Goal: Task Accomplishment & Management: Use online tool/utility

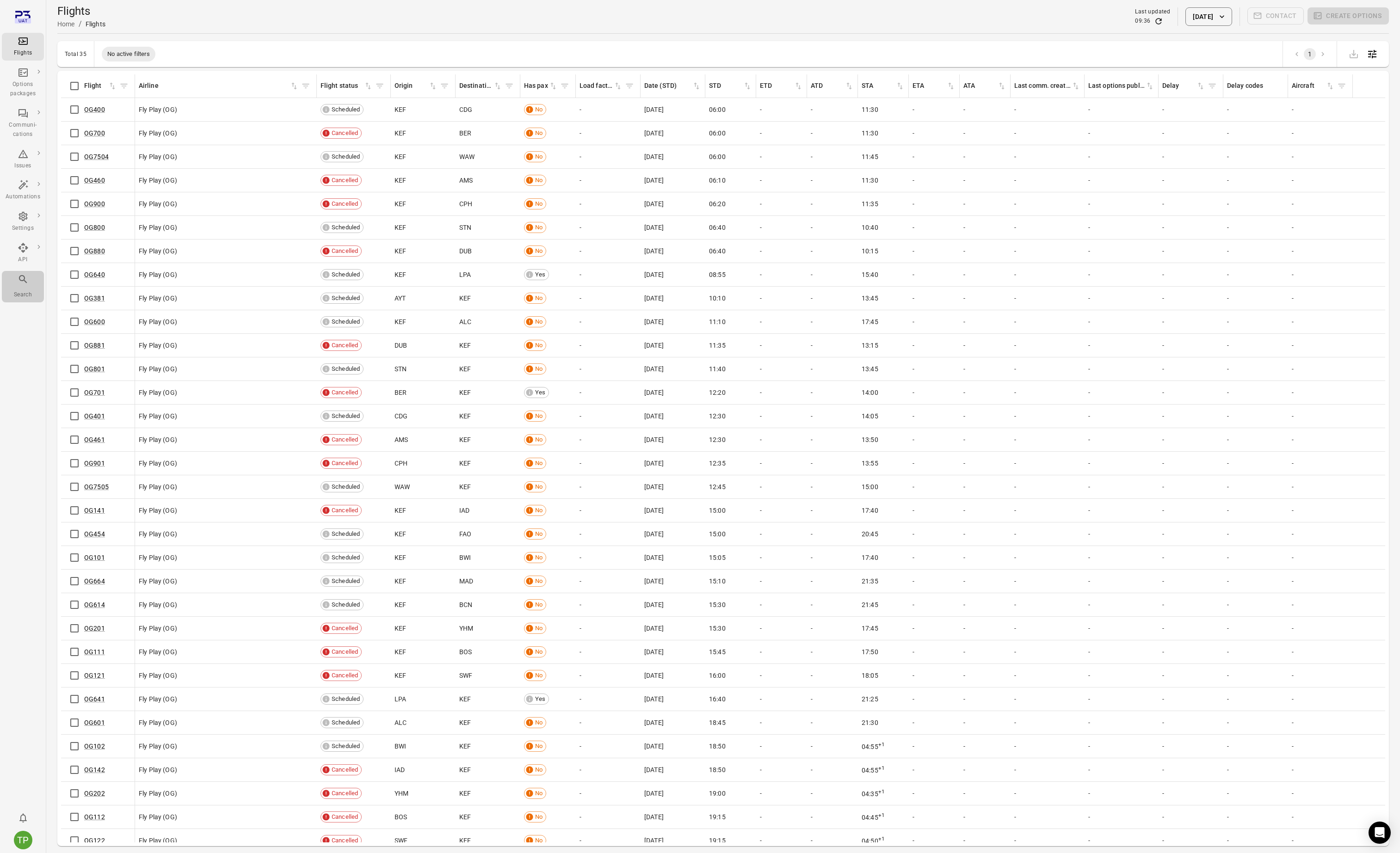
click at [21, 279] on icon "Main navigation" at bounding box center [23, 279] width 11 height 11
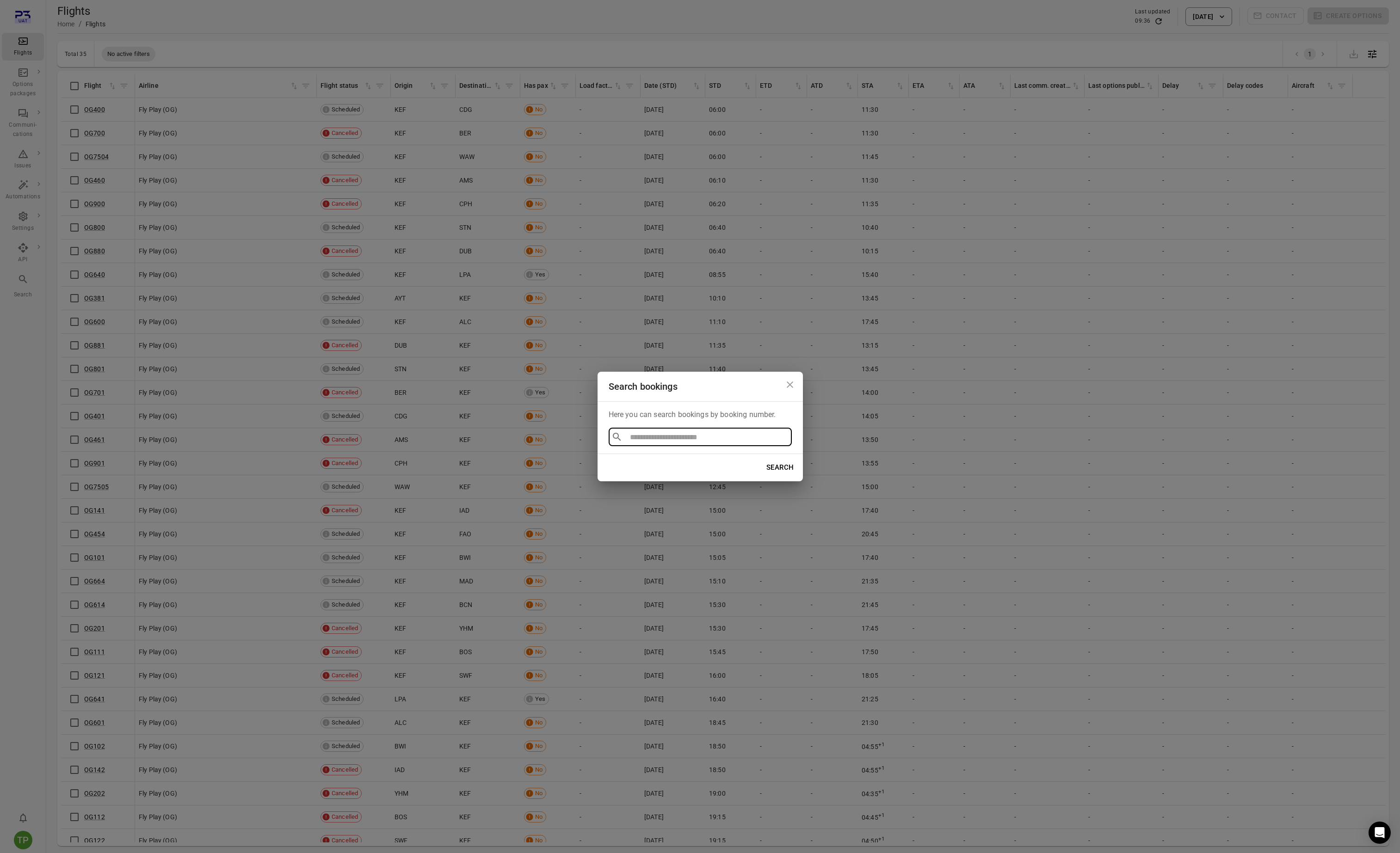
type input "*******"
click at [645, 460] on li "TPM3535" at bounding box center [700, 458] width 183 height 17
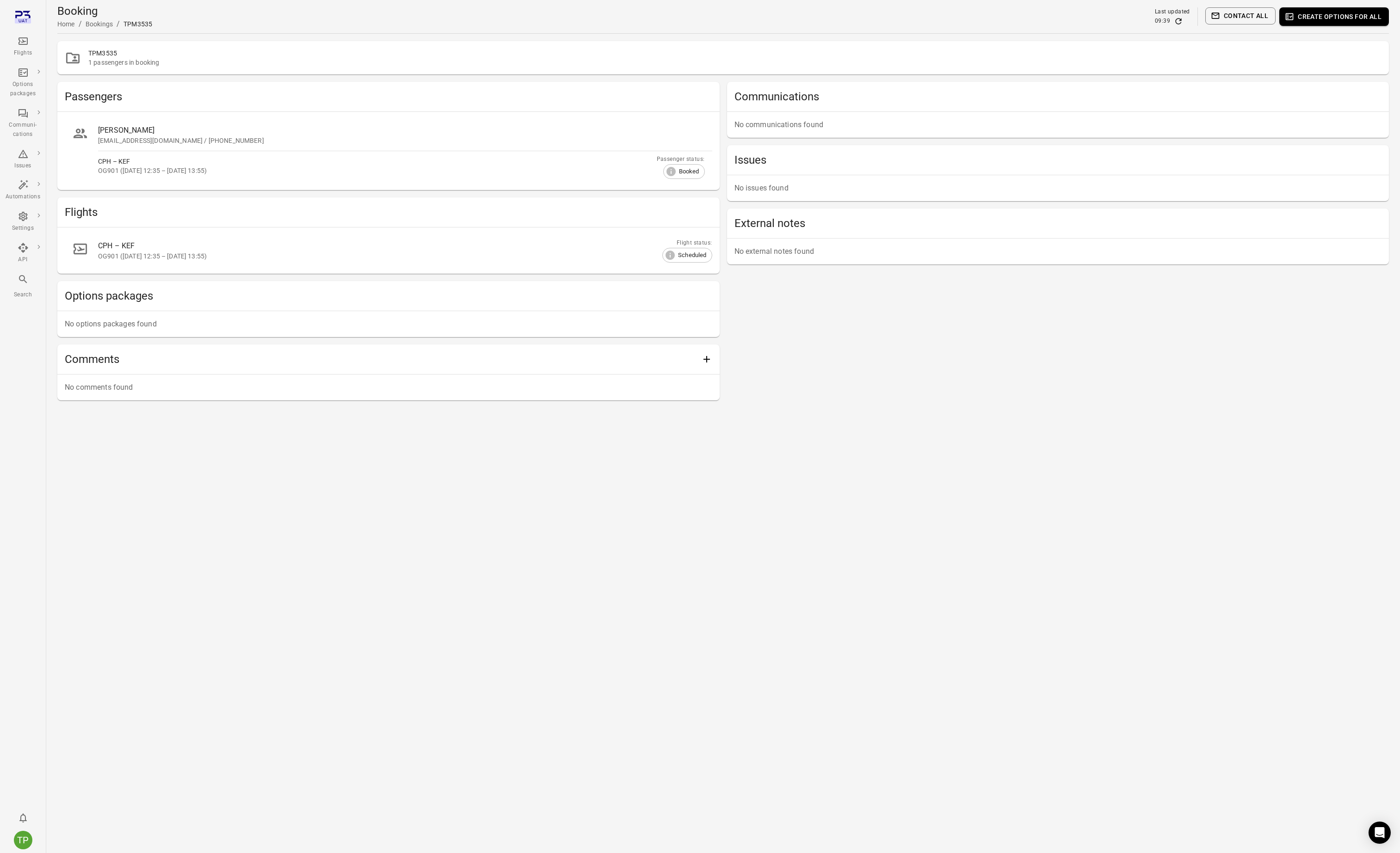
click at [204, 250] on div "CPH – KEF" at bounding box center [394, 246] width 592 height 11
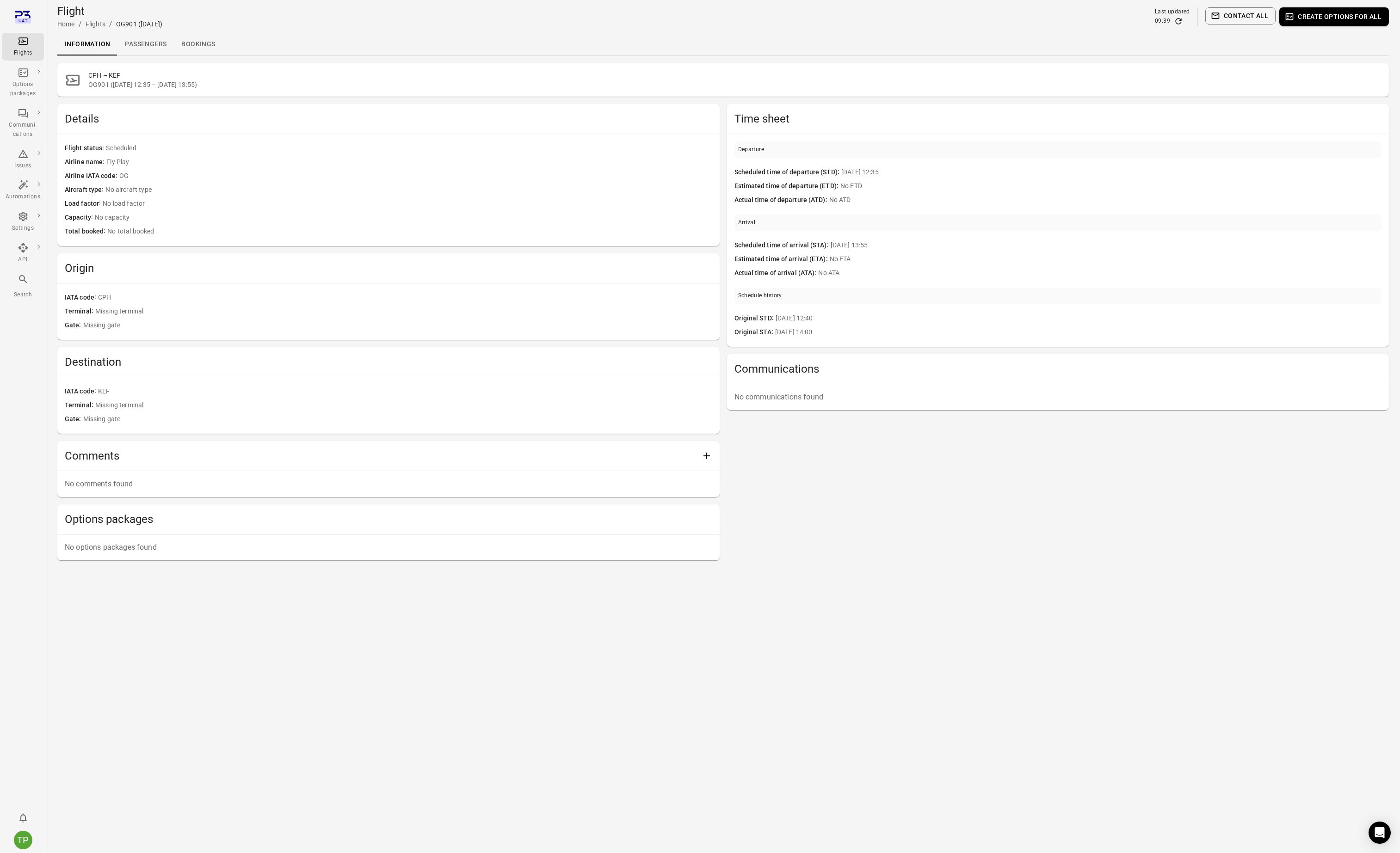
click at [1318, 18] on button "Create options for all" at bounding box center [1334, 16] width 110 height 18
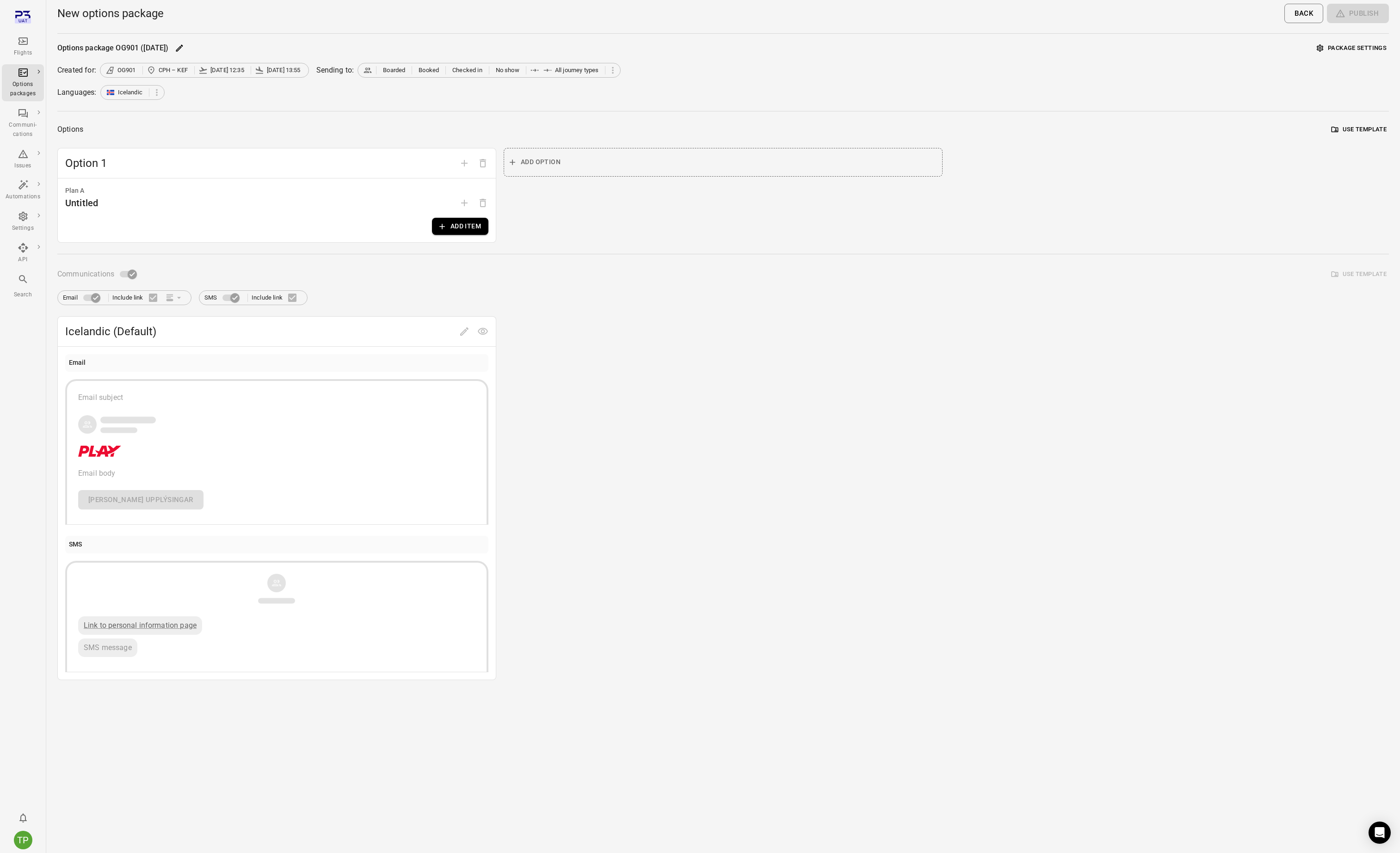
click at [445, 227] on icon "button" at bounding box center [442, 226] width 9 height 9
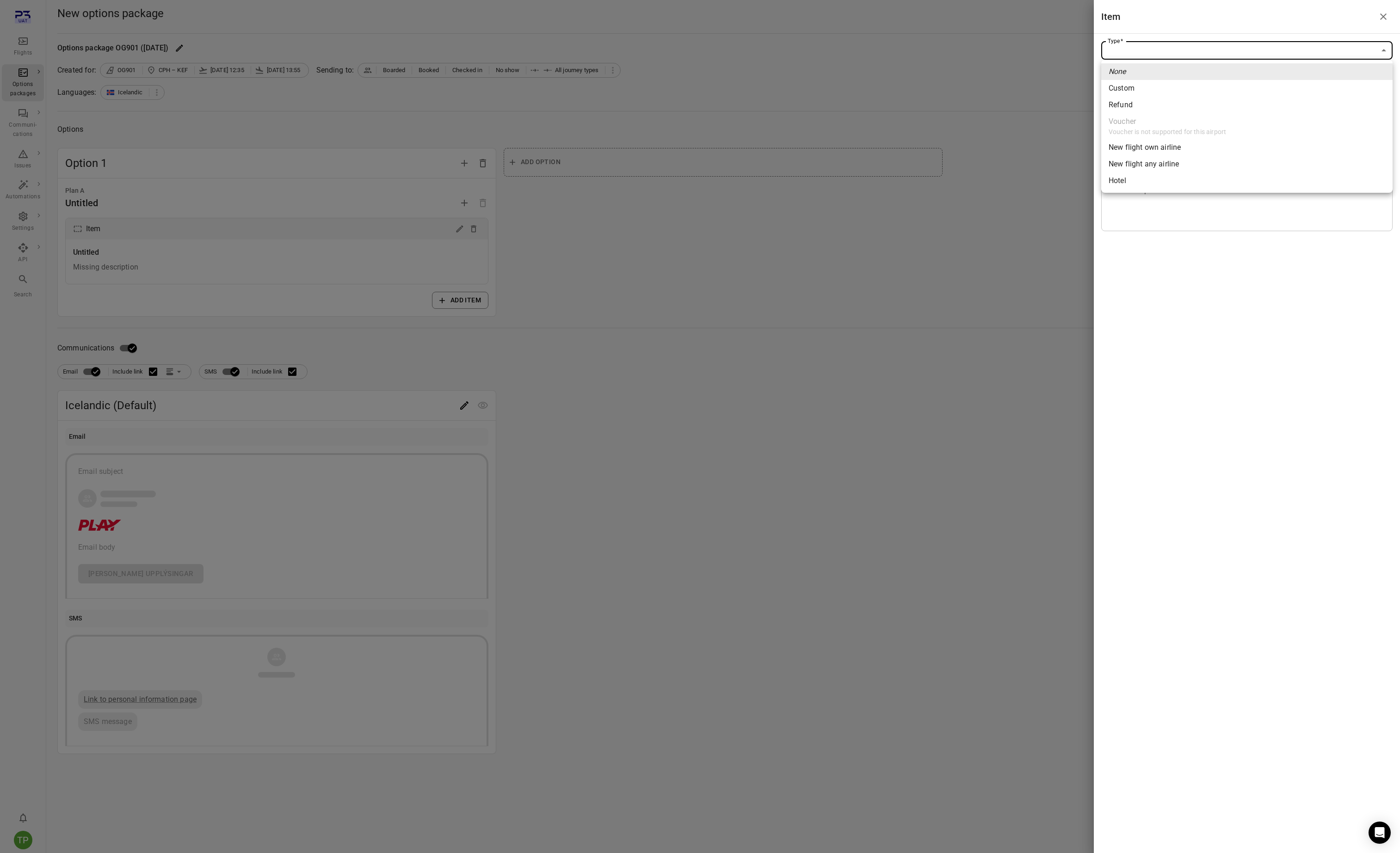
click at [1142, 54] on body "Flights Options packages Communi-cations Issues Automations Settings API Search…" at bounding box center [700, 426] width 1400 height 853
click at [1158, 162] on div "New flight any airline" at bounding box center [1144, 164] width 71 height 11
type input "**********"
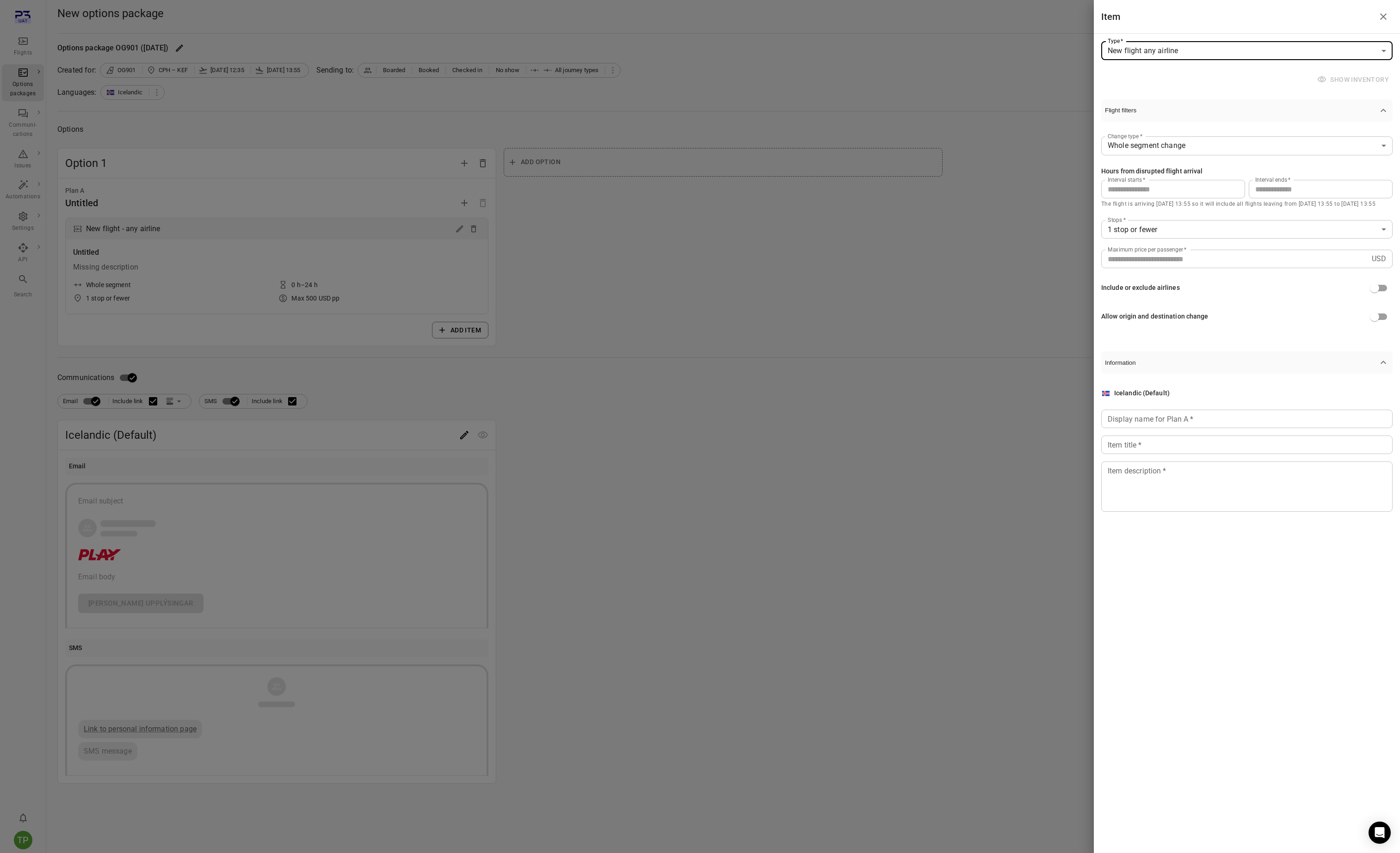
click at [1146, 419] on input "Display name for Plan A   *" at bounding box center [1247, 418] width 292 height 18
type input "**********"
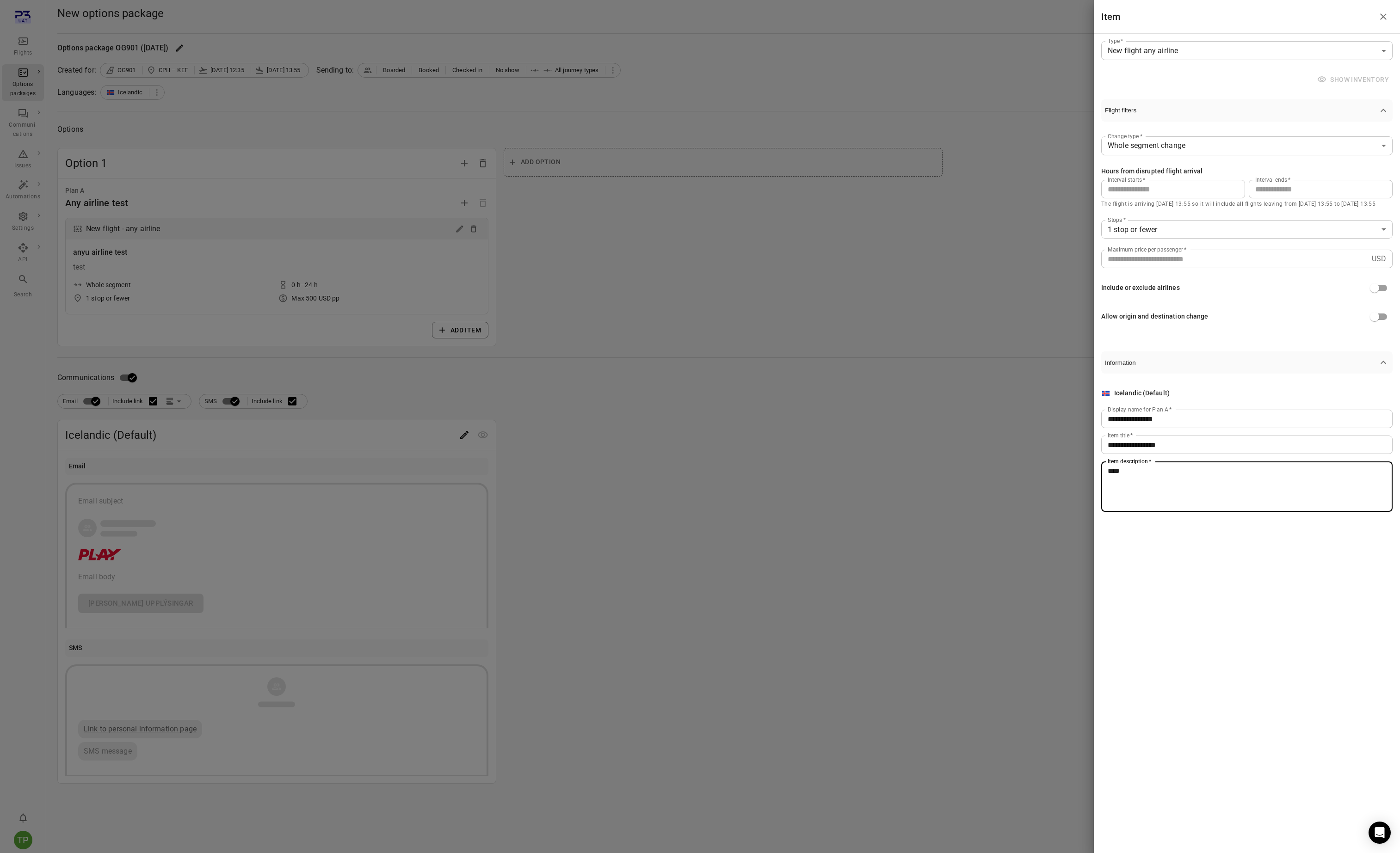
type textarea "****"
click at [1384, 16] on icon "Close drawer" at bounding box center [1384, 17] width 7 height 7
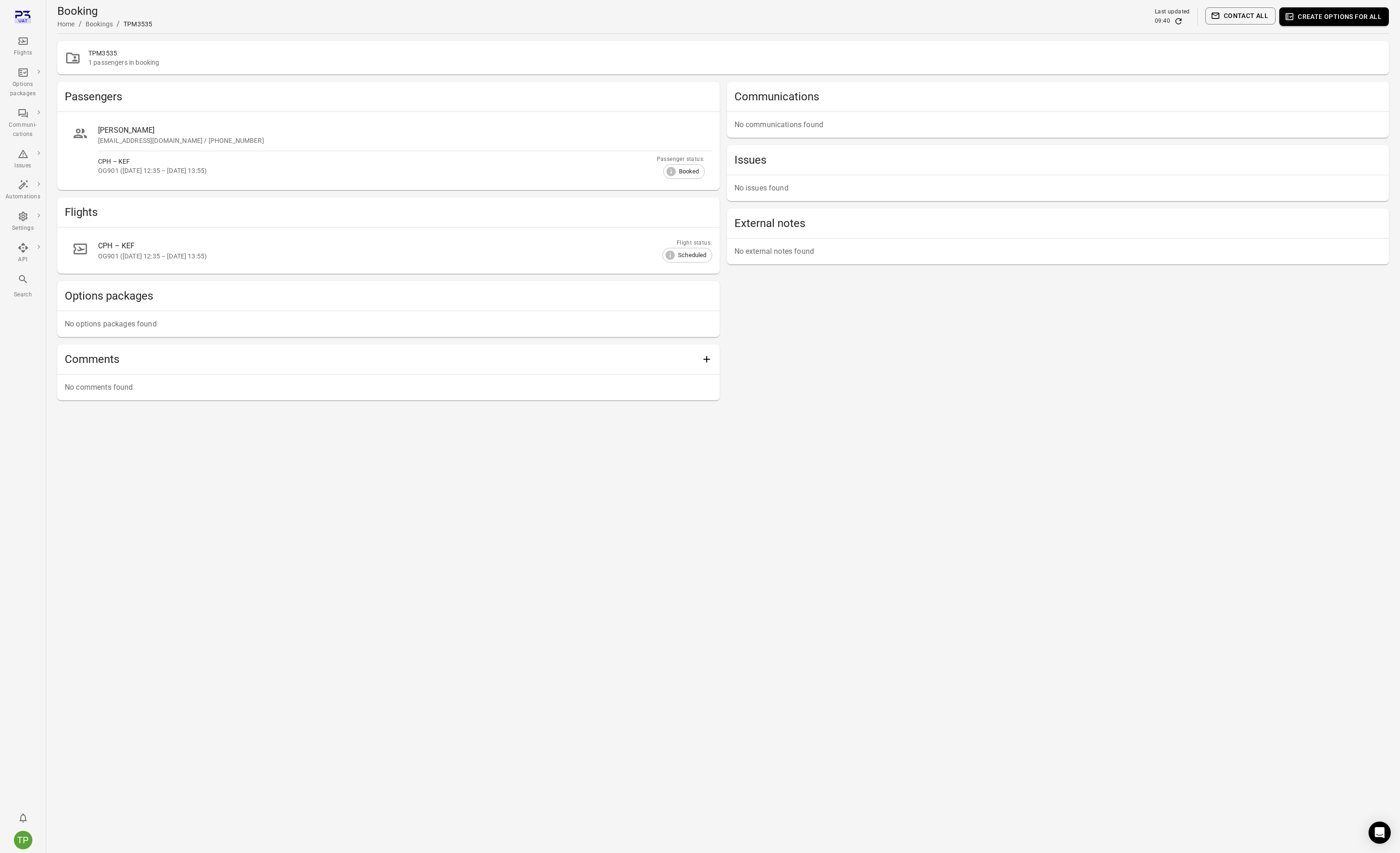
click at [1305, 14] on button "Create options for all" at bounding box center [1334, 16] width 110 height 18
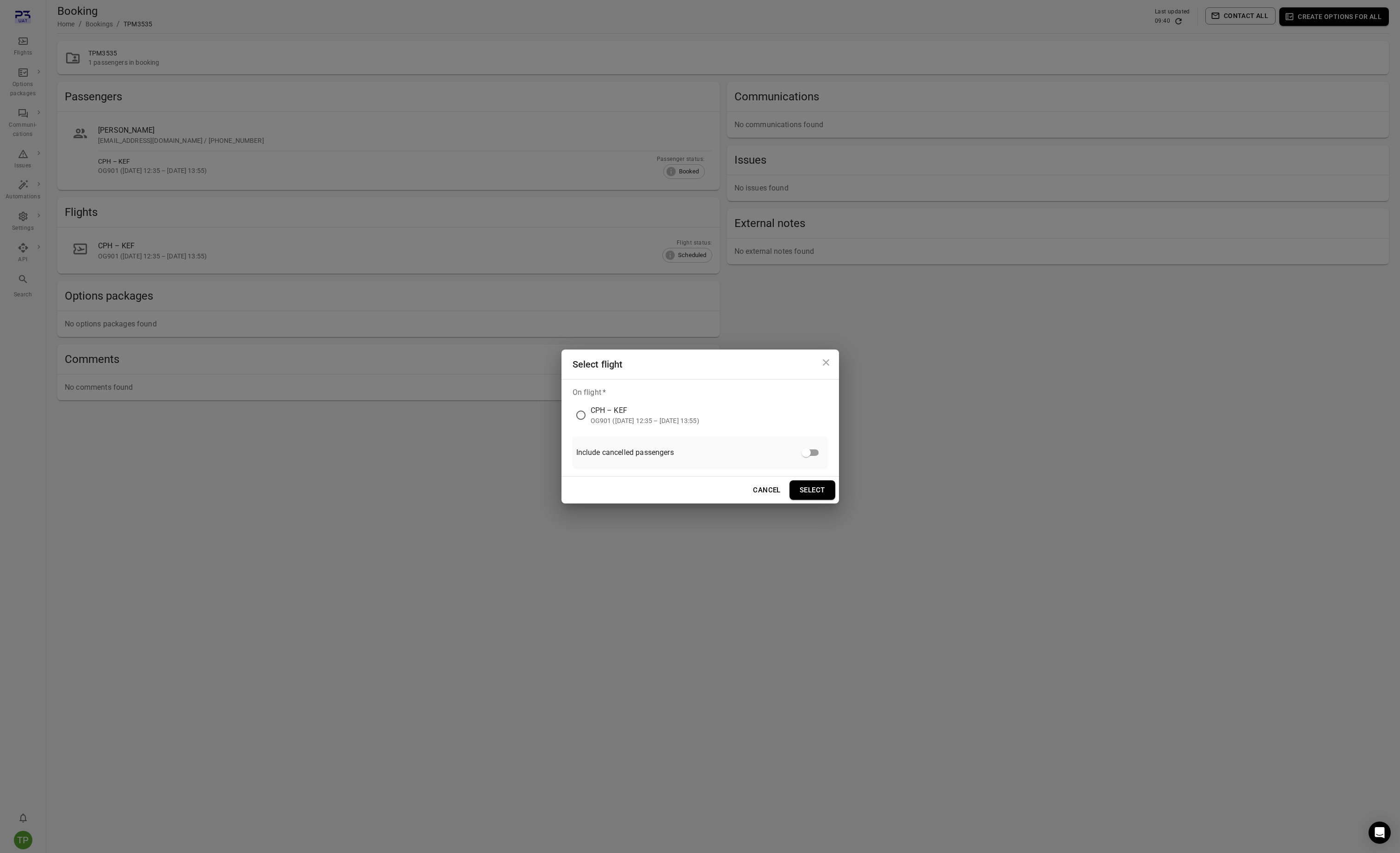
click at [608, 416] on div "OG901 (1 Sep 2025 12:35 – 1 Sep 2025 13:55)" at bounding box center [645, 421] width 109 height 9
click at [812, 490] on button "Select" at bounding box center [813, 490] width 46 height 20
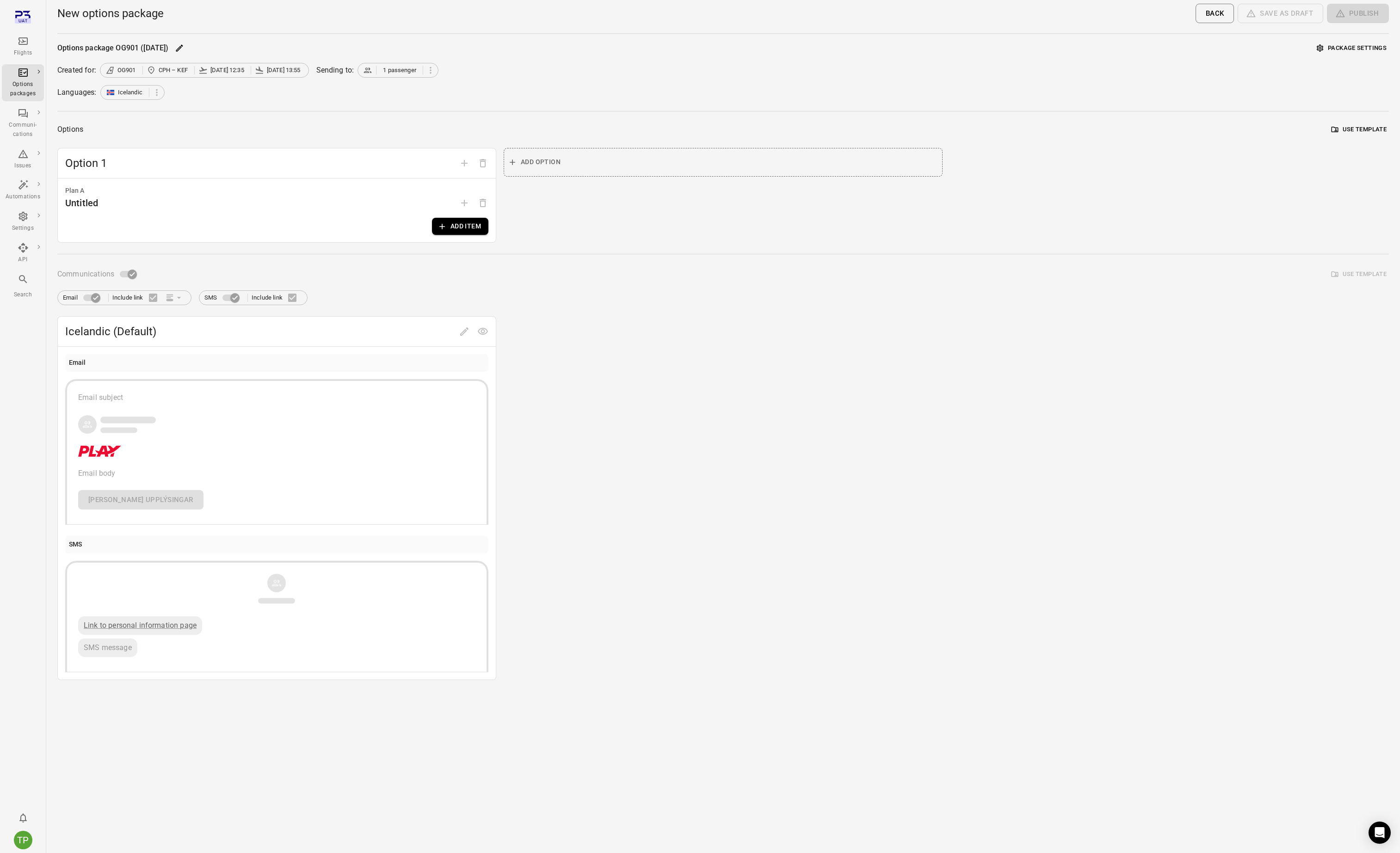
click at [464, 234] on button "Add item" at bounding box center [460, 226] width 56 height 17
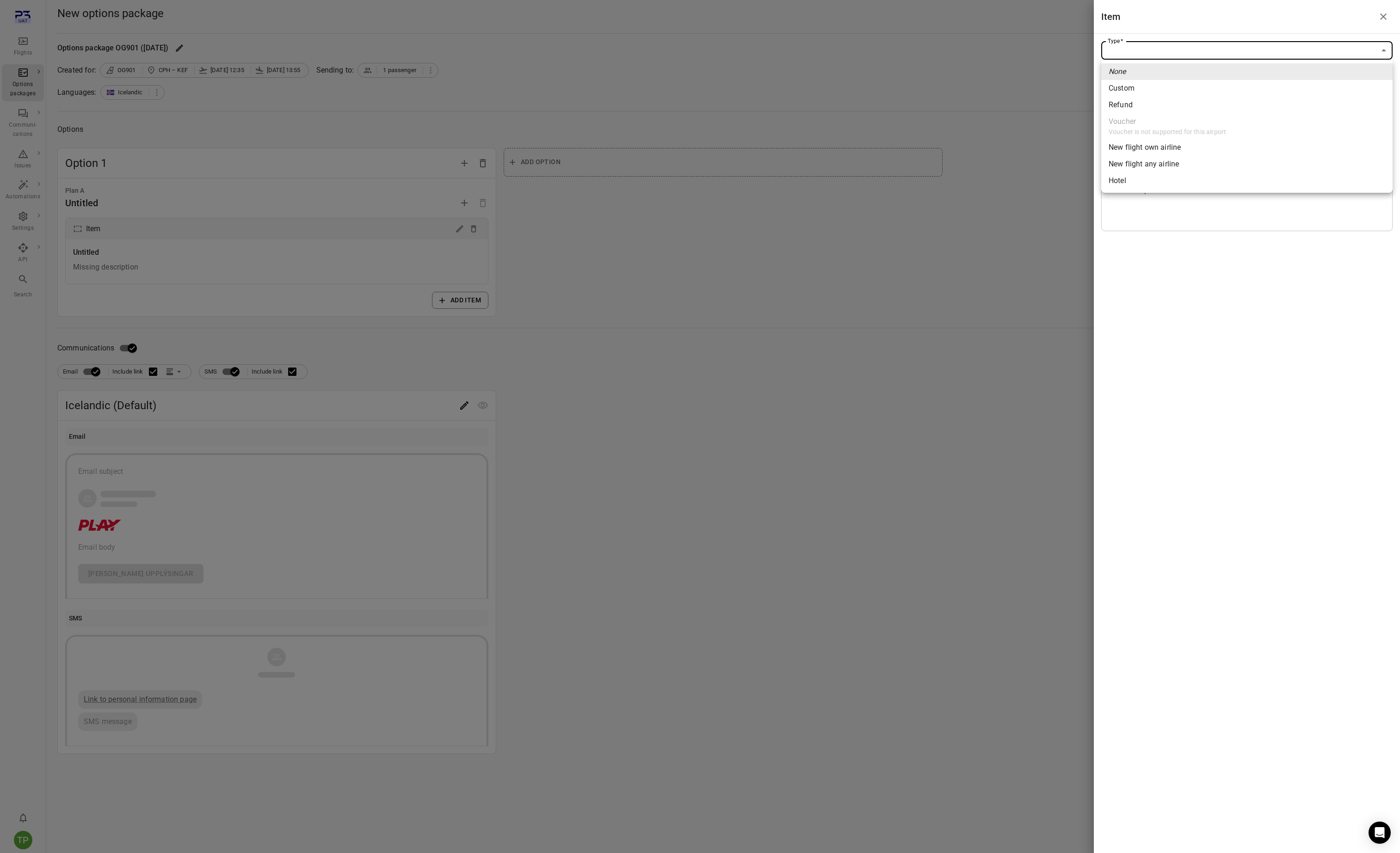
click at [1134, 49] on body "Flights Options packages Communi-cations Issues Automations Settings API Search…" at bounding box center [700, 426] width 1400 height 853
click at [1152, 161] on div "New flight any airline" at bounding box center [1144, 164] width 71 height 11
type input "**********"
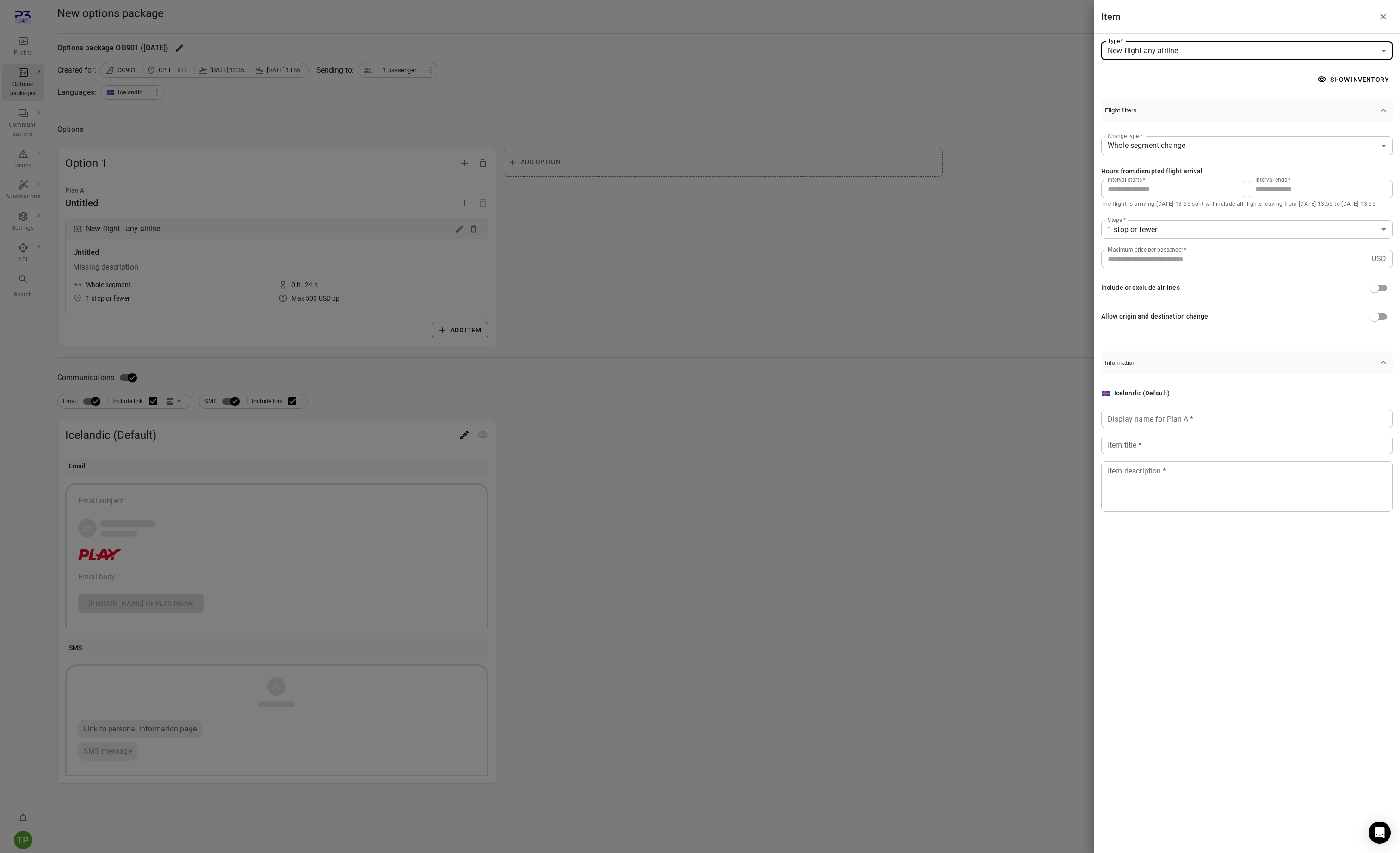
click at [1343, 82] on button "Show inventory" at bounding box center [1354, 79] width 77 height 17
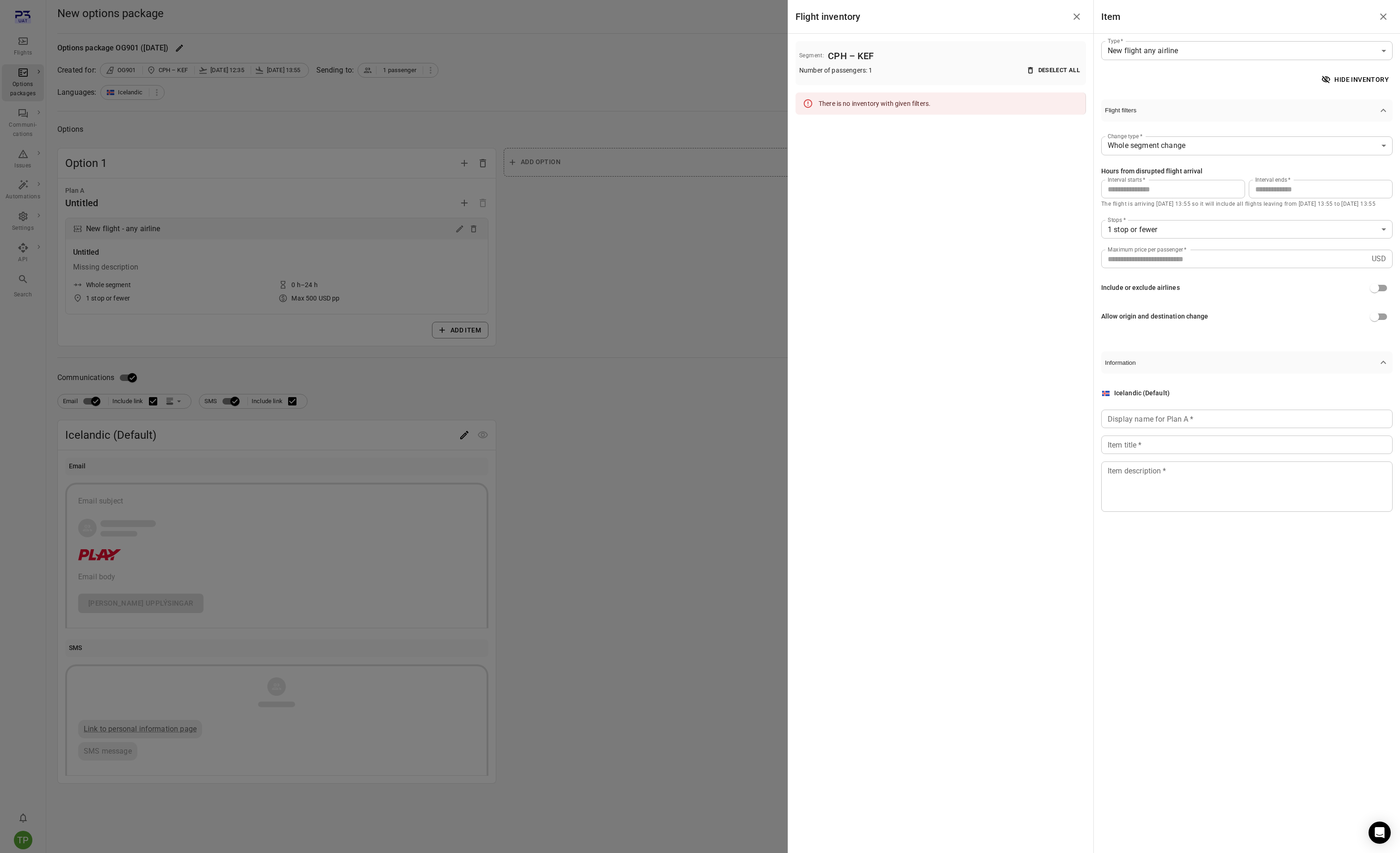
drag, startPoint x: 1075, startPoint y: 16, endPoint x: 1322, endPoint y: 19, distance: 247.0
click at [1076, 16] on icon "Close drawer" at bounding box center [1076, 16] width 11 height 11
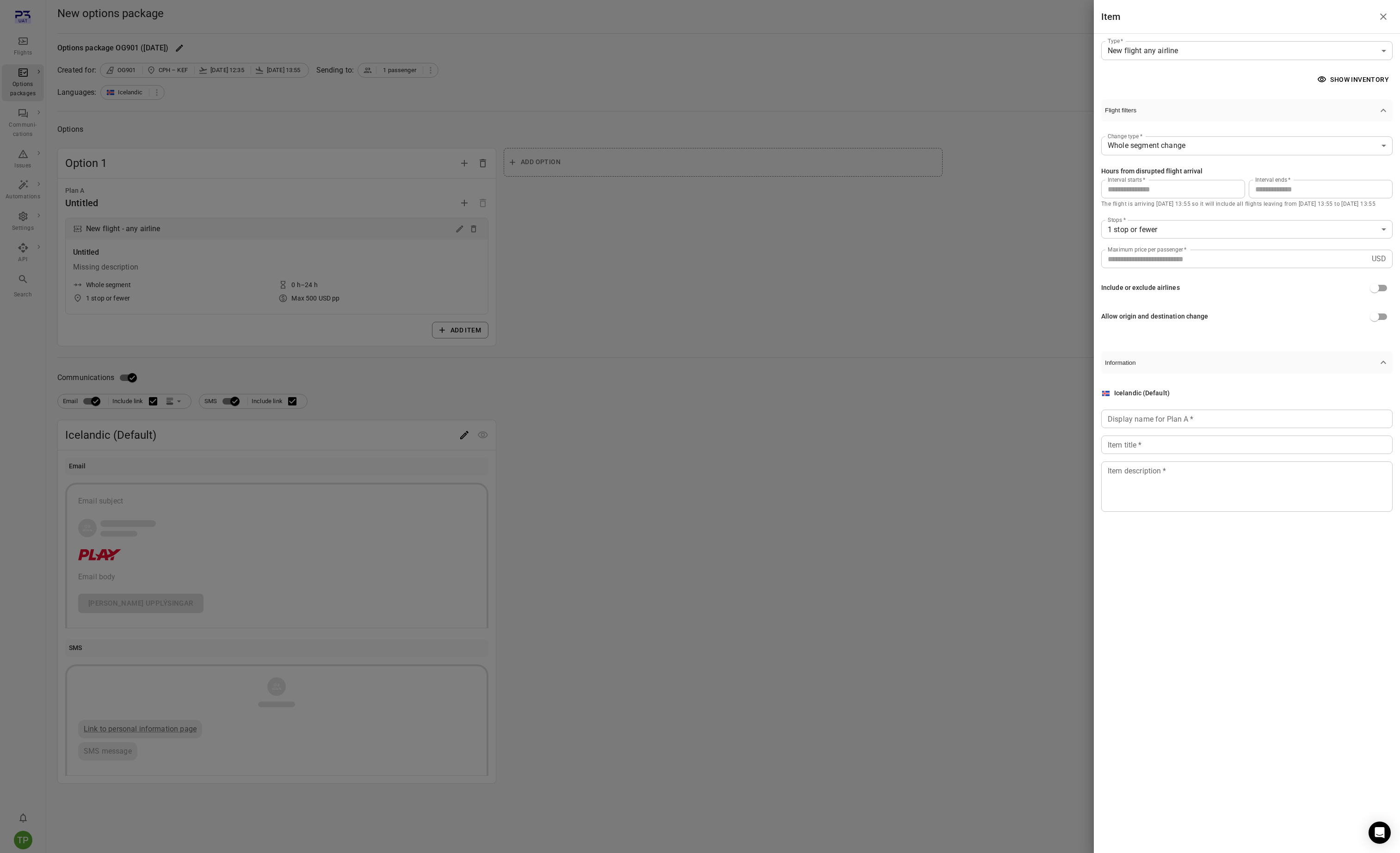
click at [1385, 17] on icon "Close drawer" at bounding box center [1383, 16] width 11 height 11
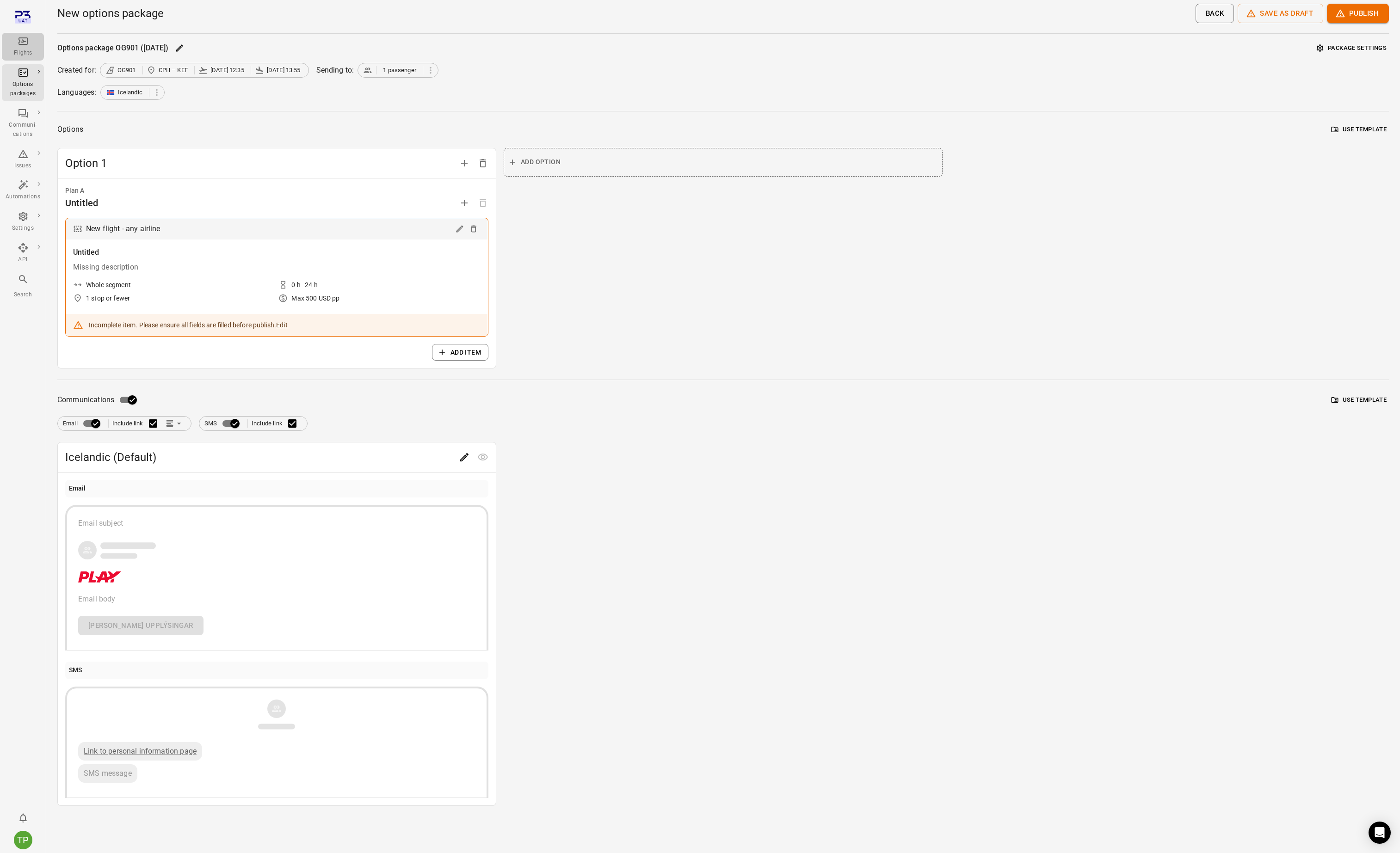
click at [27, 47] on div "Flights" at bounding box center [22, 47] width 35 height 22
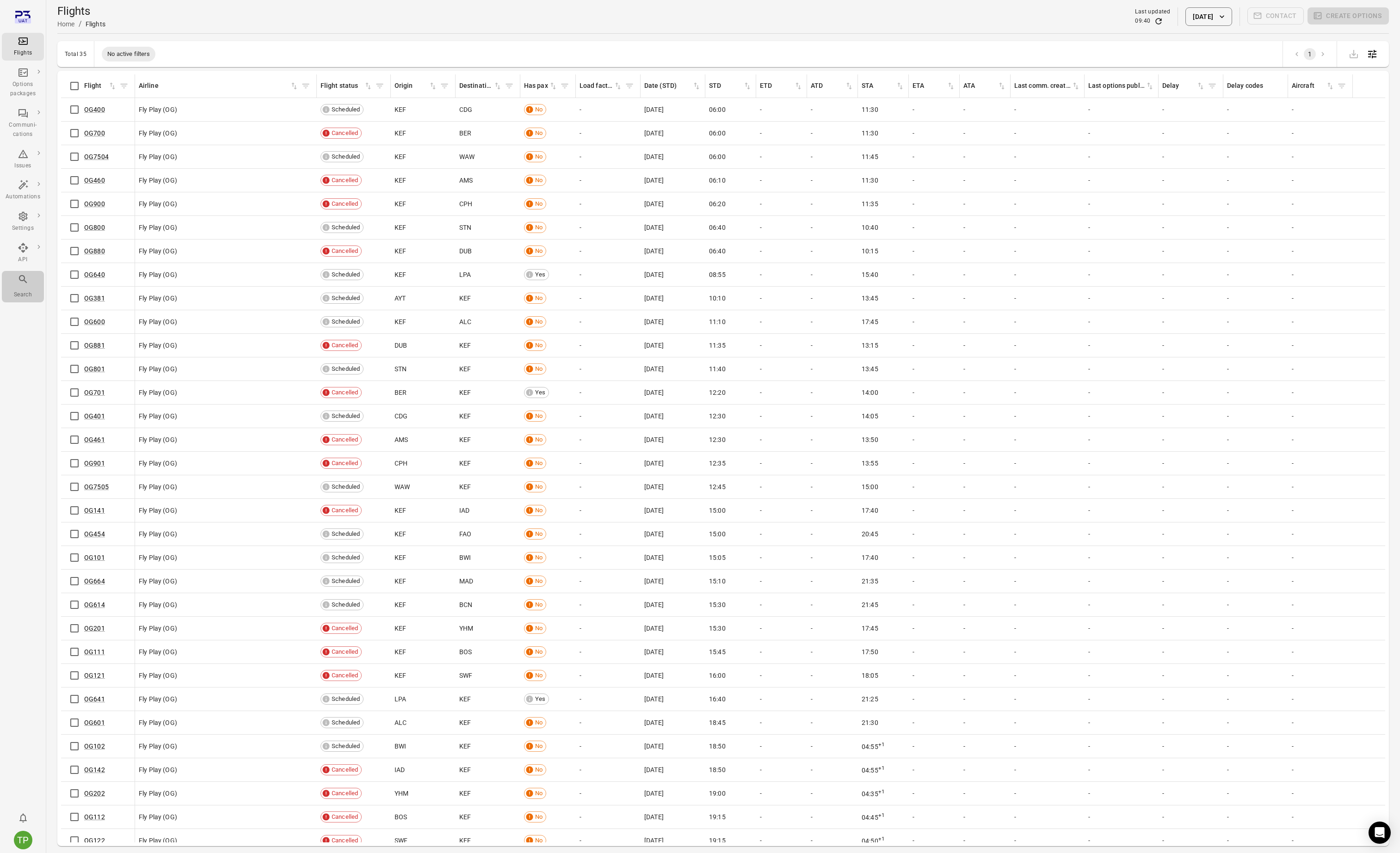
click at [20, 285] on div "Main navigation" at bounding box center [23, 281] width 11 height 15
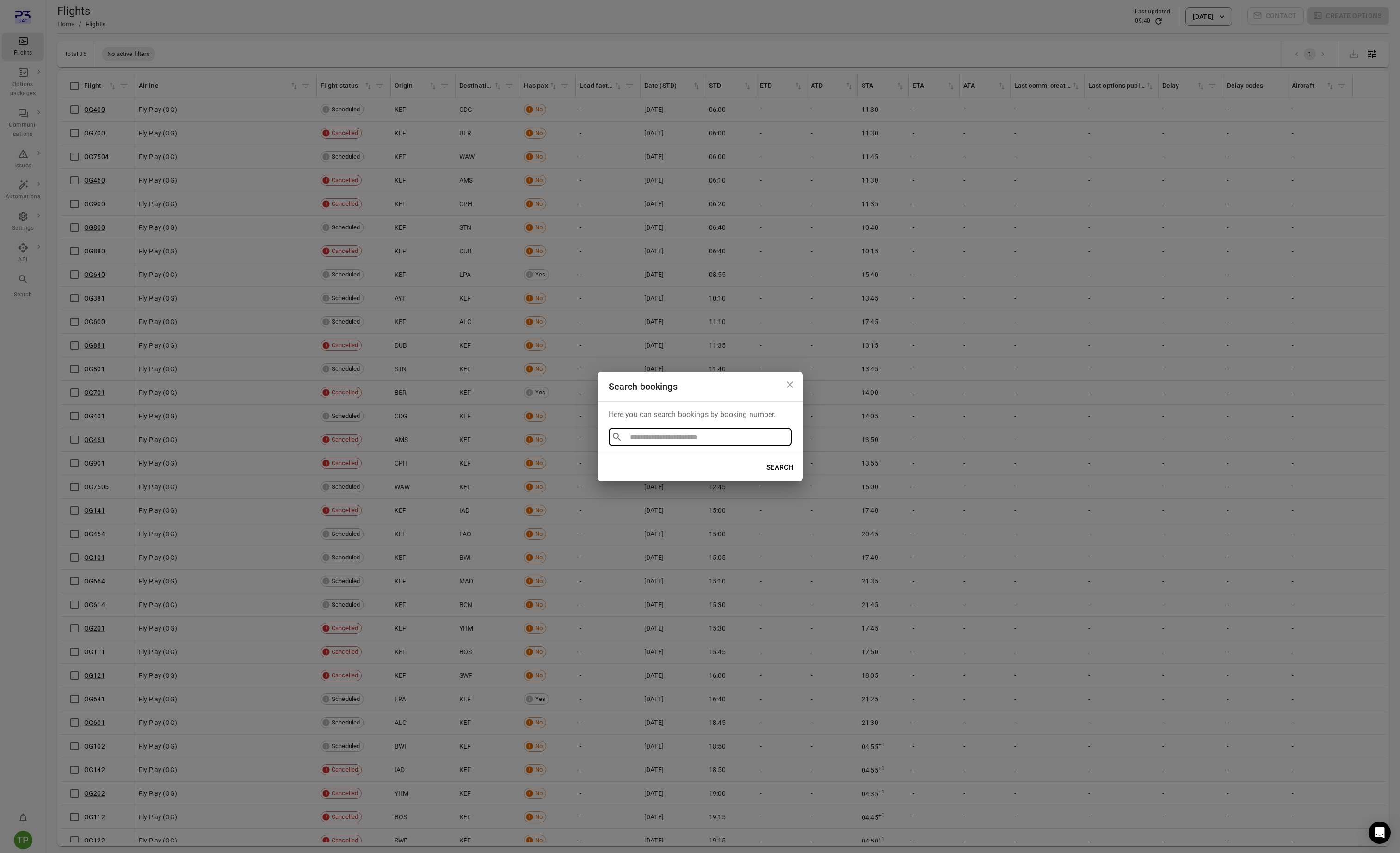
type input "**********"
click at [634, 460] on li "TPM2384576" at bounding box center [700, 458] width 183 height 17
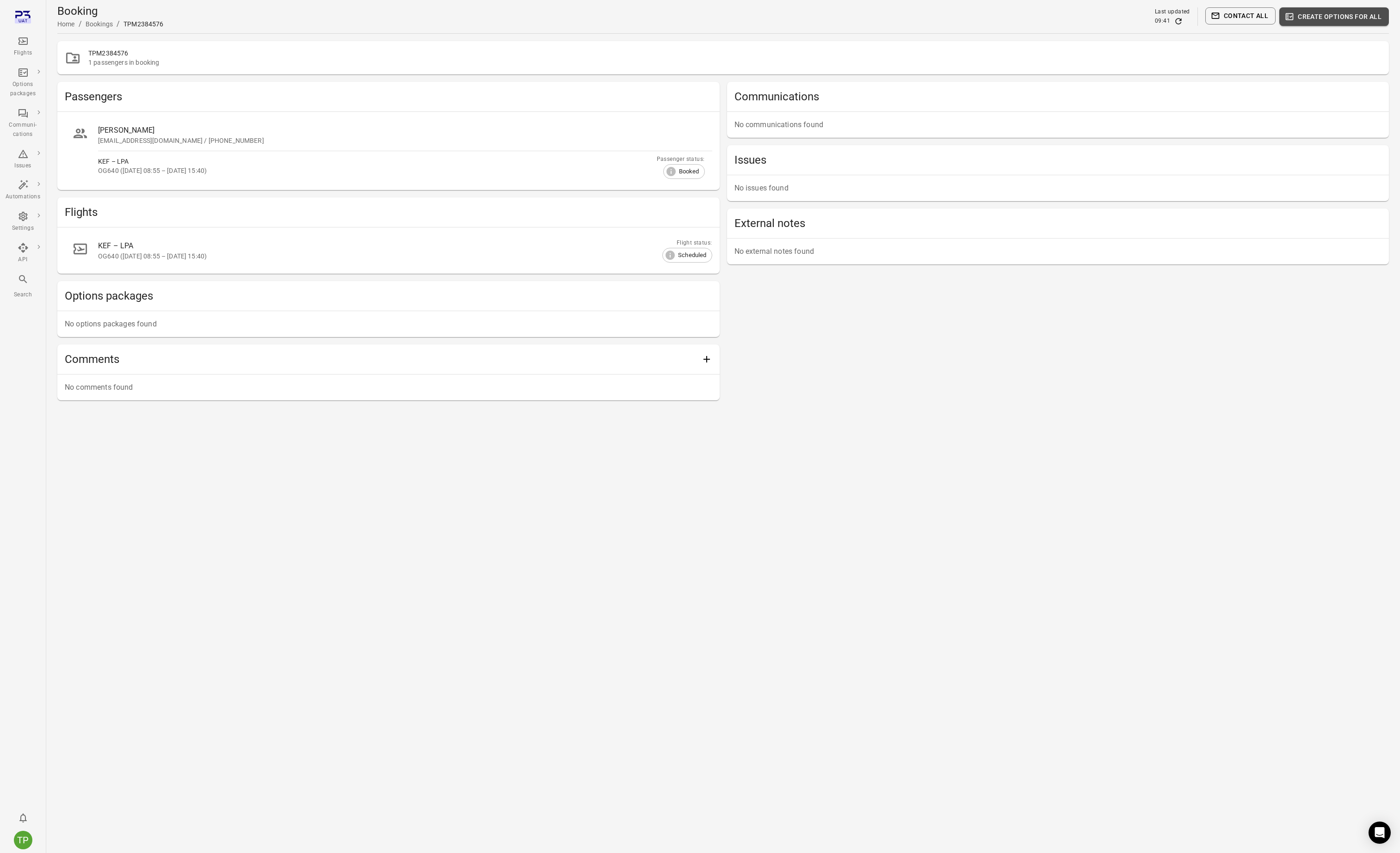
click at [1305, 18] on button "Create options for all" at bounding box center [1334, 16] width 110 height 18
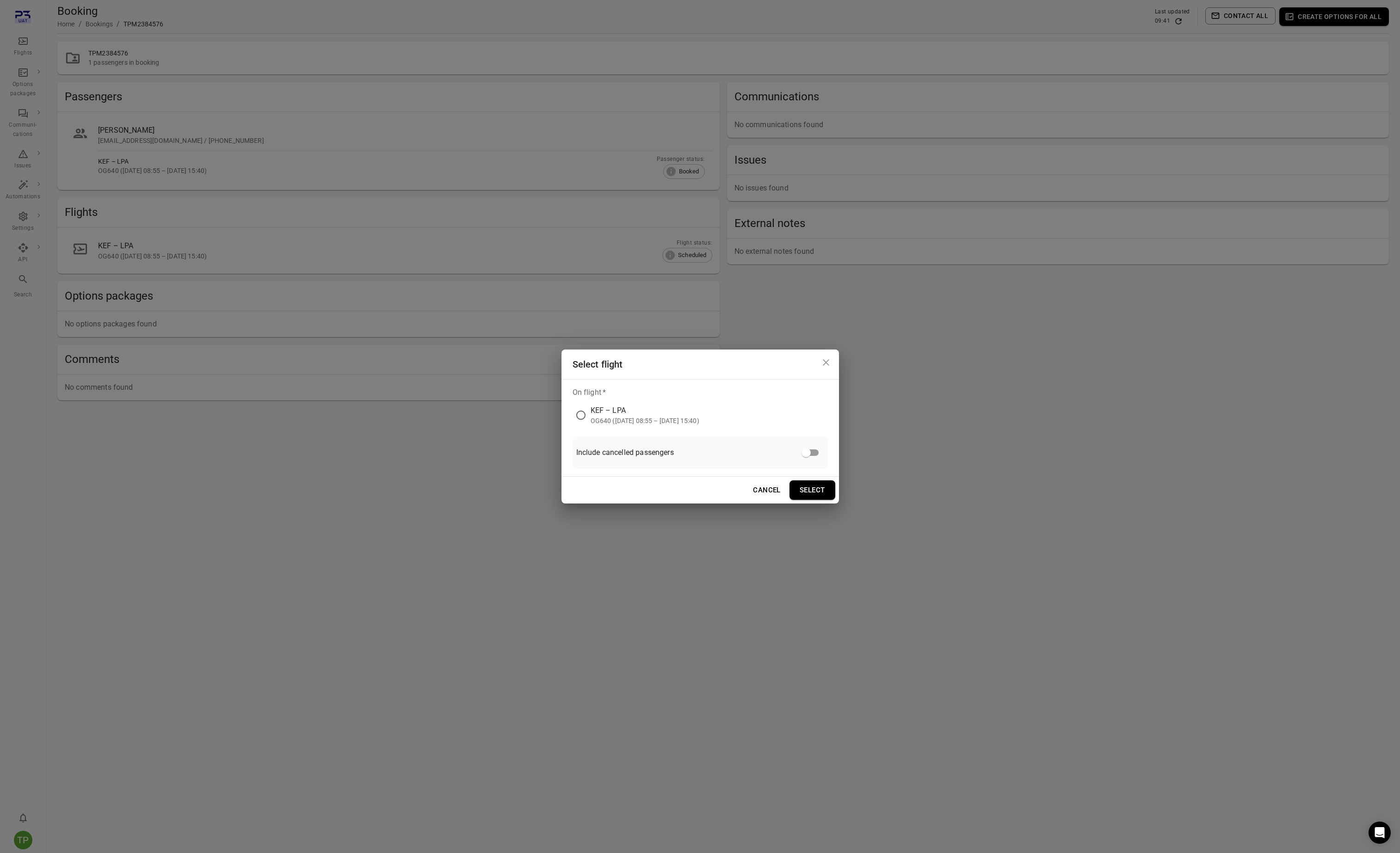
click at [613, 415] on div "KEF – LPA" at bounding box center [645, 410] width 109 height 11
click at [809, 491] on button "Select" at bounding box center [813, 490] width 46 height 20
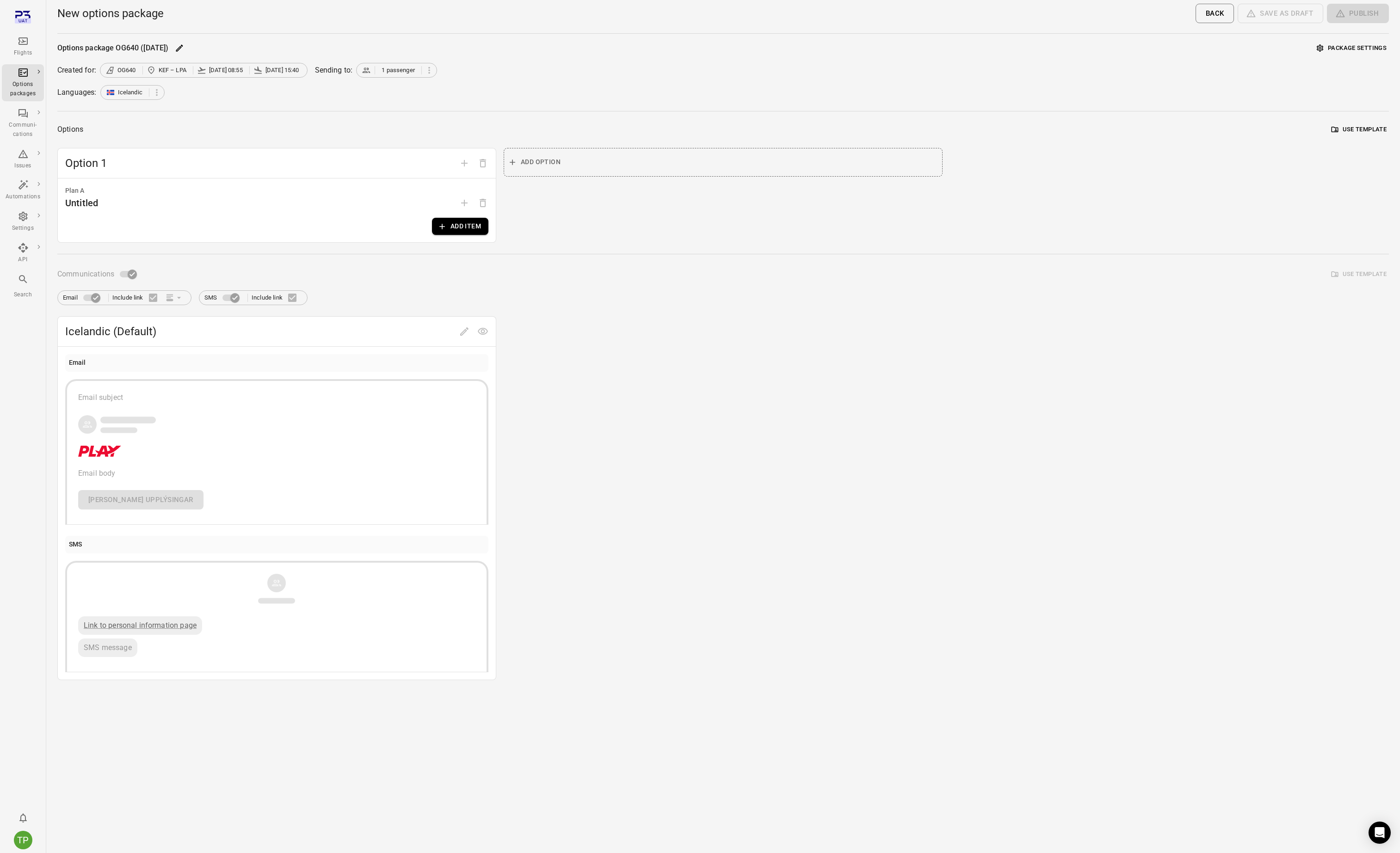
click at [466, 229] on button "Add item" at bounding box center [460, 226] width 56 height 17
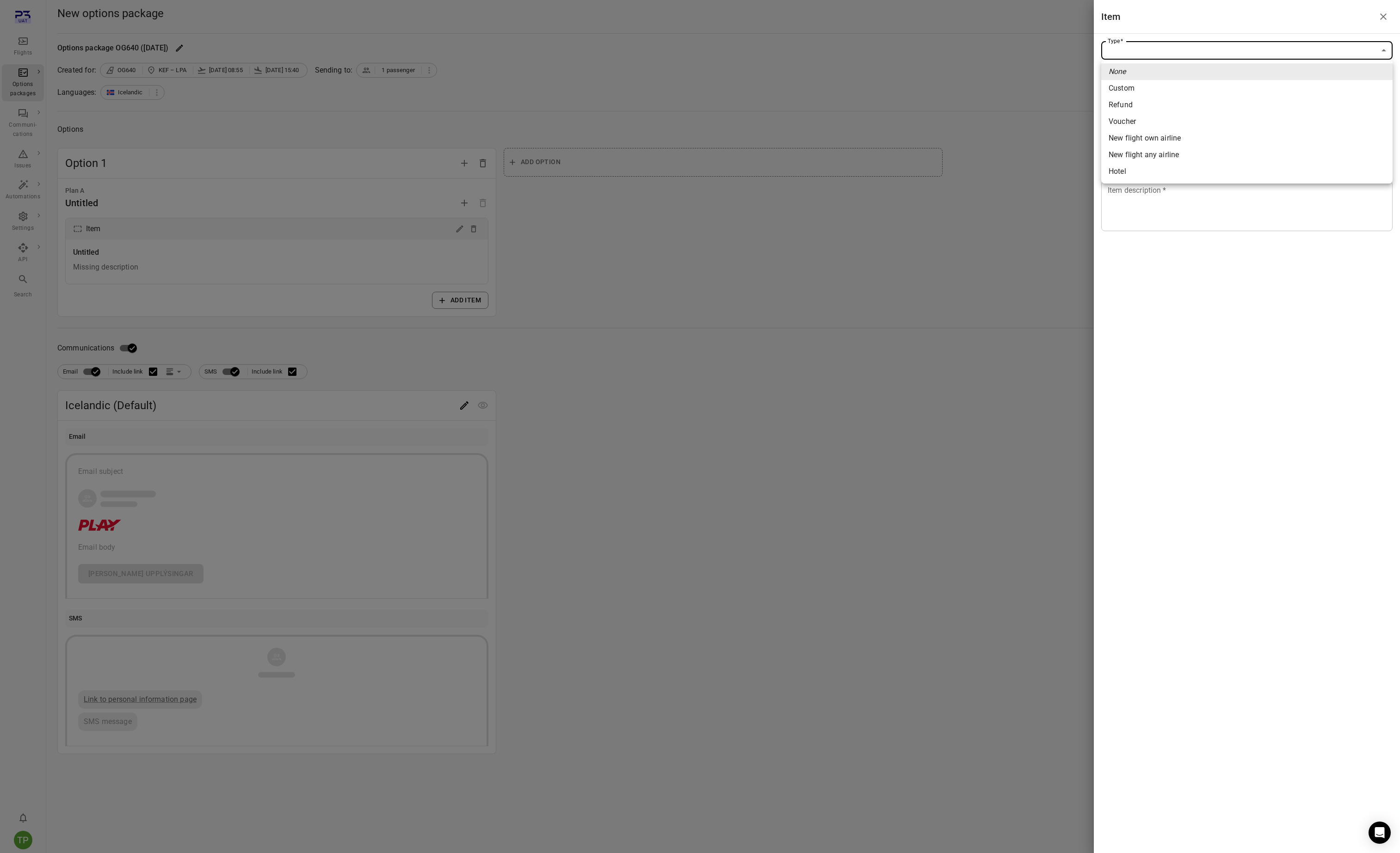
click at [1127, 52] on body "Flights Options packages Communi-cations Issues Automations Settings API Search…" at bounding box center [700, 426] width 1400 height 853
click at [1173, 155] on div "New flight any airline" at bounding box center [1144, 155] width 71 height 11
type input "**********"
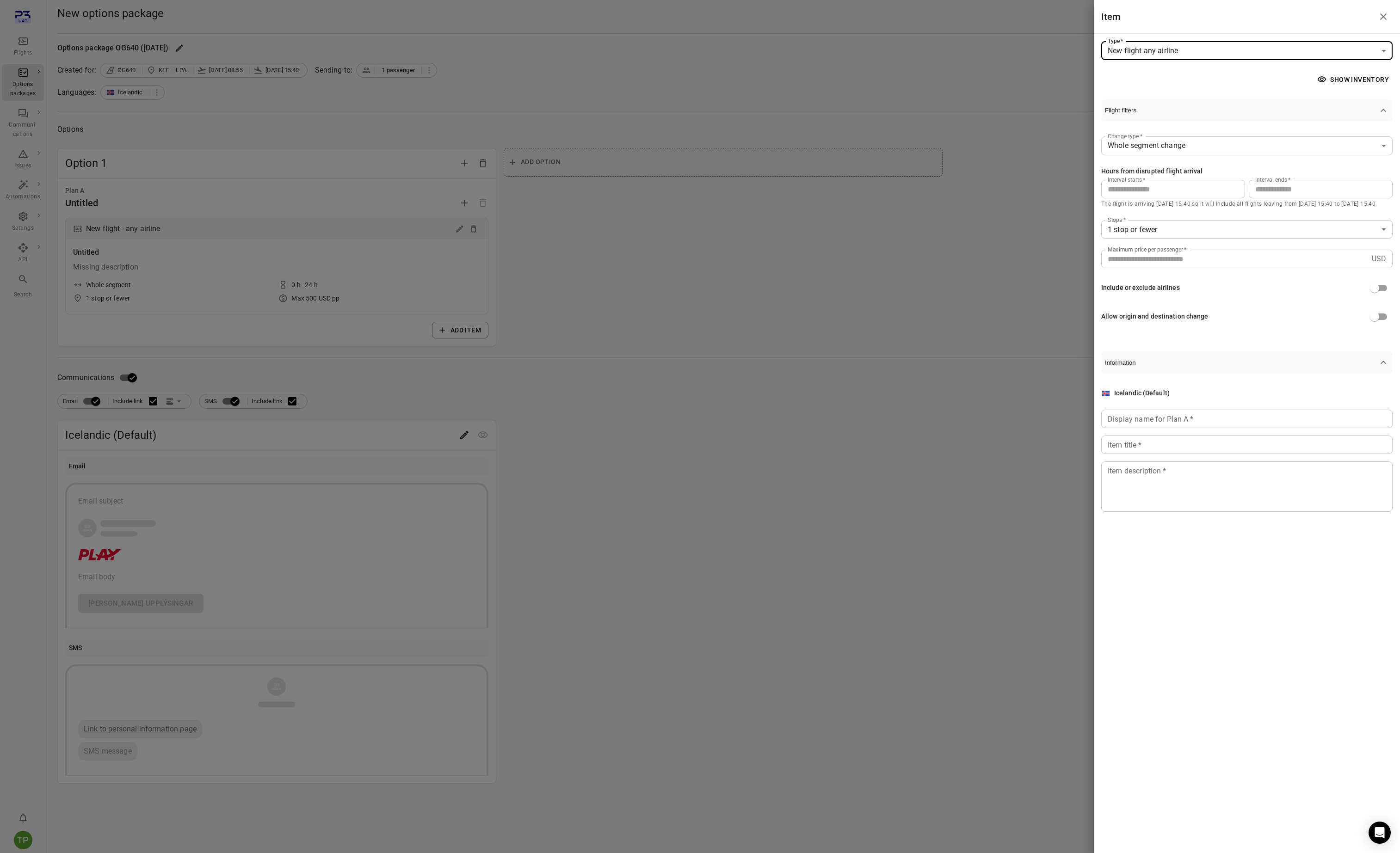
click at [1350, 77] on button "Show inventory" at bounding box center [1354, 79] width 77 height 17
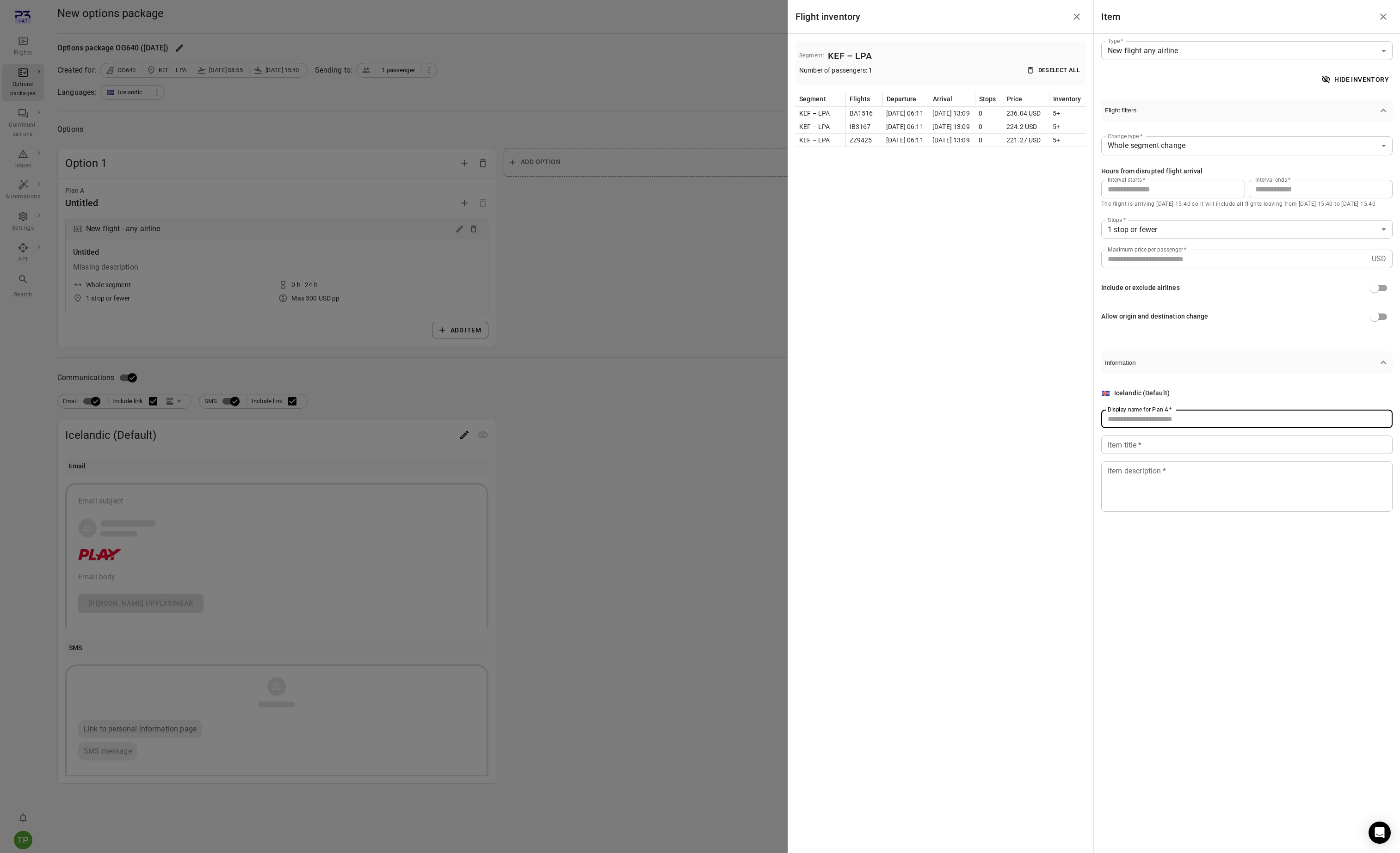
click at [1136, 416] on div "Display name for Plan A   * Display name for Plan A   *" at bounding box center [1247, 418] width 292 height 18
type input "**********"
type input "****"
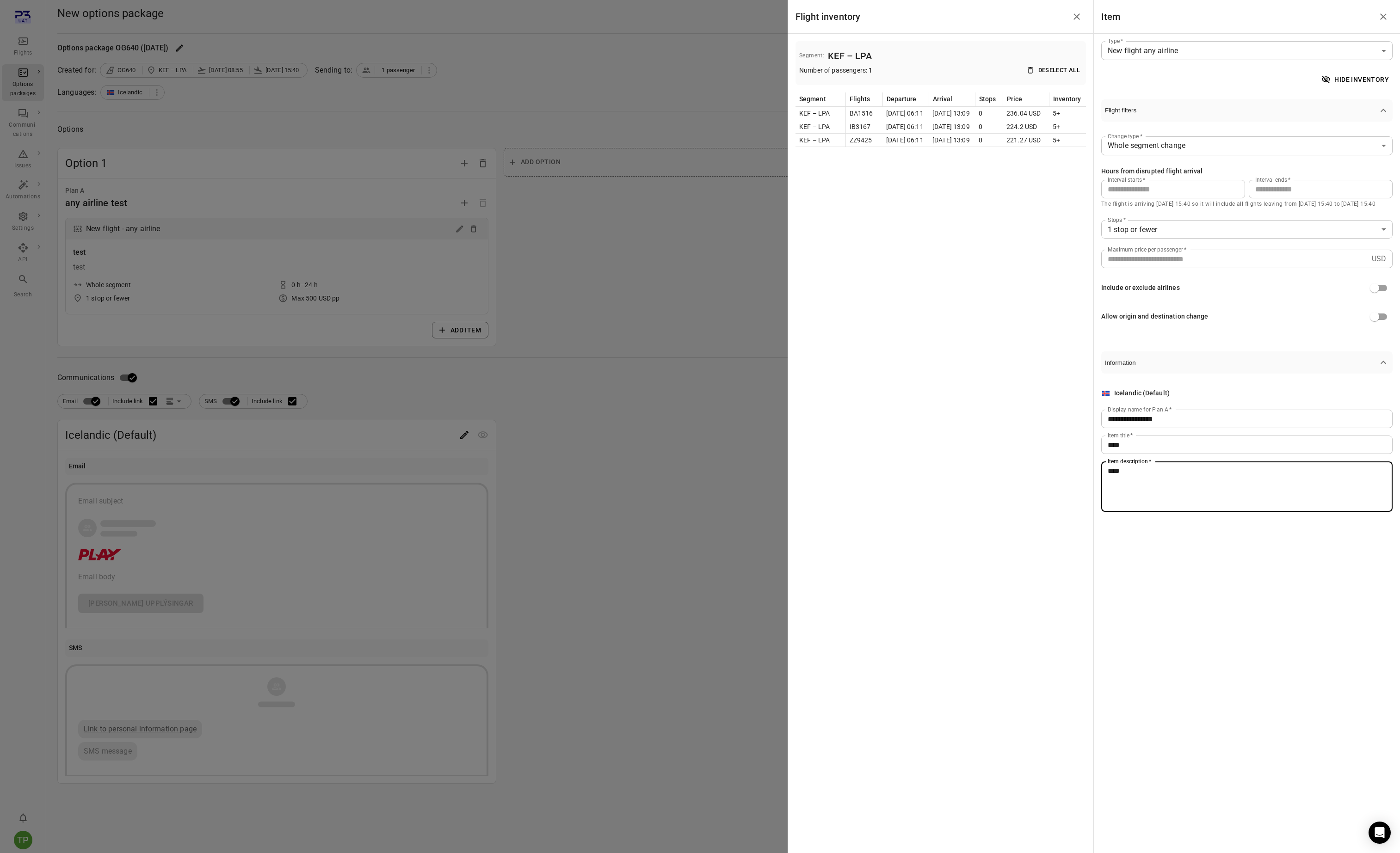
type textarea "****"
click at [1074, 17] on icon "Close drawer" at bounding box center [1076, 16] width 11 height 11
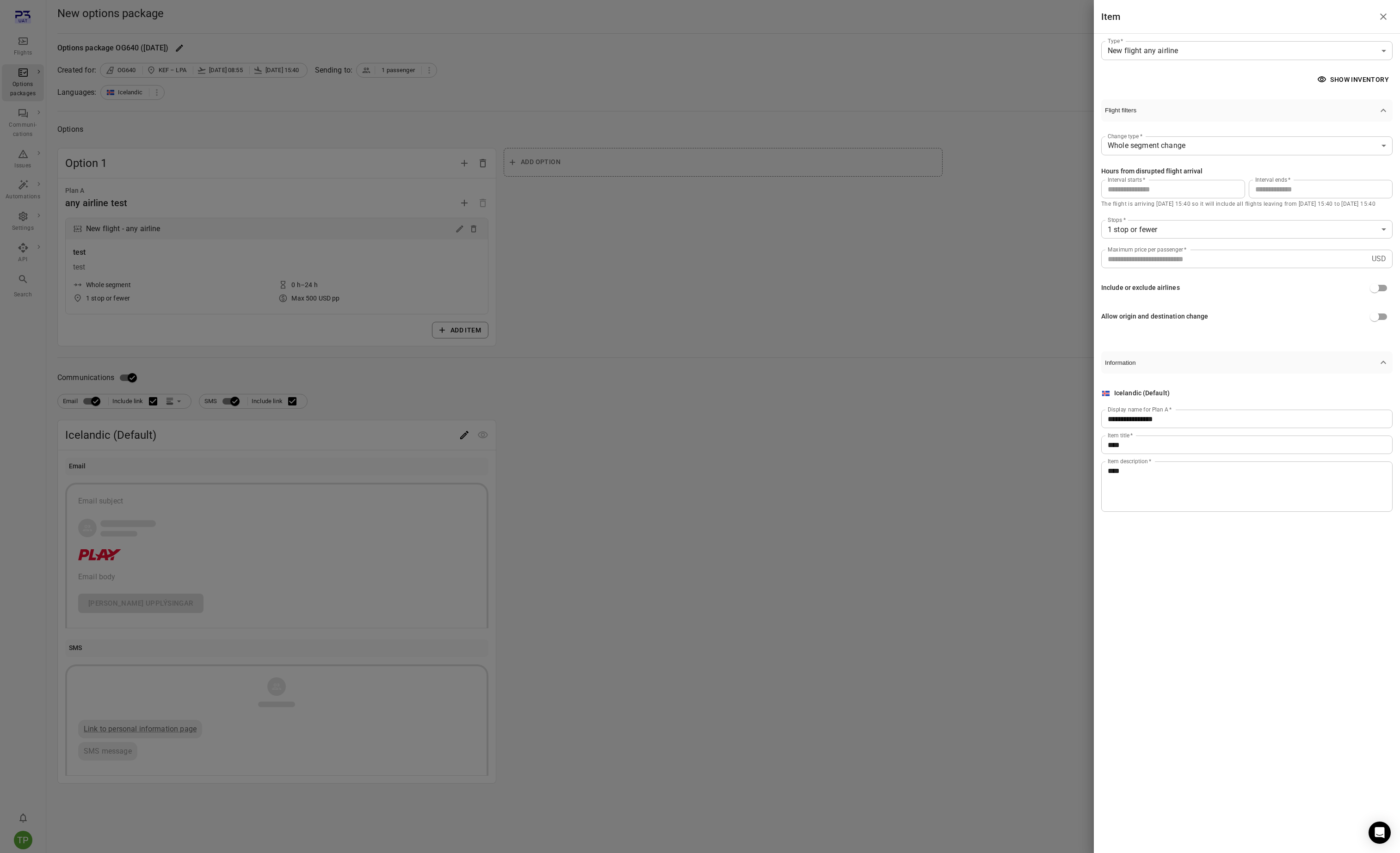
click at [1384, 16] on icon "Close drawer" at bounding box center [1383, 16] width 11 height 11
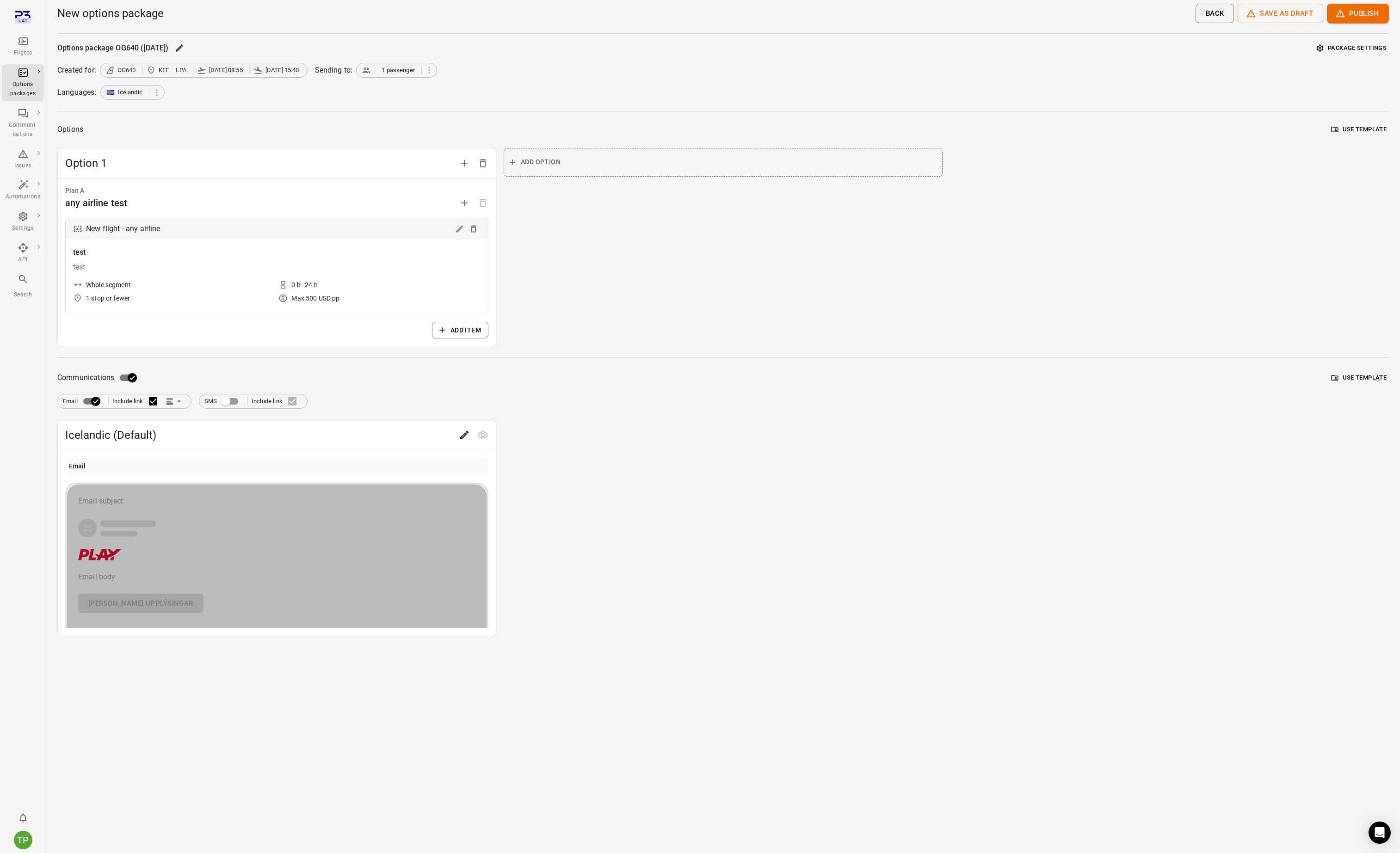
click at [203, 513] on div "Email subject Email body Frekari upplýsingar" at bounding box center [277, 554] width 397 height 117
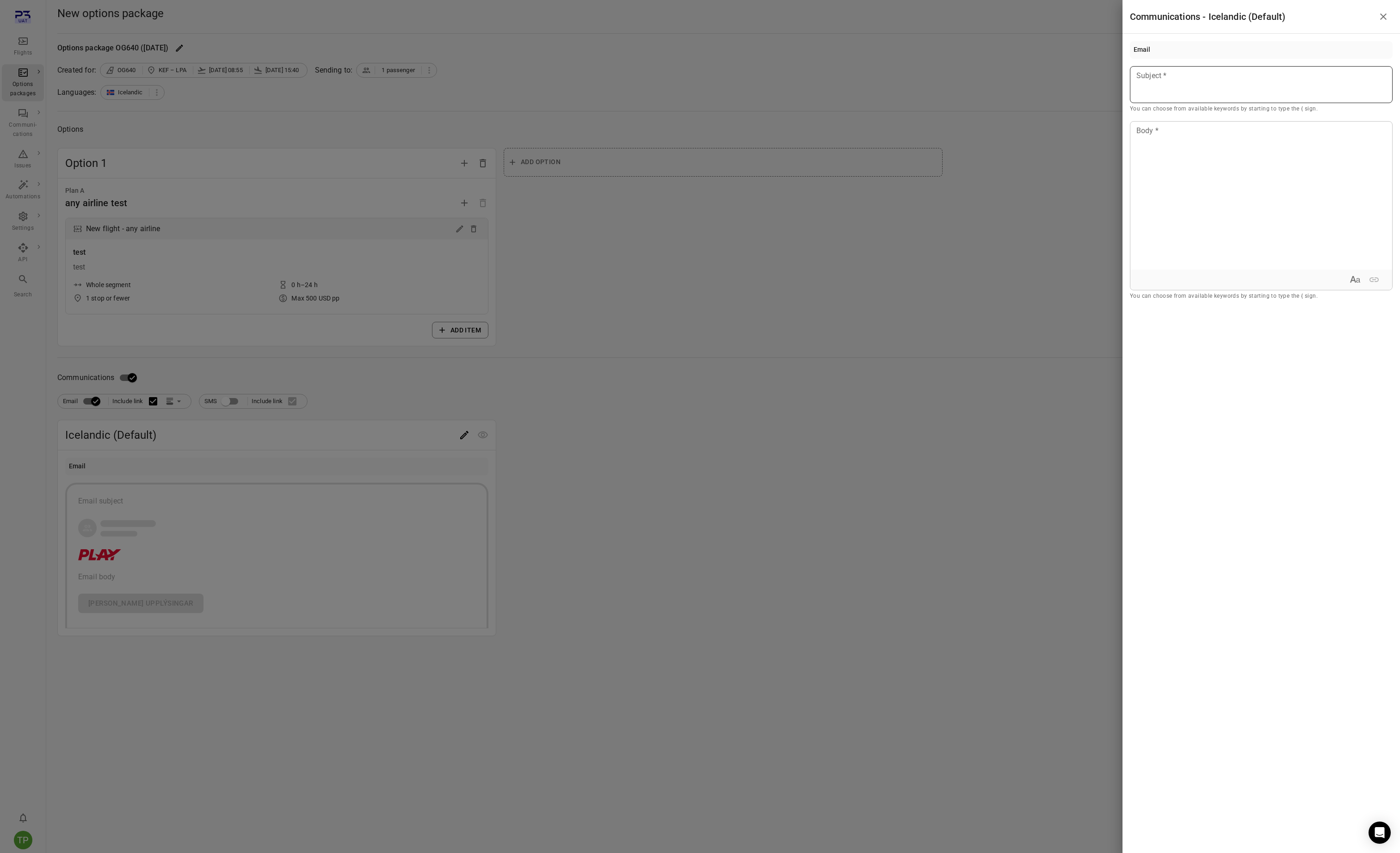
click at [1163, 83] on div at bounding box center [1261, 85] width 262 height 37
click at [1384, 20] on icon "Close drawer" at bounding box center [1383, 16] width 11 height 11
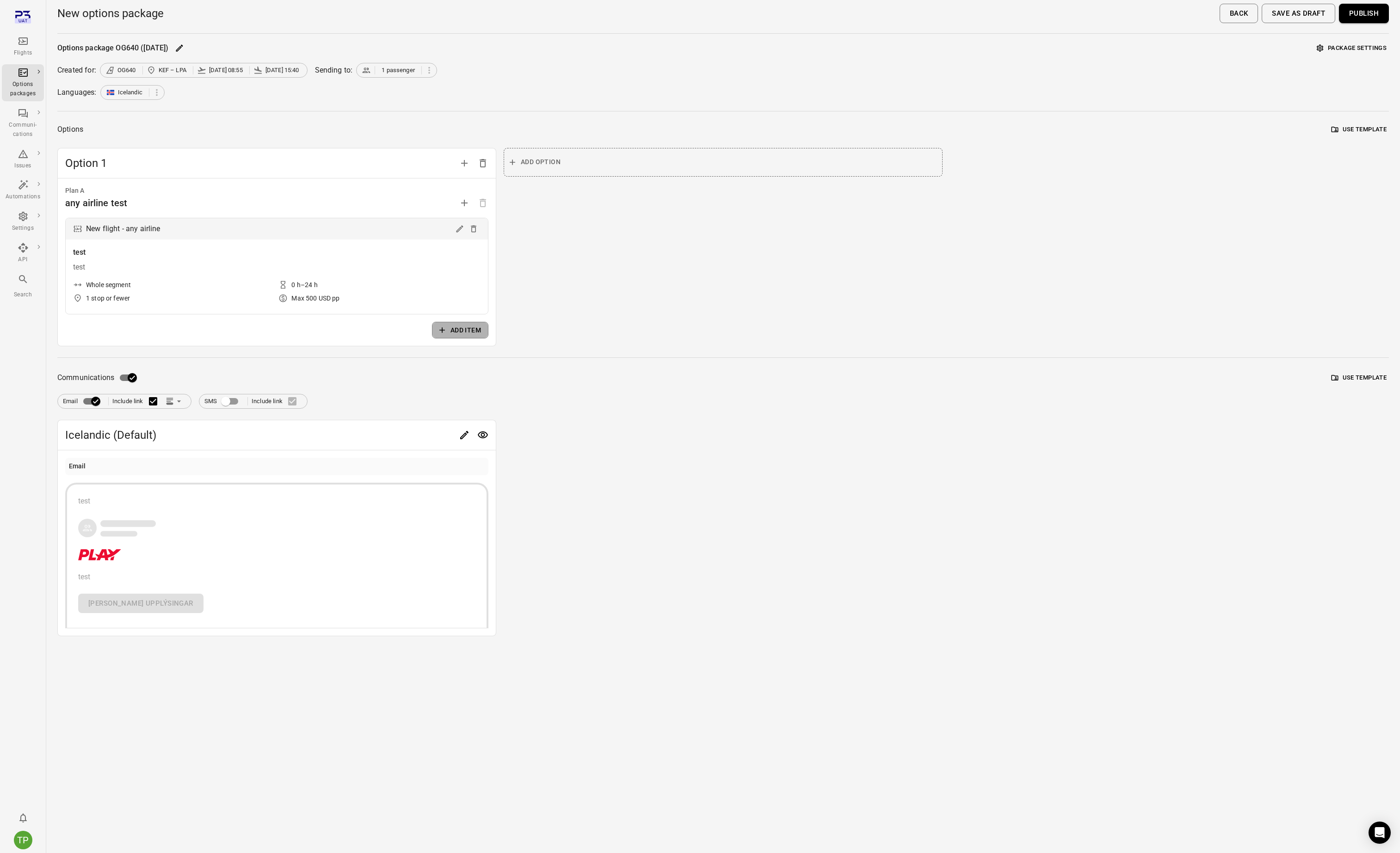
click at [457, 330] on button "Add item" at bounding box center [460, 330] width 56 height 17
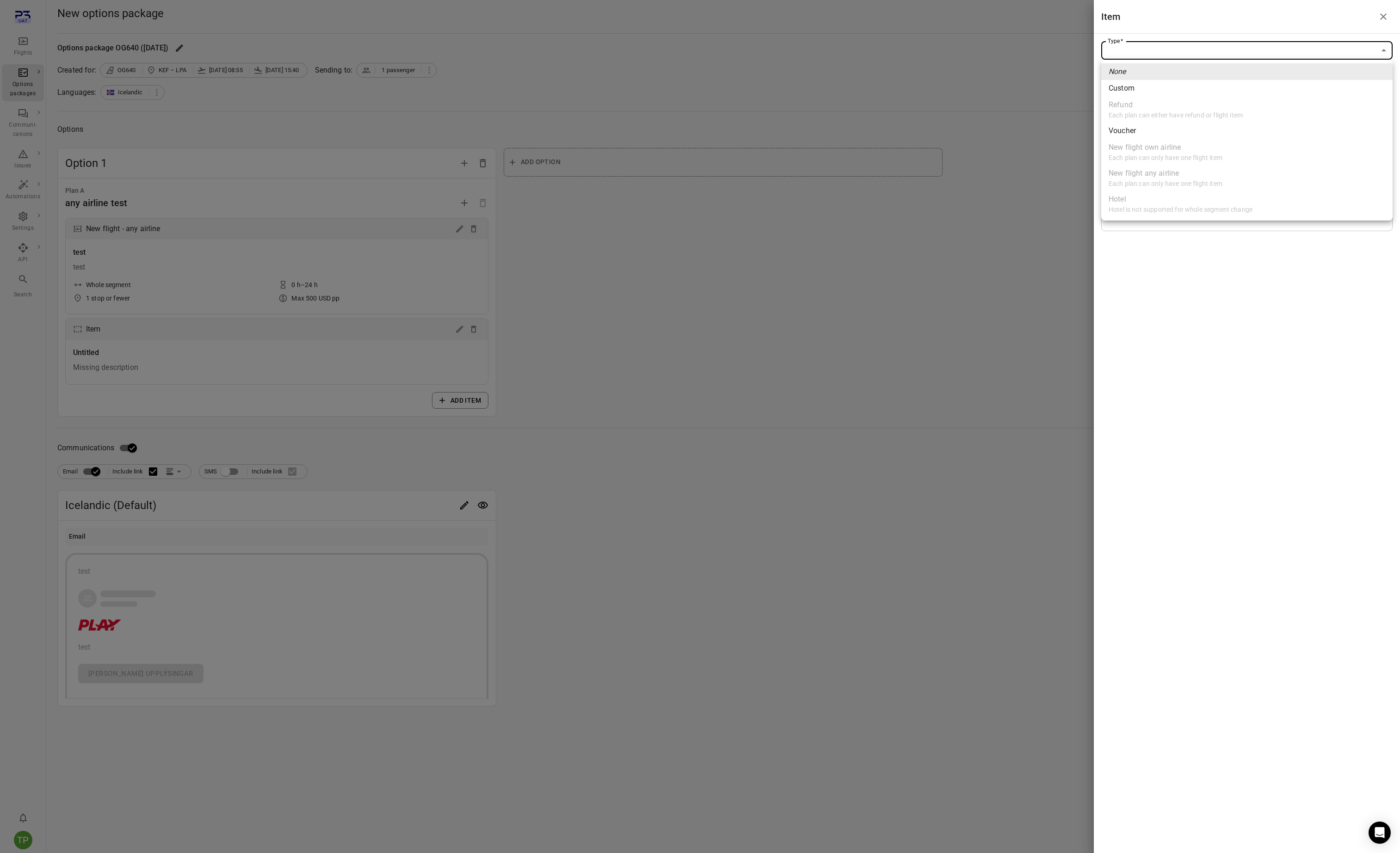
click at [1148, 41] on body "**********" at bounding box center [700, 426] width 1400 height 853
click at [1382, 16] on div at bounding box center [700, 426] width 1400 height 853
click at [1386, 16] on icon "Close drawer" at bounding box center [1383, 16] width 11 height 11
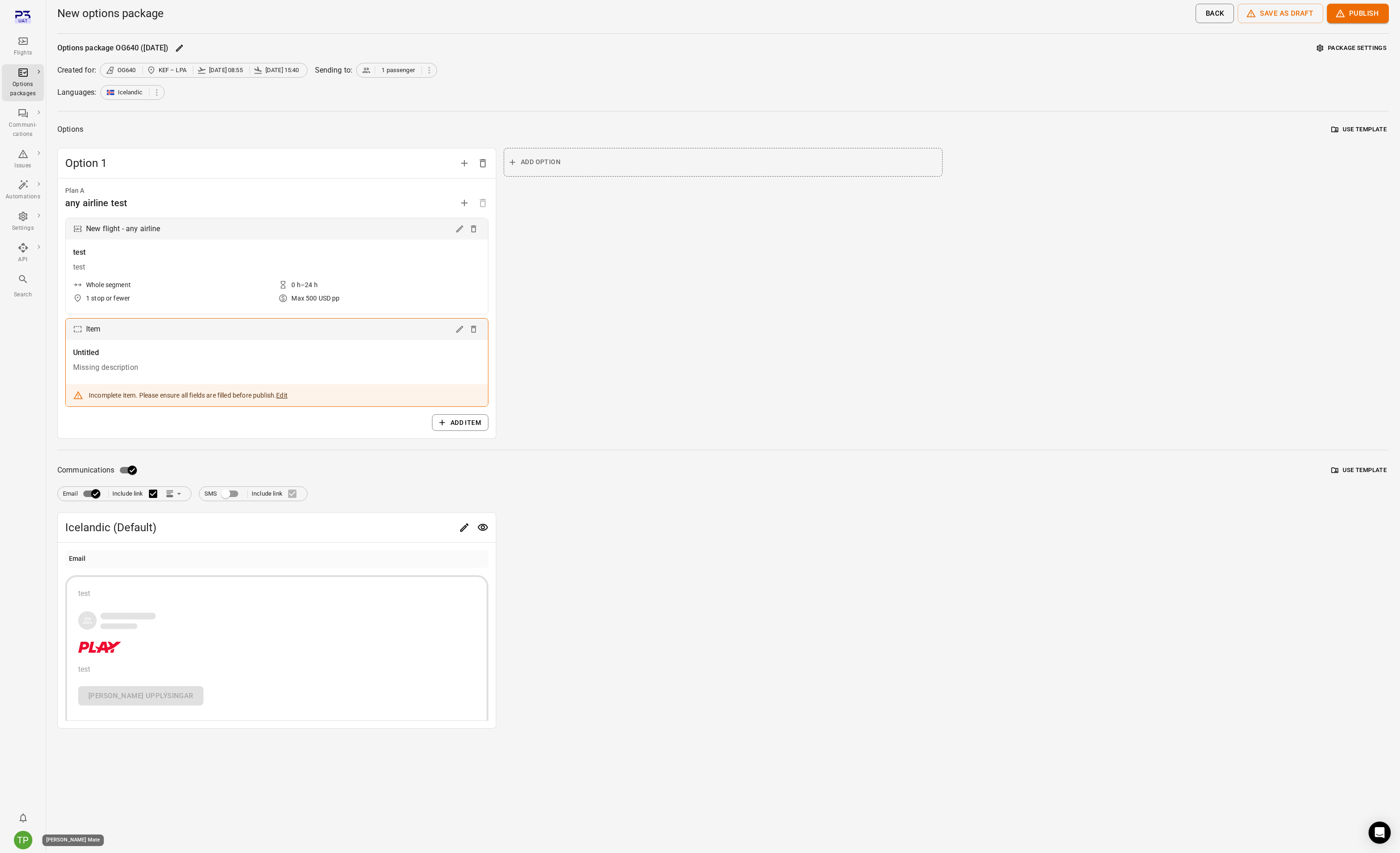
click at [24, 841] on div "TP" at bounding box center [22, 839] width 18 height 18
click at [54, 838] on button "Log out" at bounding box center [71, 837] width 69 height 17
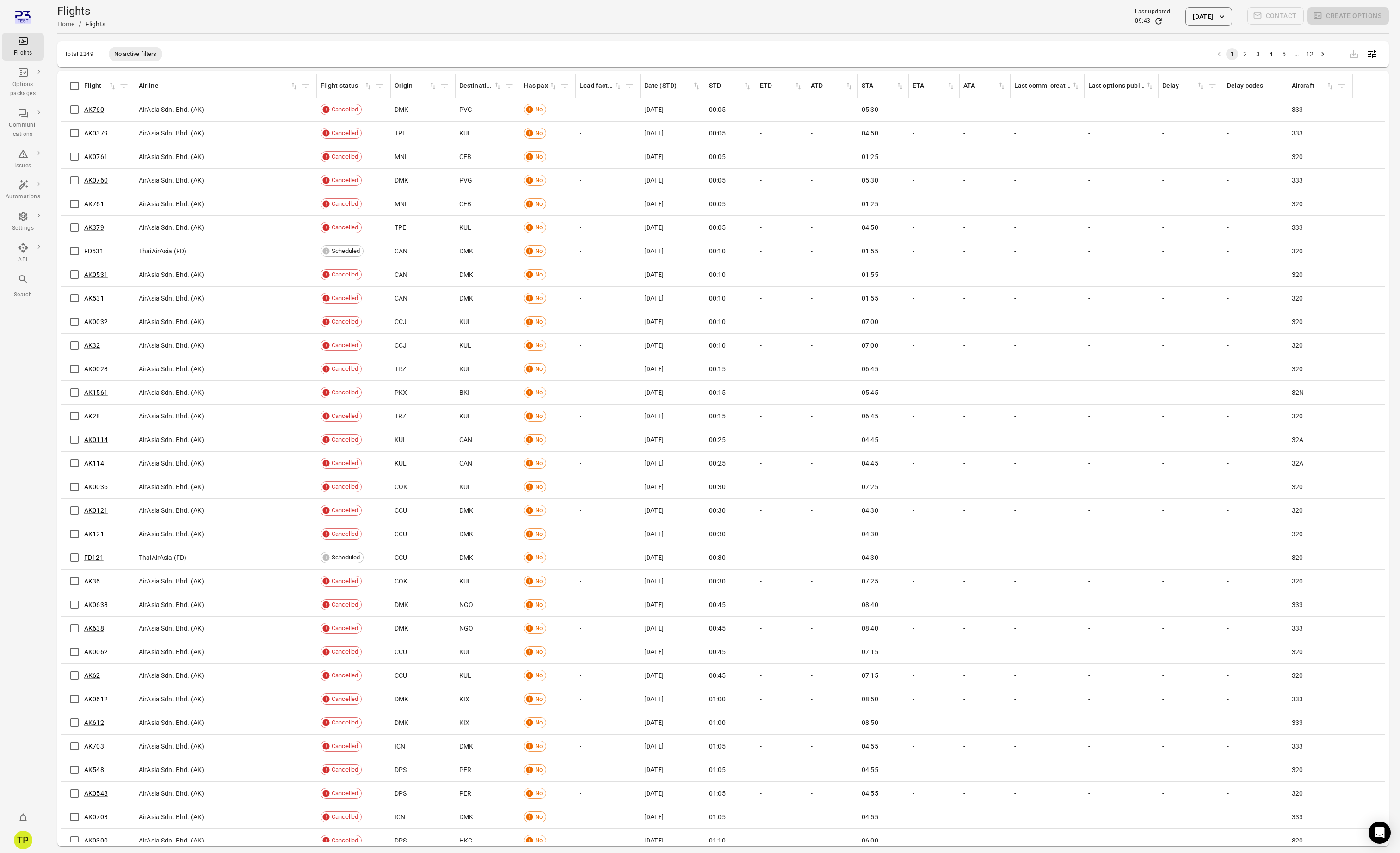
click at [19, 281] on icon "Main navigation" at bounding box center [23, 279] width 11 height 11
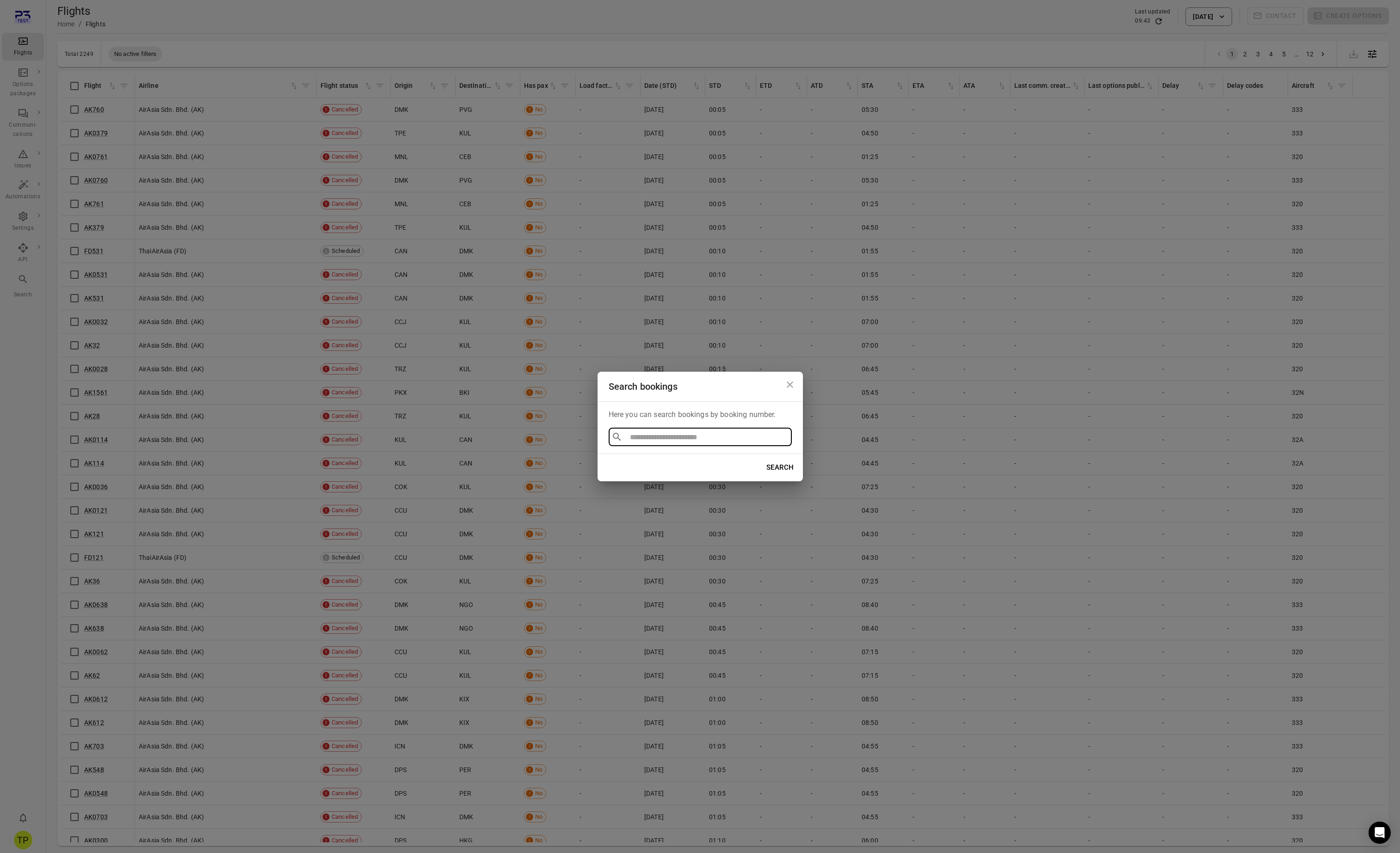
type input "*********"
click at [637, 454] on li "TOM238476" at bounding box center [700, 458] width 183 height 17
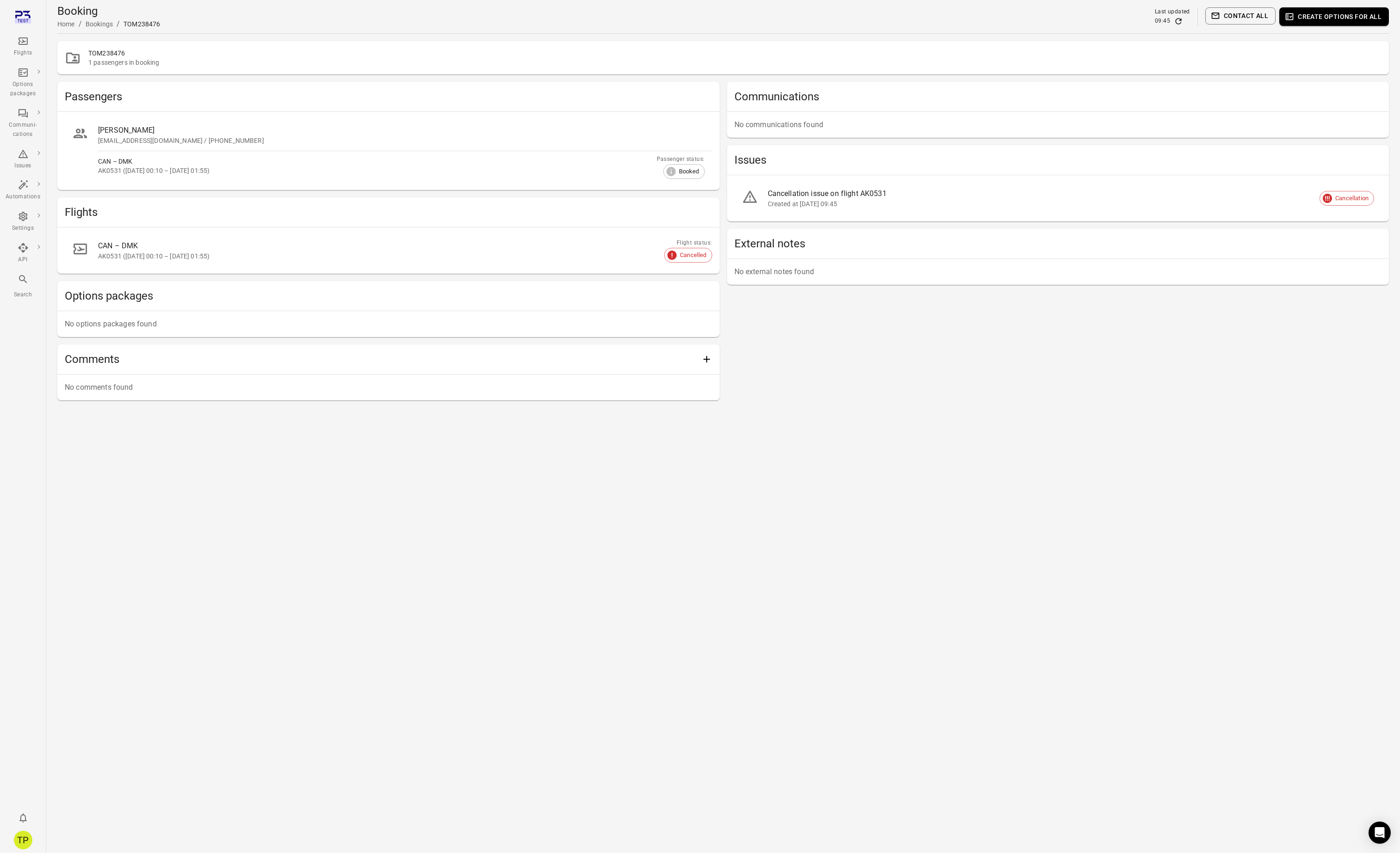
click at [1347, 16] on button "Create options for all" at bounding box center [1334, 16] width 110 height 18
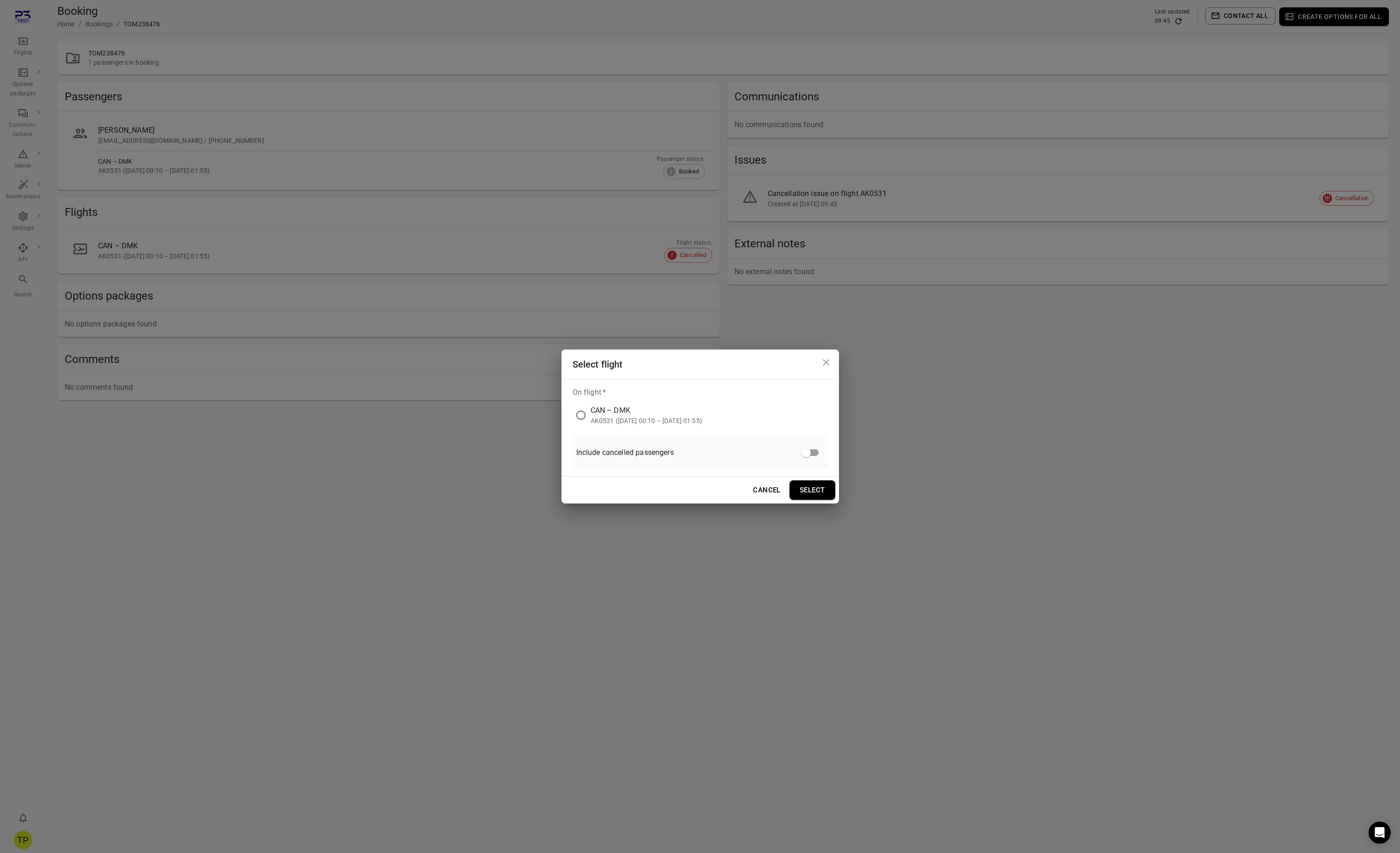
click at [602, 417] on div "AK0531 (9 Oct 2025 00:10 – 9 Oct 2025 01:55)" at bounding box center [646, 421] width 111 height 9
click at [809, 490] on button "Select" at bounding box center [813, 490] width 46 height 20
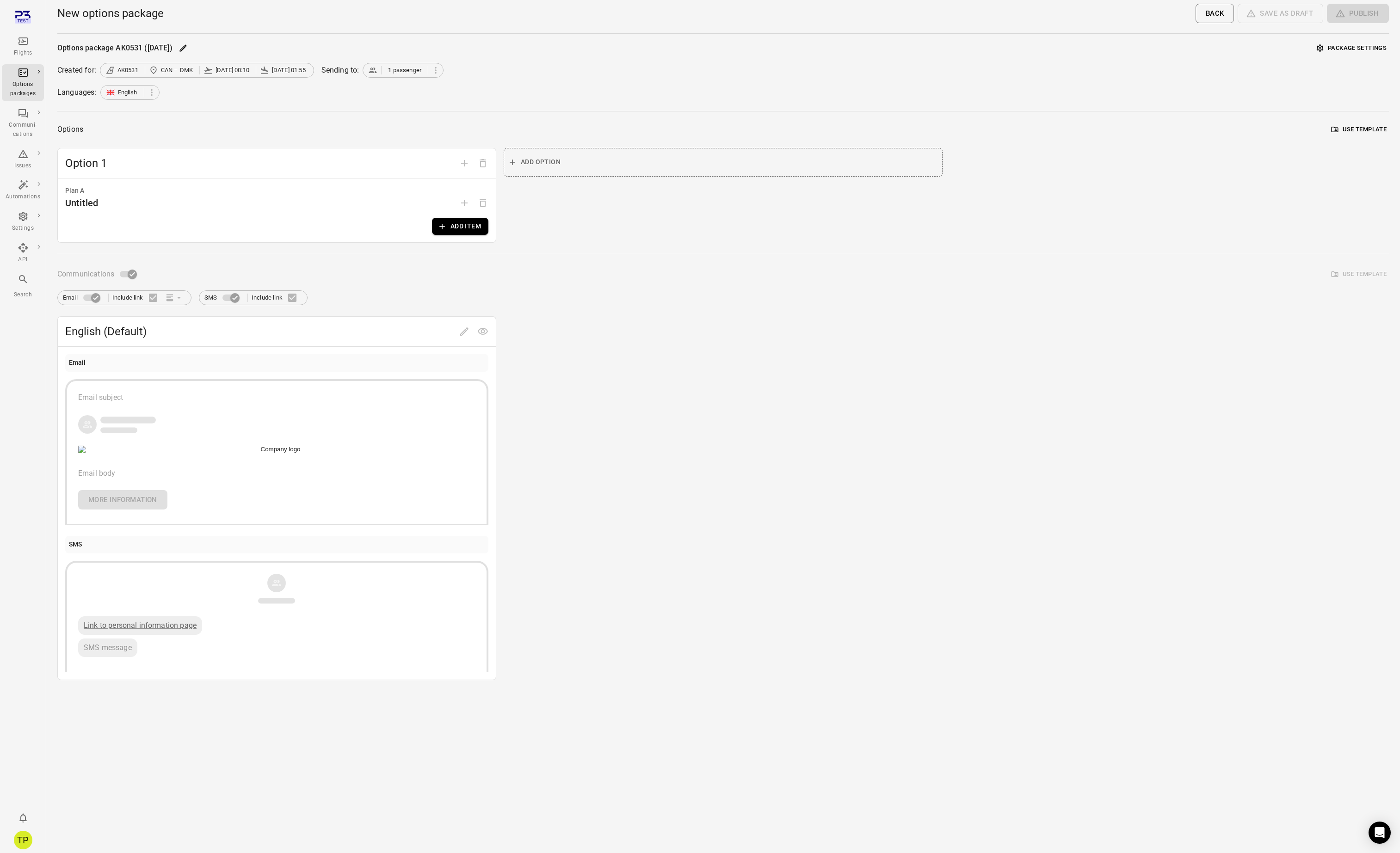
click at [453, 227] on button "Add item" at bounding box center [460, 226] width 56 height 17
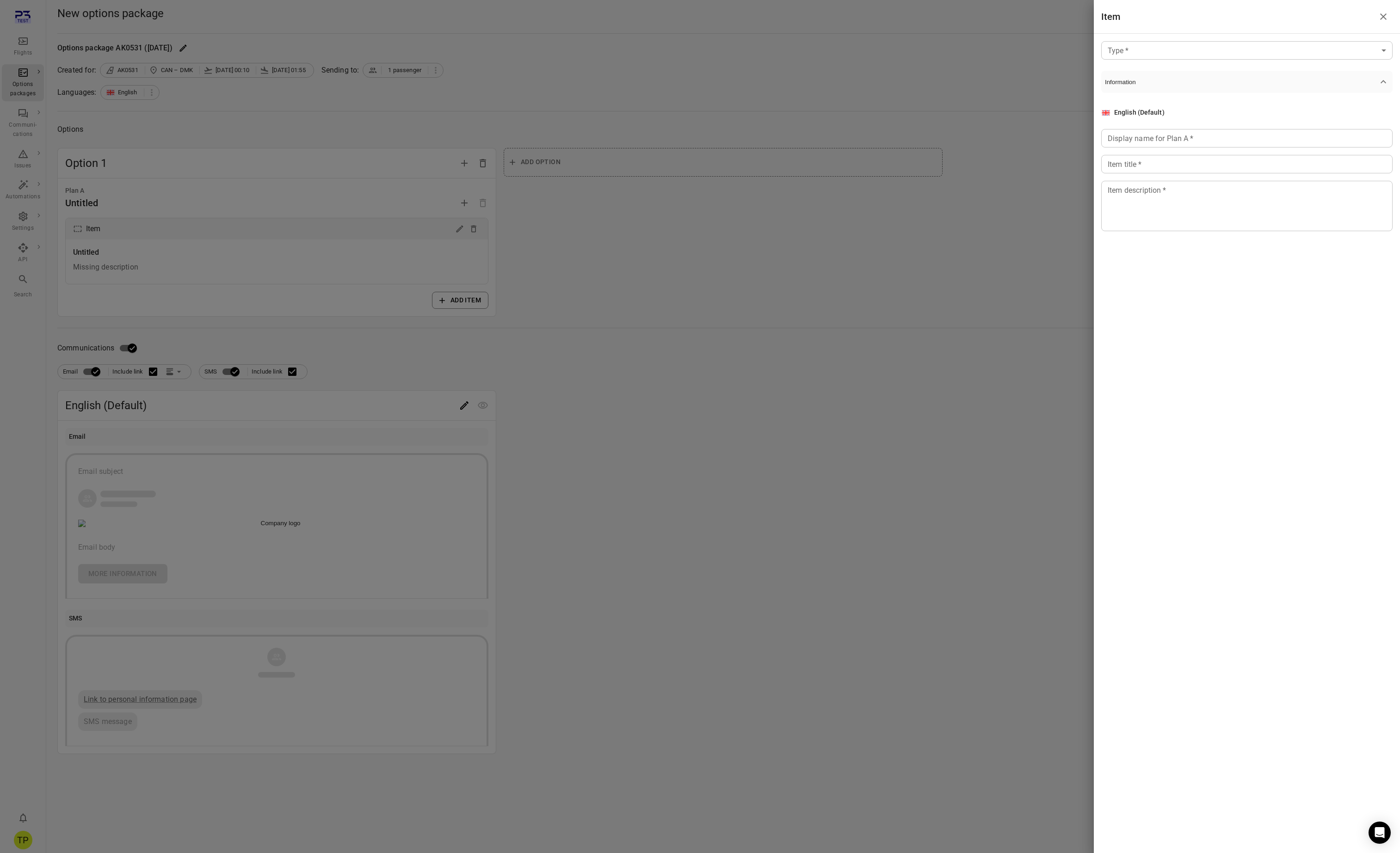
click at [1125, 55] on body "Flights Options packages Communi-cations Issues Automations Settings API Search…" at bounding box center [700, 426] width 1400 height 853
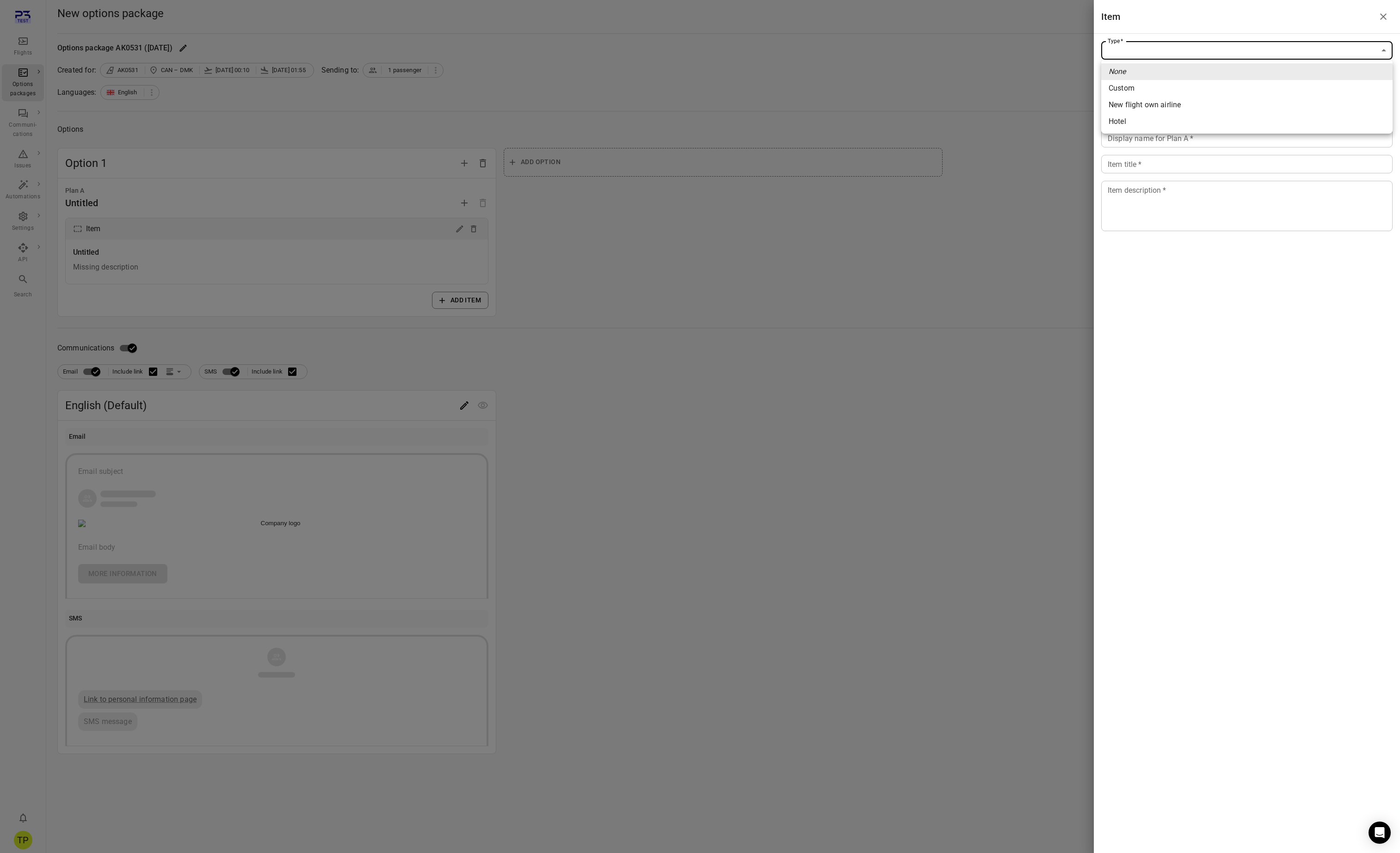
click at [1129, 121] on li "Hotel" at bounding box center [1247, 121] width 292 height 17
type input "*****"
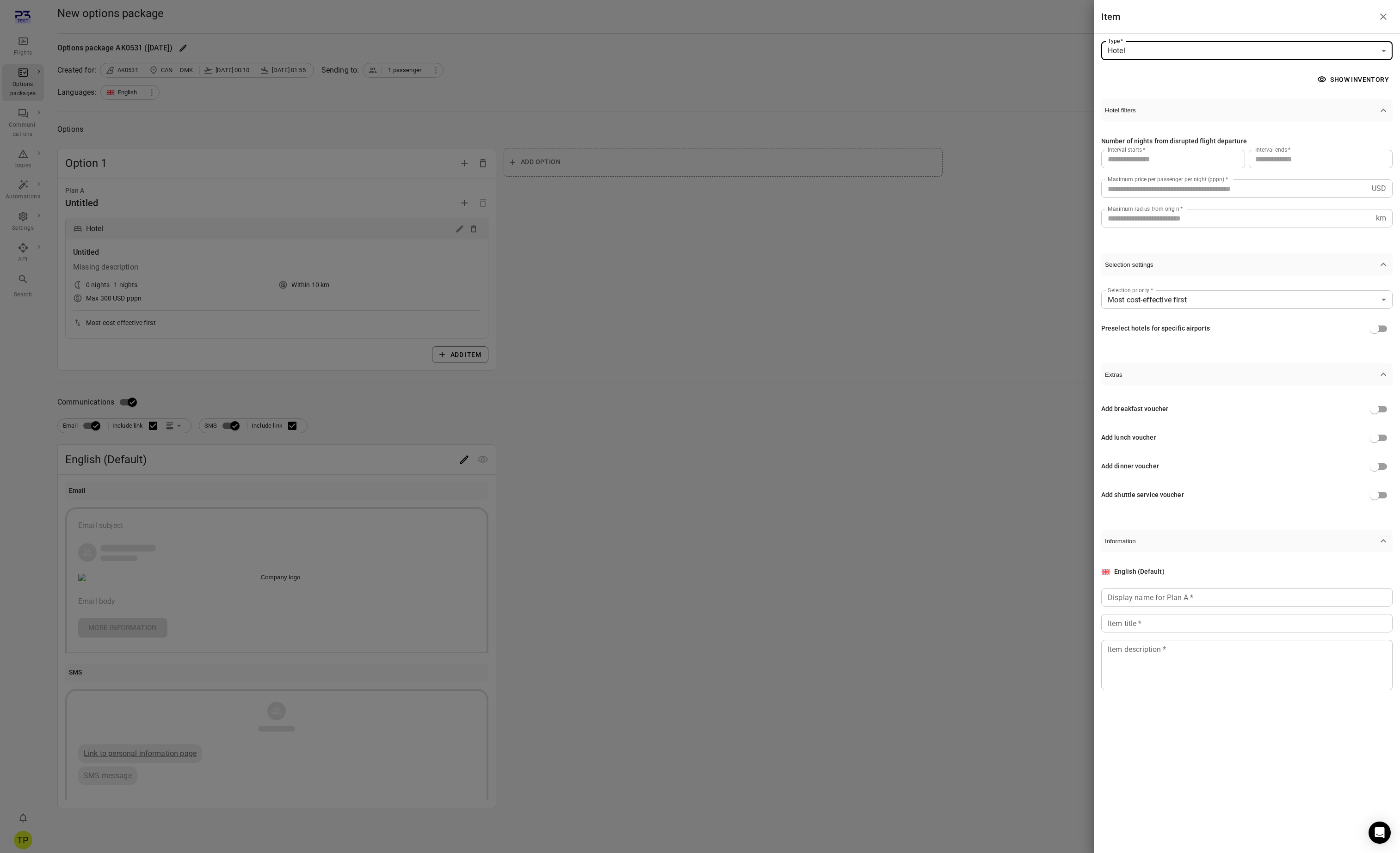
click at [1384, 18] on icon "Close drawer" at bounding box center [1384, 17] width 7 height 7
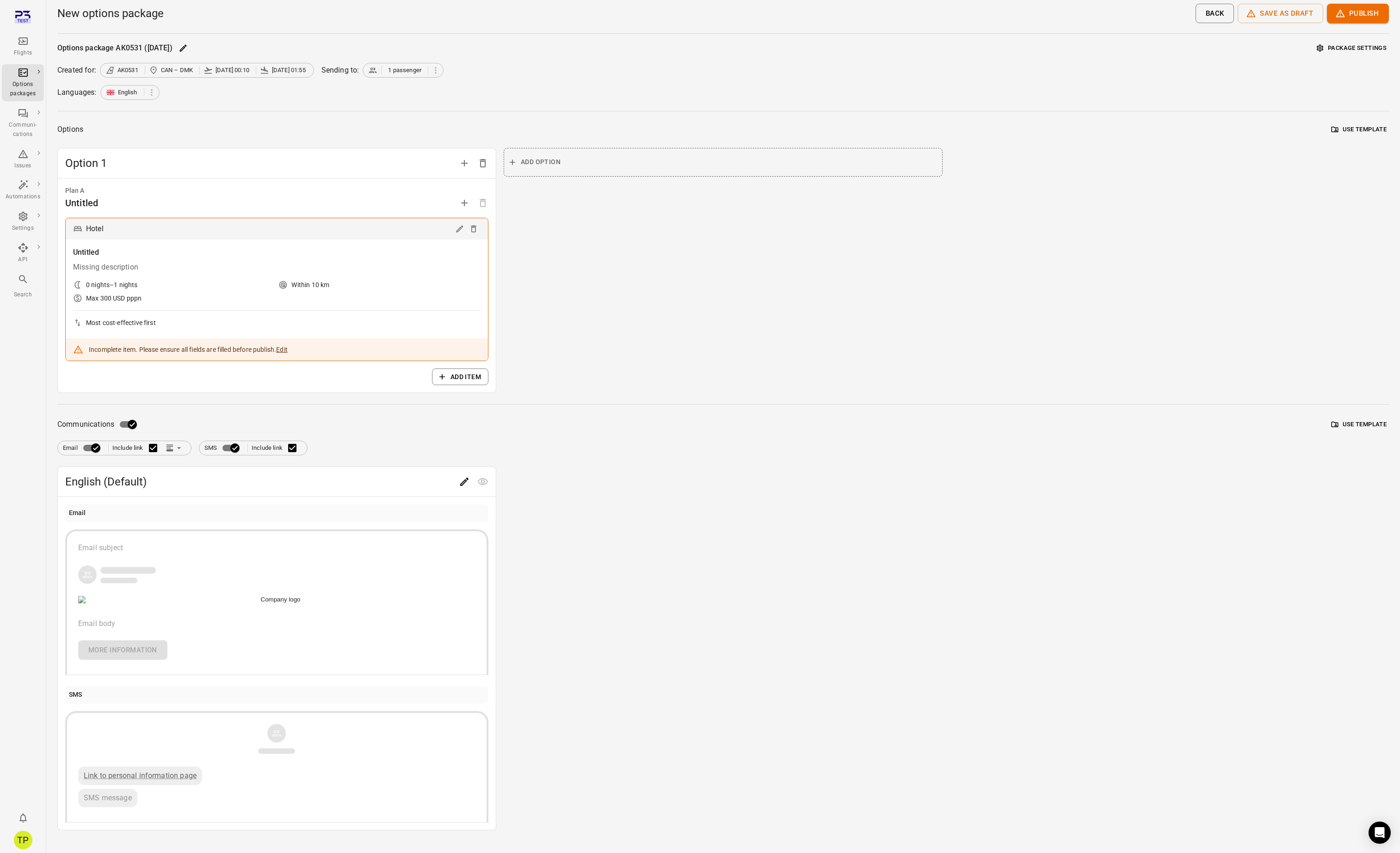
click at [645, 485] on div "English (Default) Email Email subject Email body More Information SMS Link to p…" at bounding box center [723, 648] width 1331 height 364
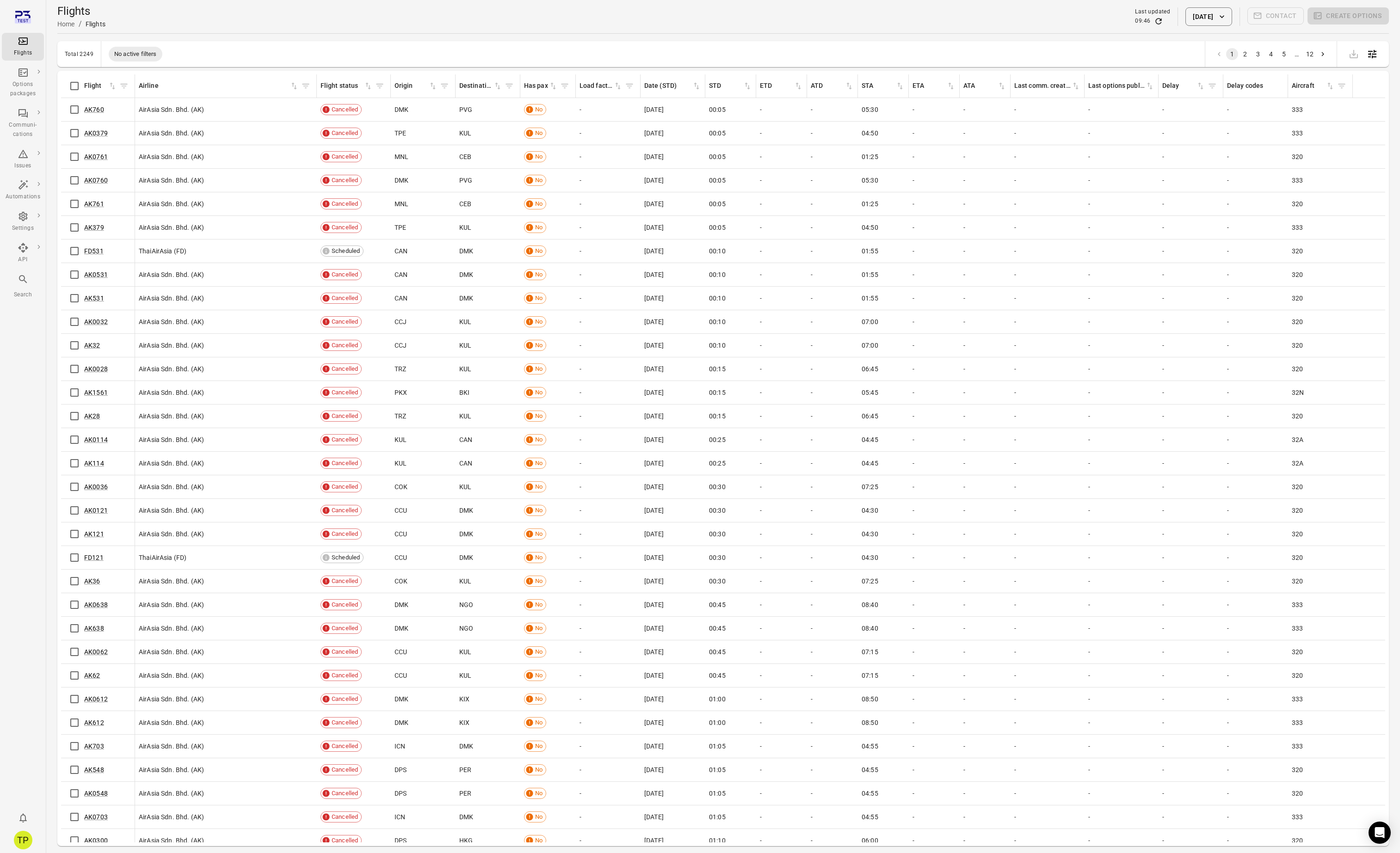
click at [30, 285] on div "Search" at bounding box center [22, 287] width 35 height 26
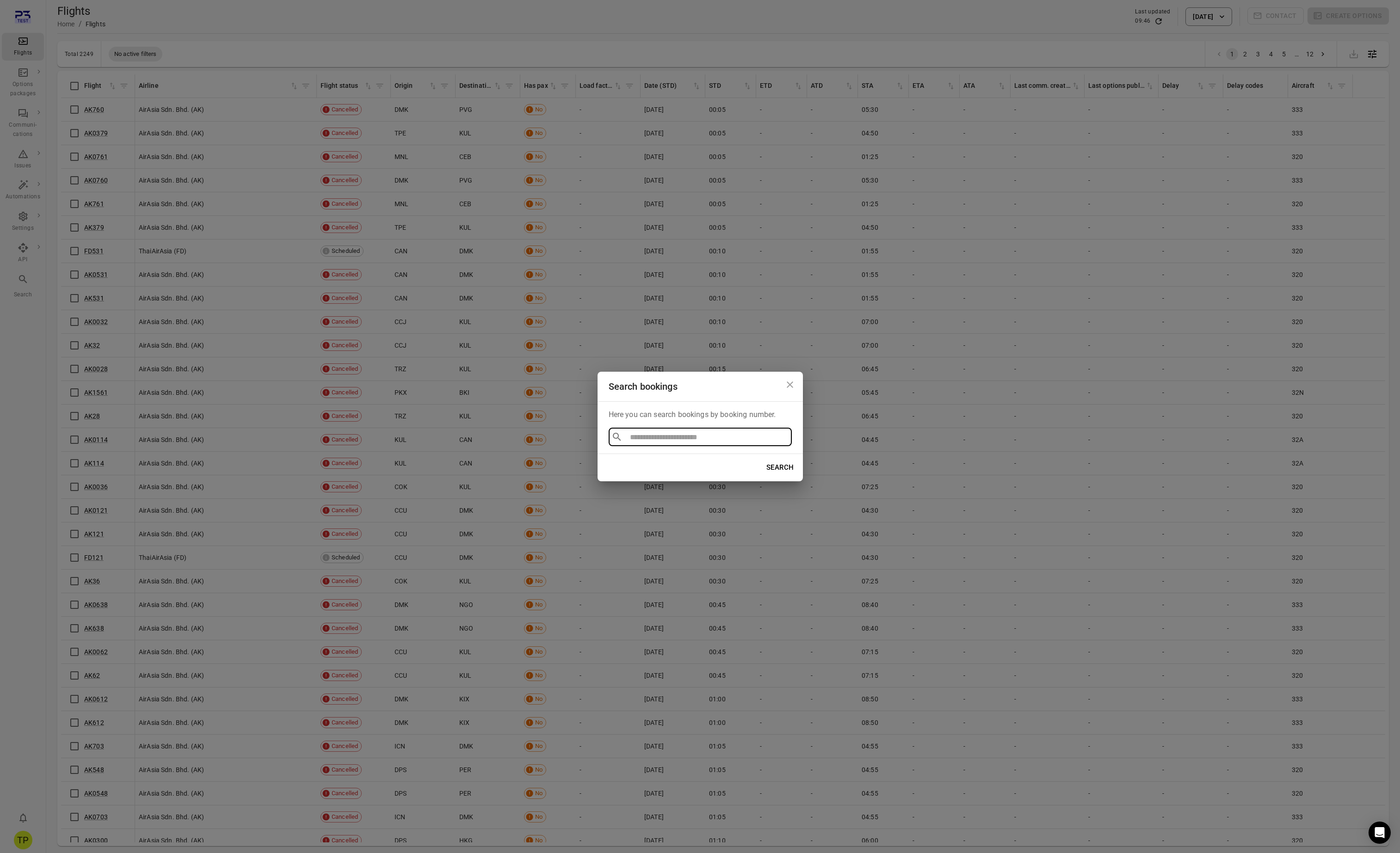
type input "*********"
click at [640, 462] on li "TOM238476" at bounding box center [700, 458] width 183 height 17
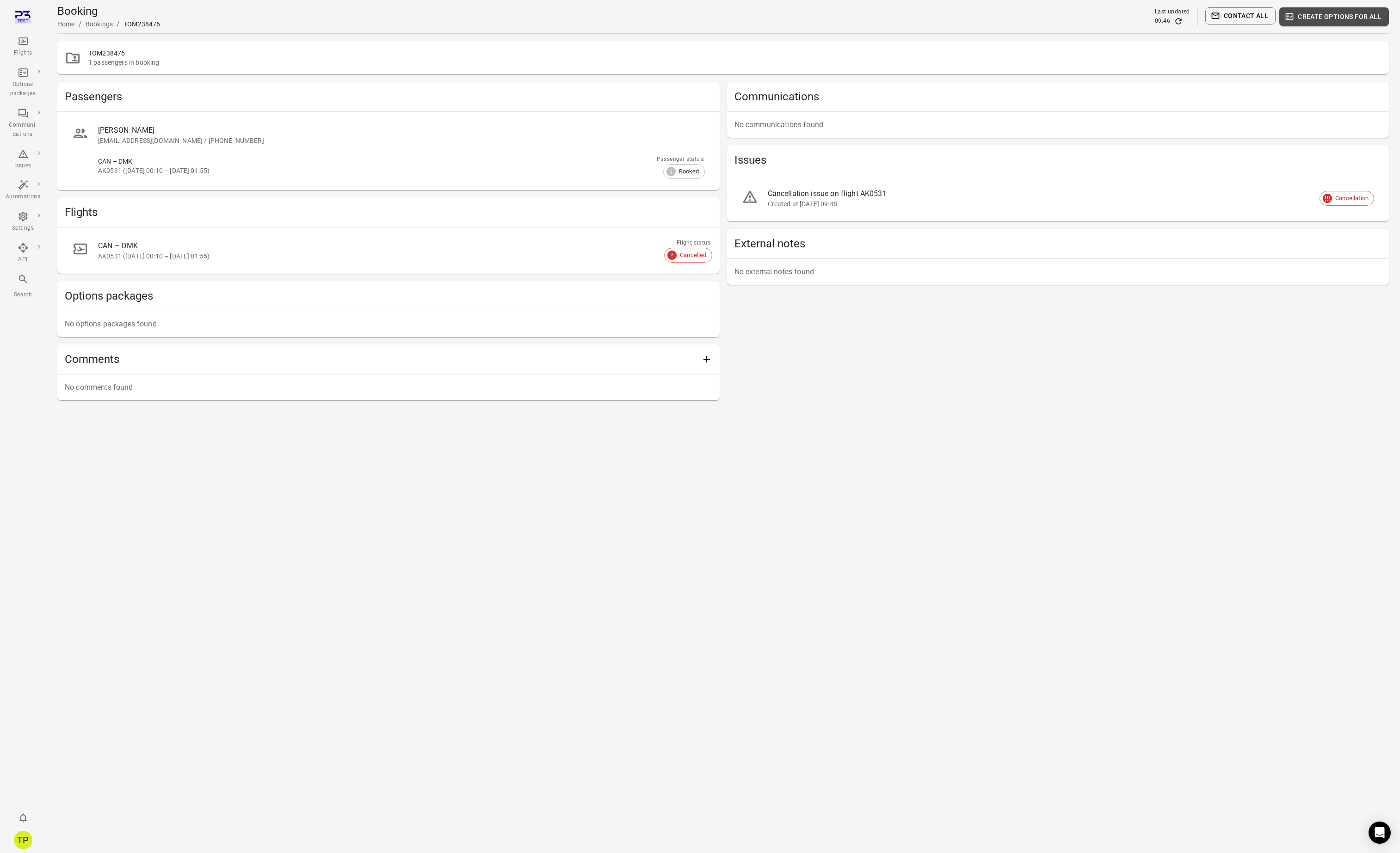
click at [1321, 16] on button "Create options for all" at bounding box center [1334, 16] width 110 height 18
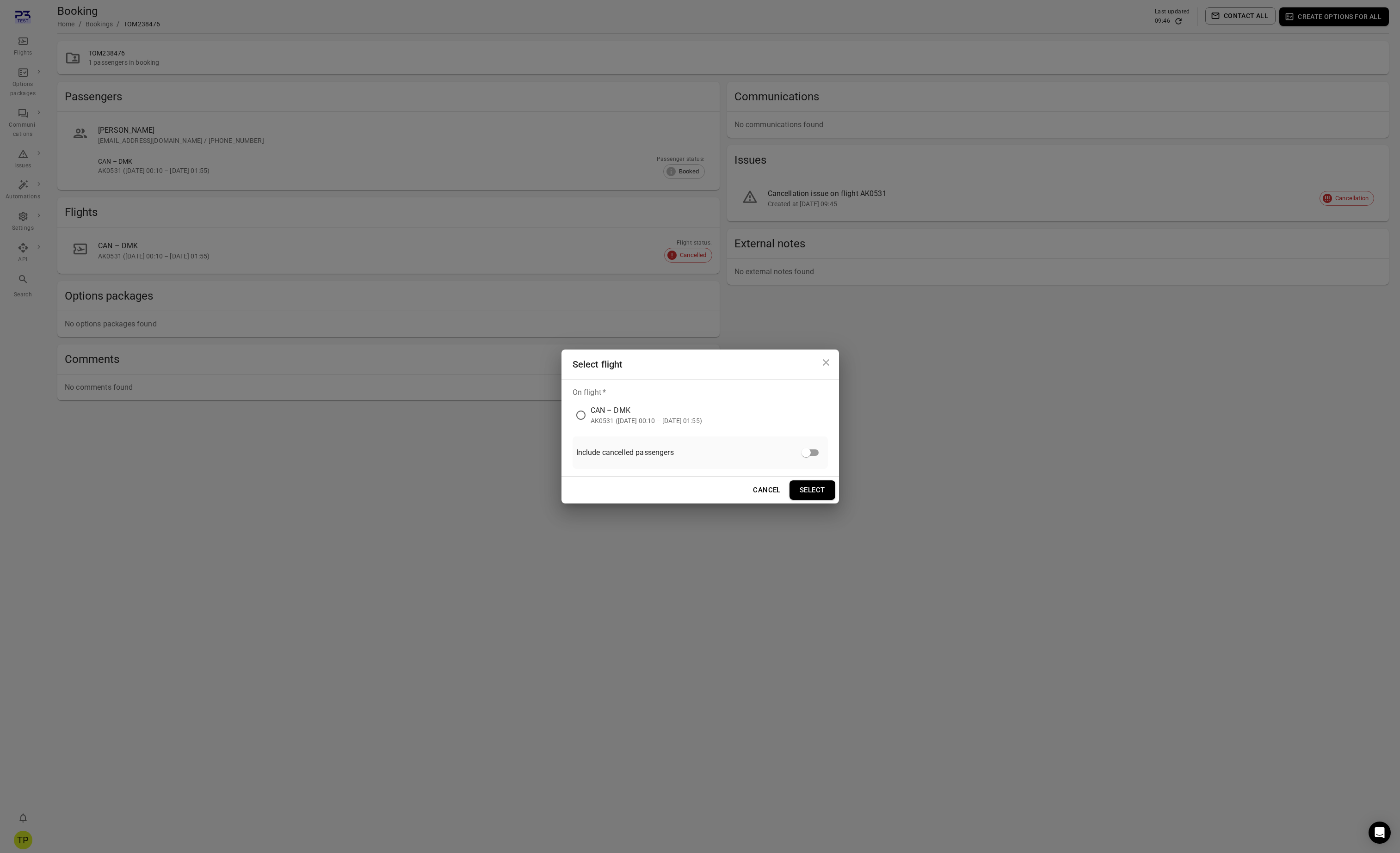
click at [609, 416] on div "AK0531 (9 Oct 2025 00:10 – 9 Oct 2025 01:55)" at bounding box center [646, 421] width 111 height 9
click at [812, 487] on button "Select" at bounding box center [813, 490] width 46 height 20
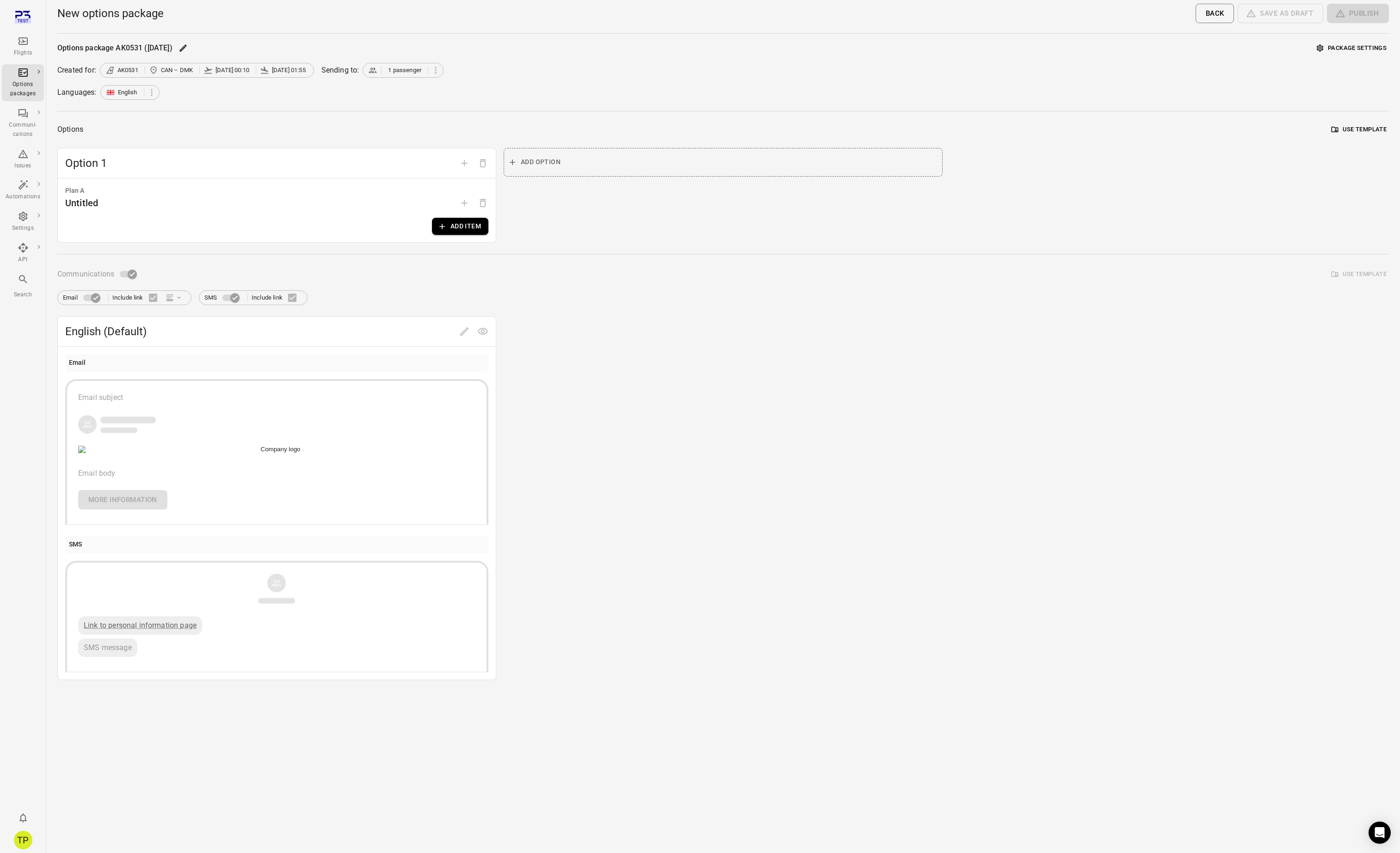
click at [457, 227] on button "Add item" at bounding box center [460, 226] width 56 height 17
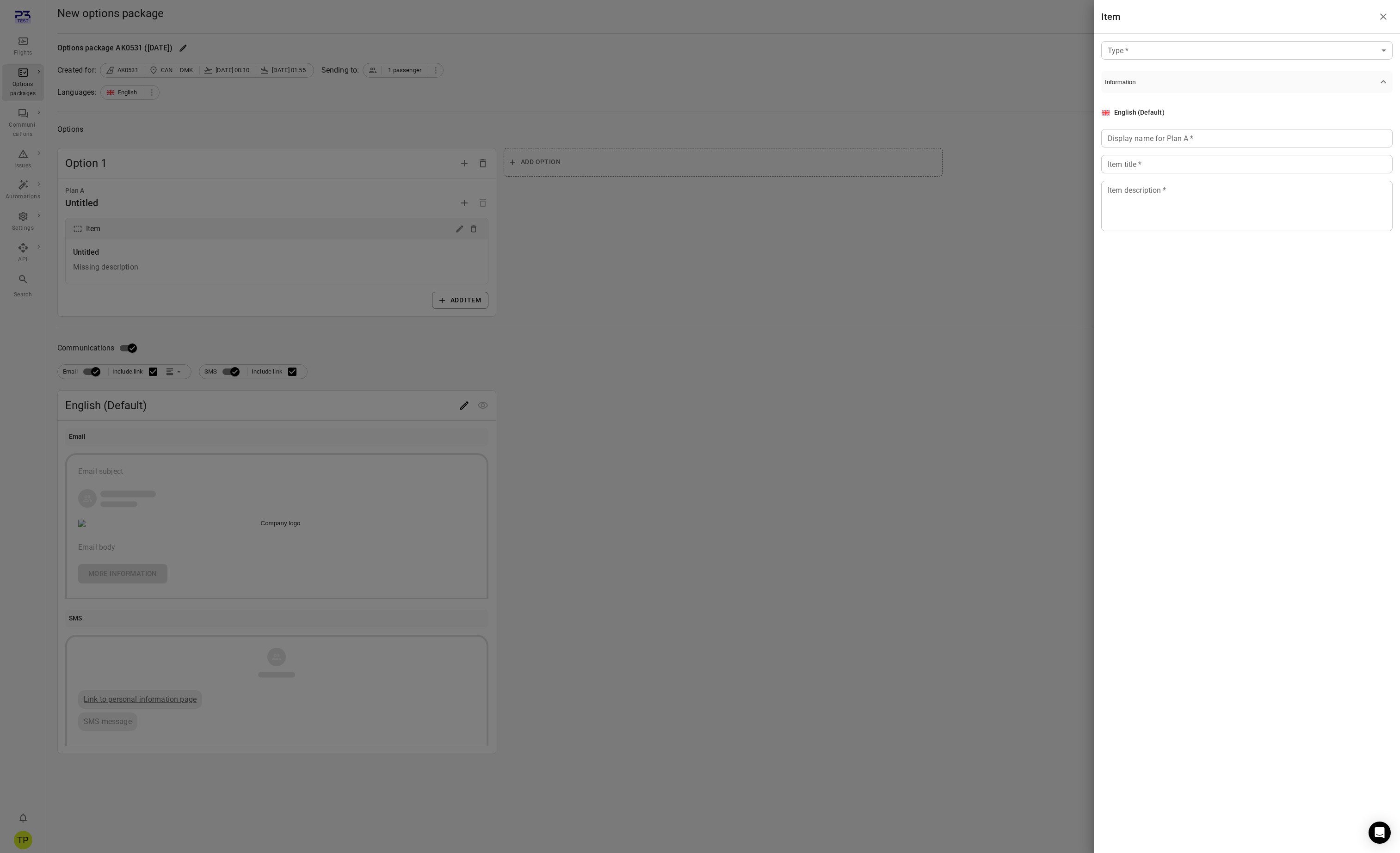
click at [1139, 44] on body "Flights Options packages Communi-cations Issues Automations Settings API Search…" at bounding box center [700, 426] width 1400 height 853
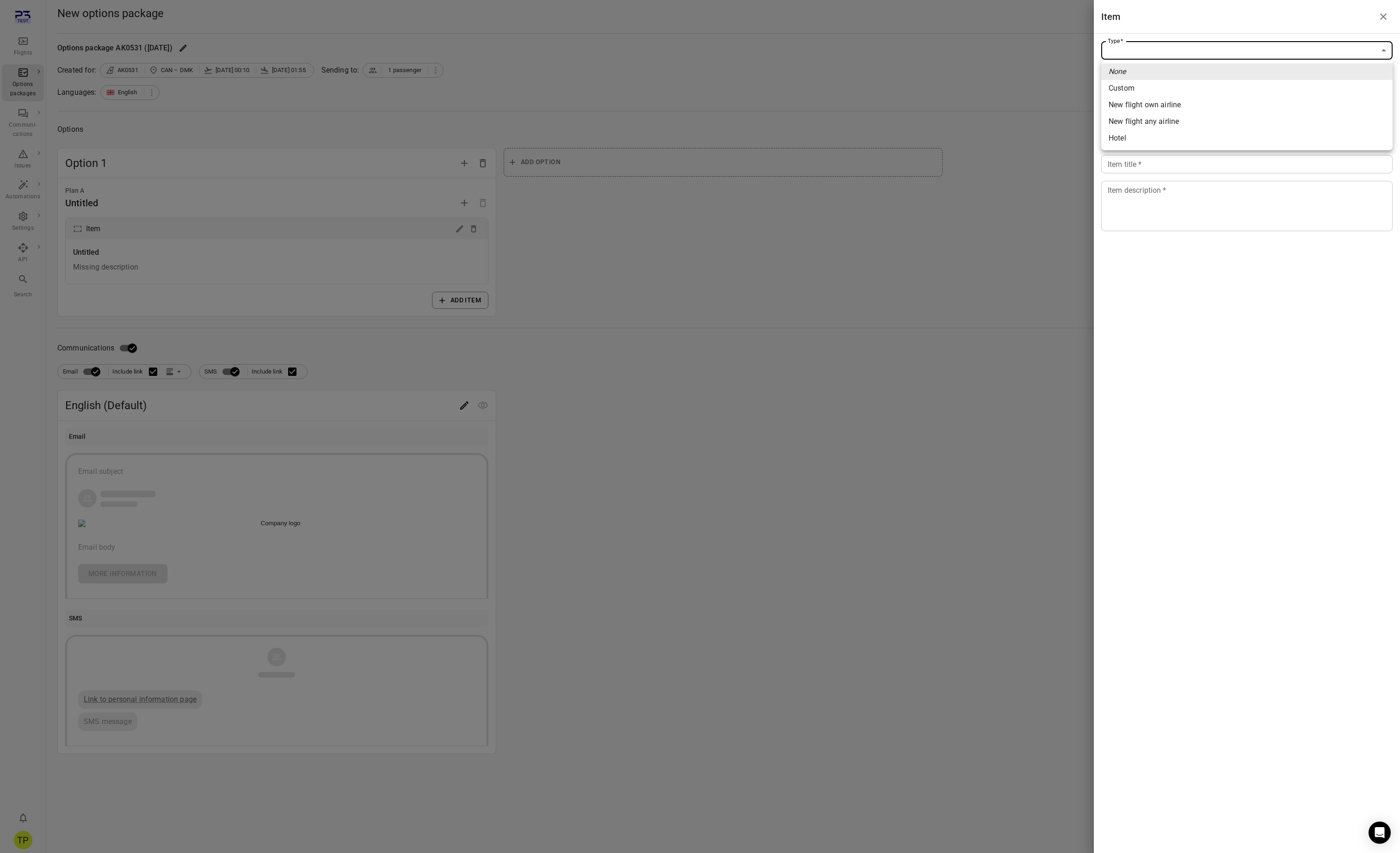
click at [1161, 118] on div "New flight any airline" at bounding box center [1144, 121] width 71 height 11
type input "**********"
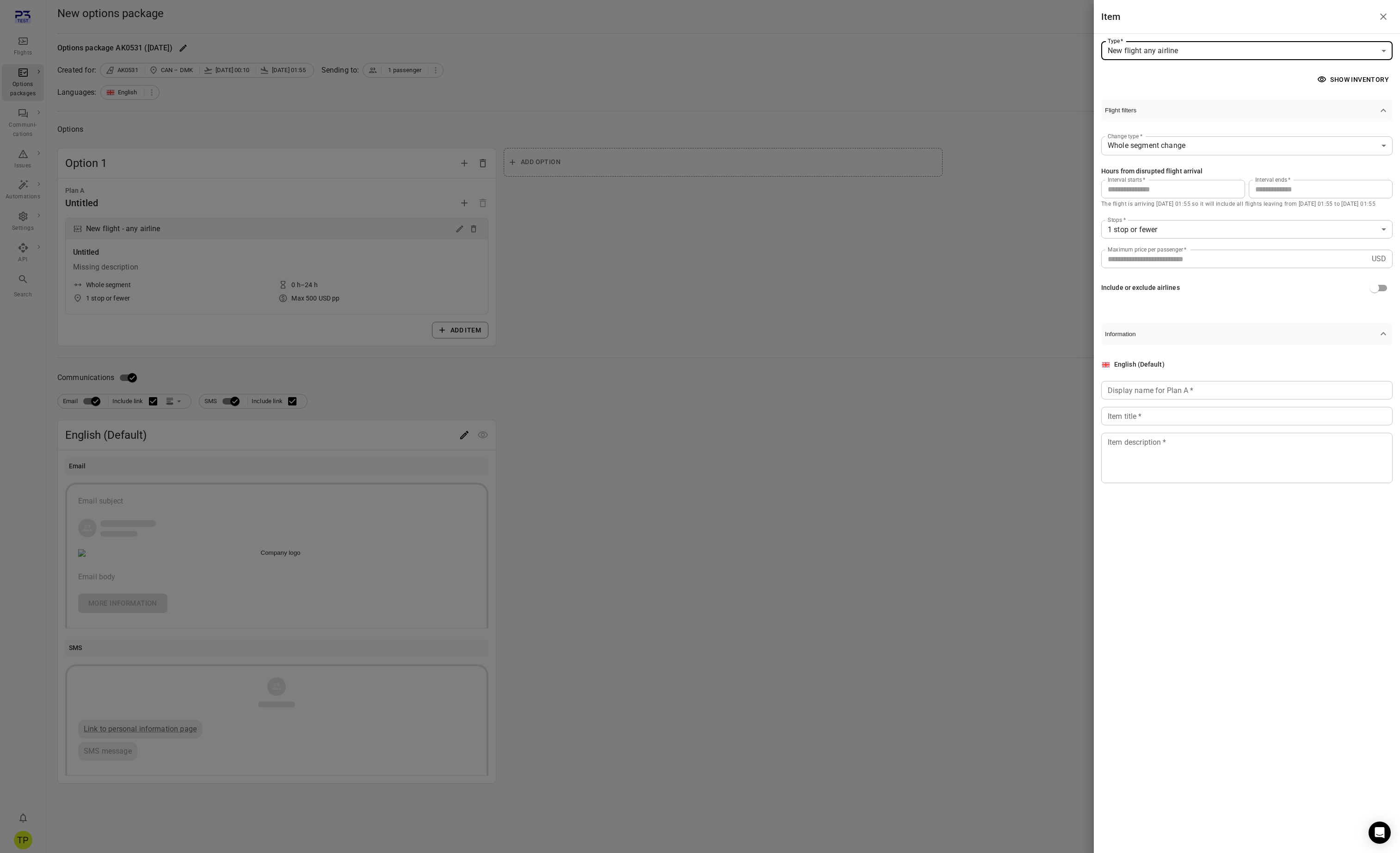
click at [1340, 79] on button "Show inventory" at bounding box center [1354, 79] width 77 height 17
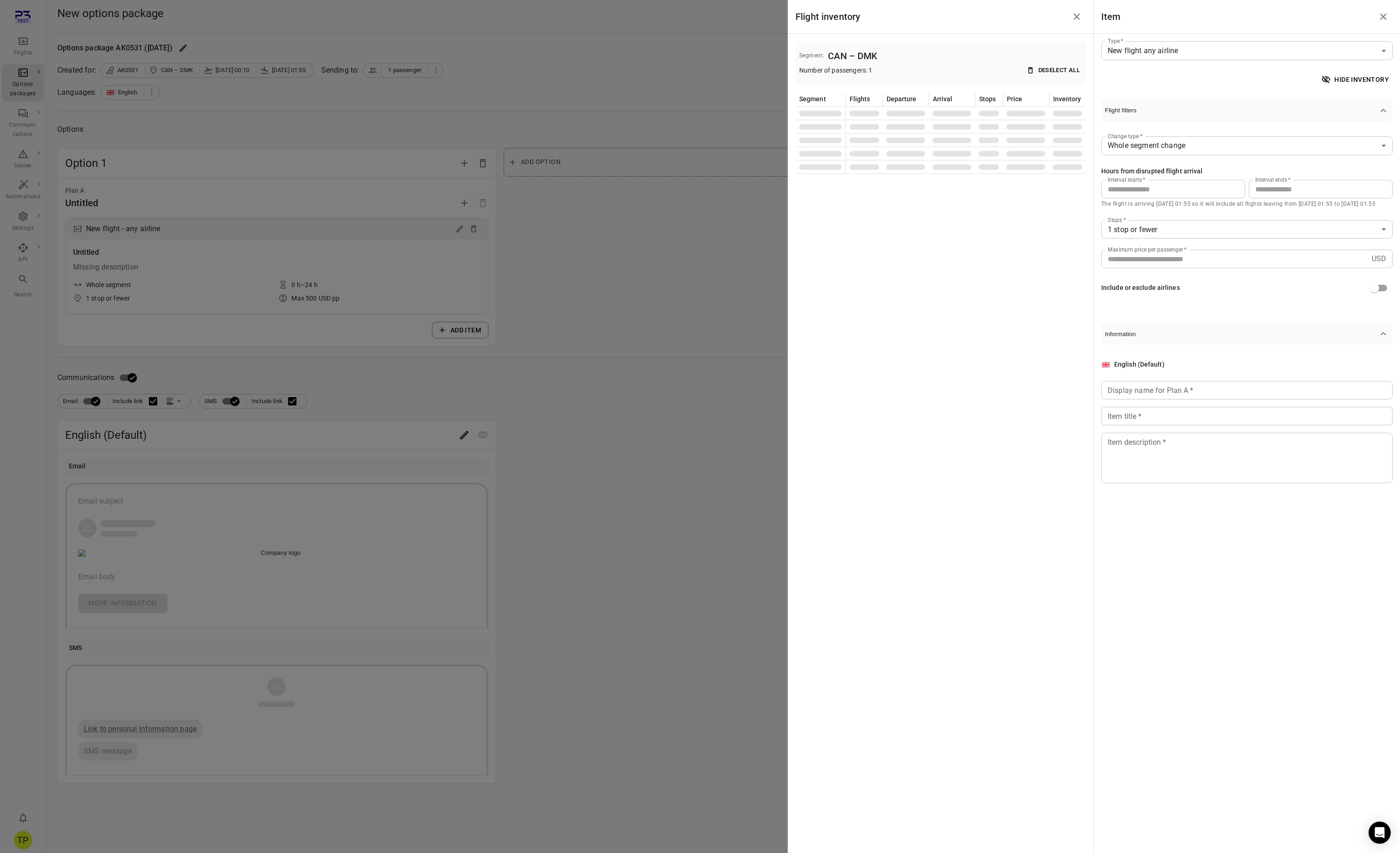
click at [1126, 389] on input "Display name for Plan A   *" at bounding box center [1247, 390] width 292 height 18
type input "****"
type textarea "****"
click at [1078, 13] on icon "Close drawer" at bounding box center [1076, 16] width 11 height 11
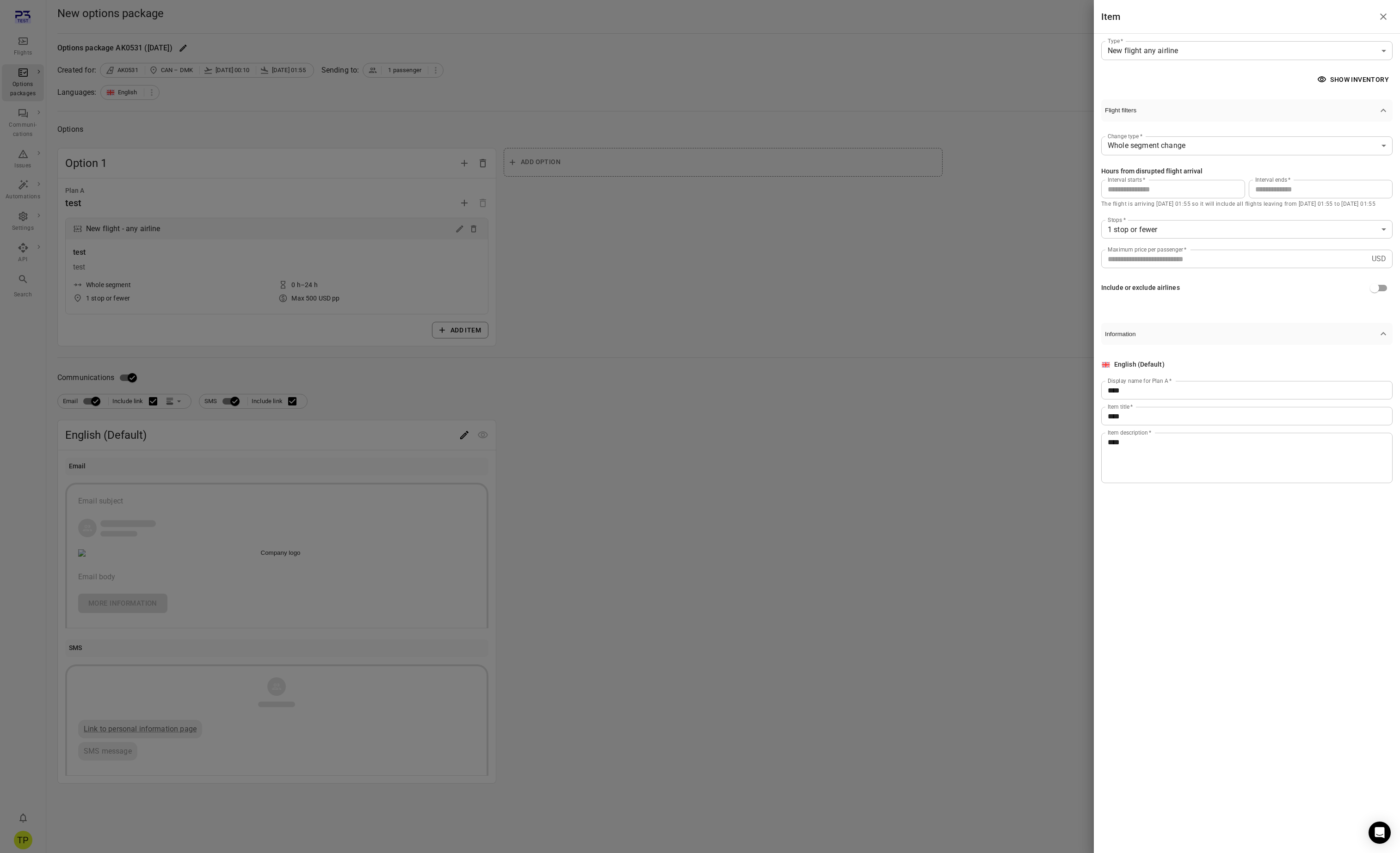
click at [1386, 18] on icon "Close drawer" at bounding box center [1383, 16] width 11 height 11
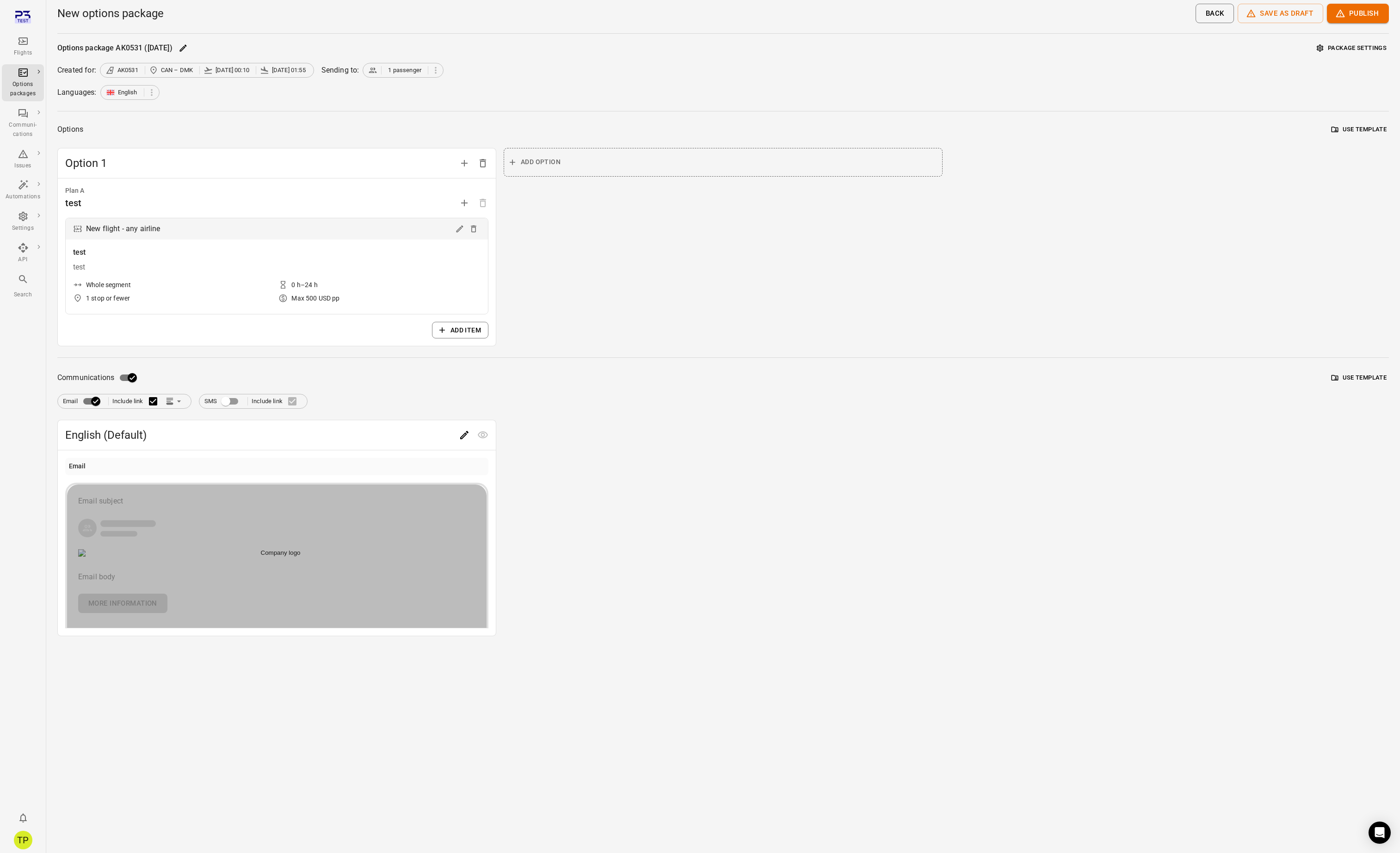
click at [147, 505] on div "Email subject" at bounding box center [277, 501] width 397 height 11
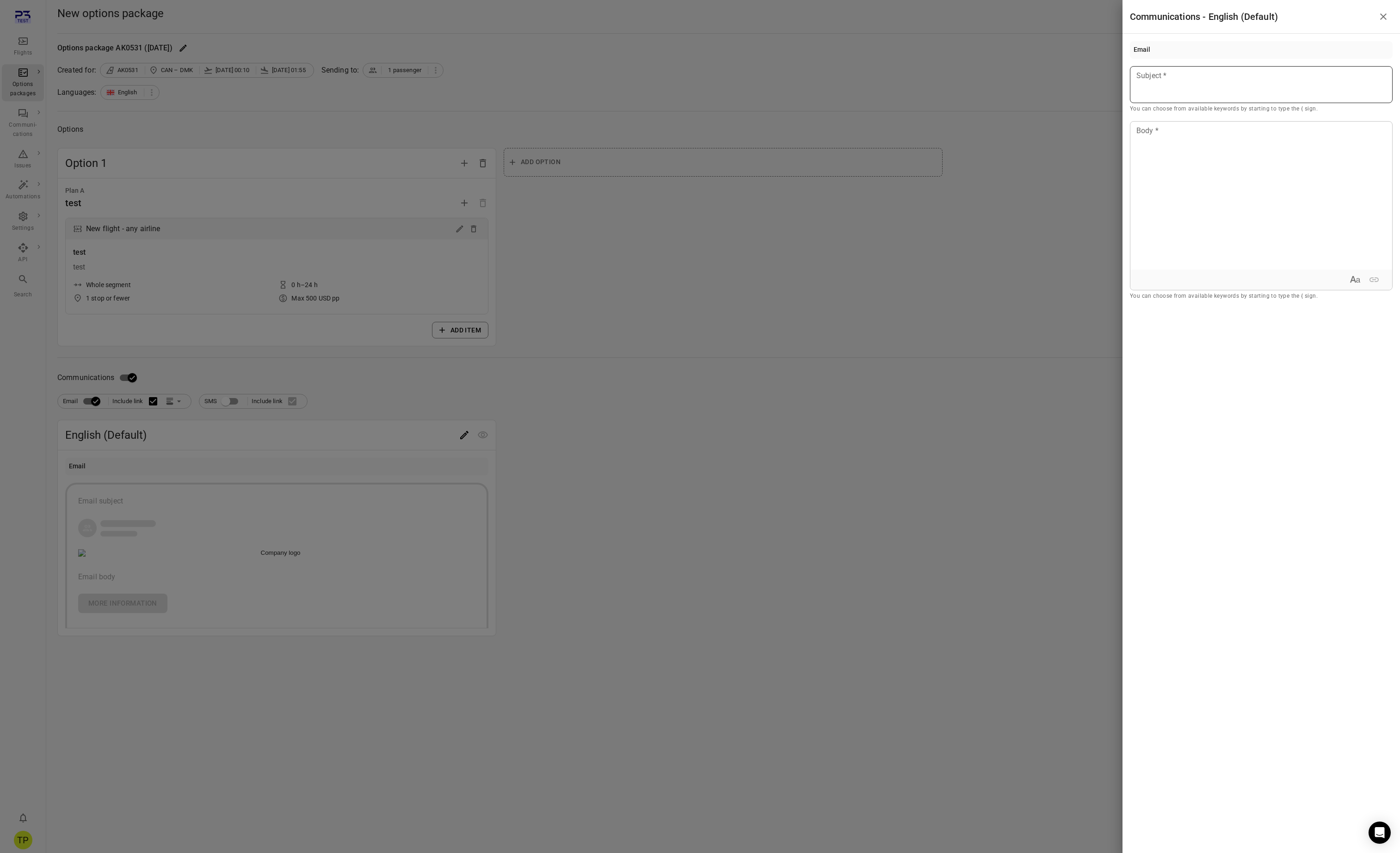
click at [1167, 81] on p at bounding box center [1261, 76] width 249 height 11
drag, startPoint x: 1384, startPoint y: 18, endPoint x: 1376, endPoint y: 20, distance: 8.2
click at [1384, 18] on icon "Close drawer" at bounding box center [1384, 17] width 7 height 7
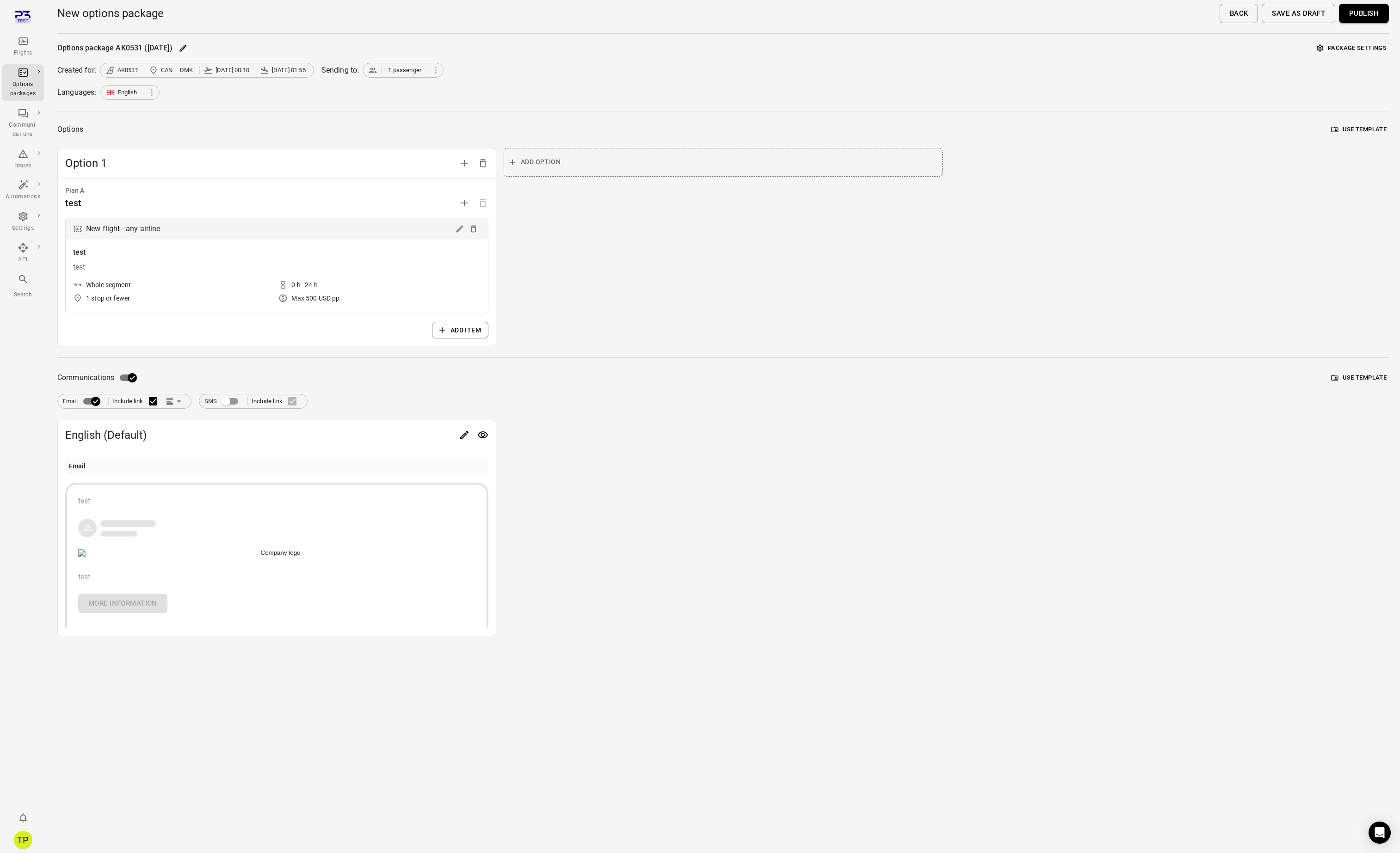
click at [449, 328] on button "Add item" at bounding box center [460, 330] width 56 height 17
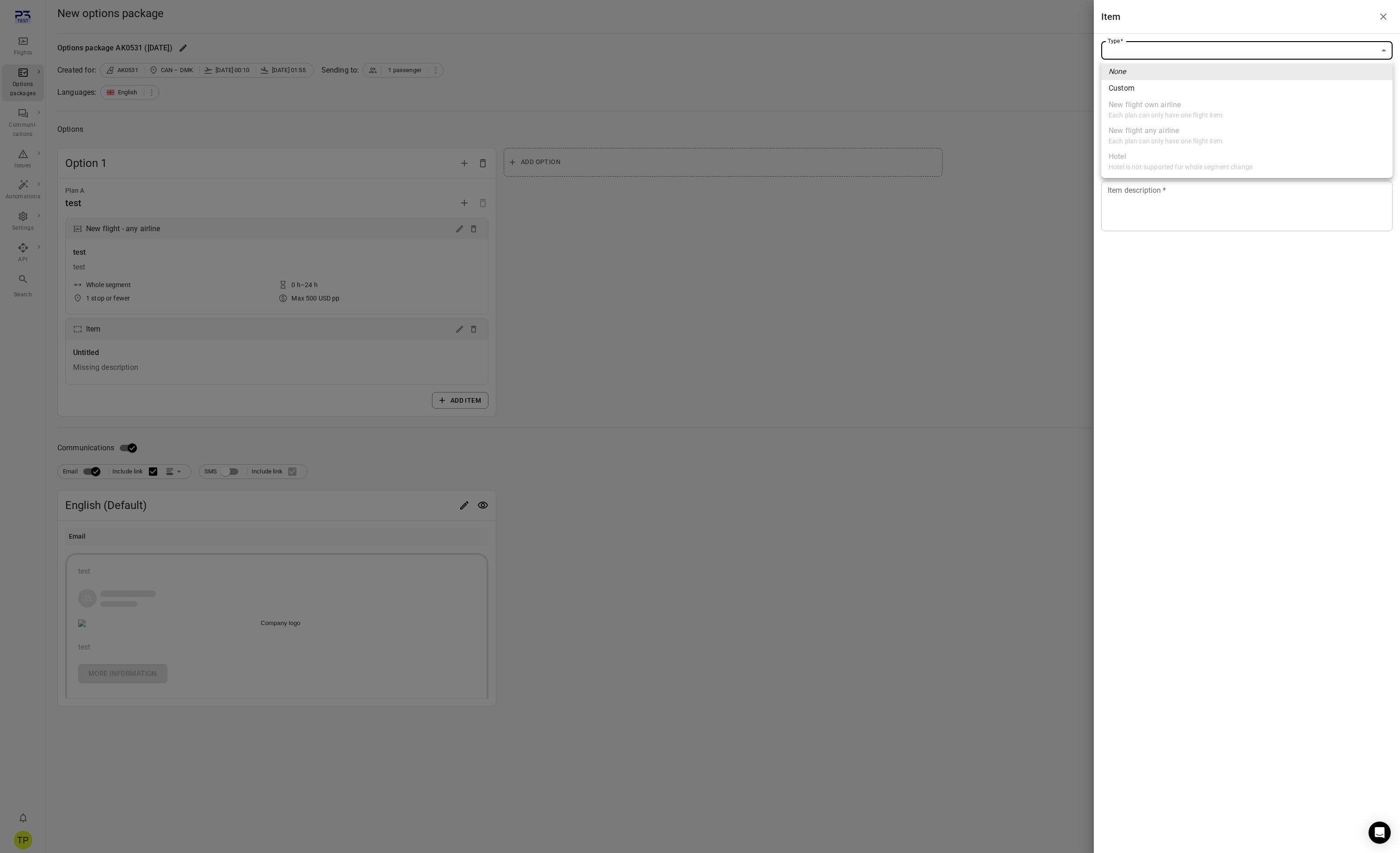
click at [1154, 52] on body "Flights Options packages Communi-cations Issues Automations Settings API Search…" at bounding box center [700, 426] width 1400 height 853
click at [1013, 242] on div at bounding box center [700, 426] width 1400 height 853
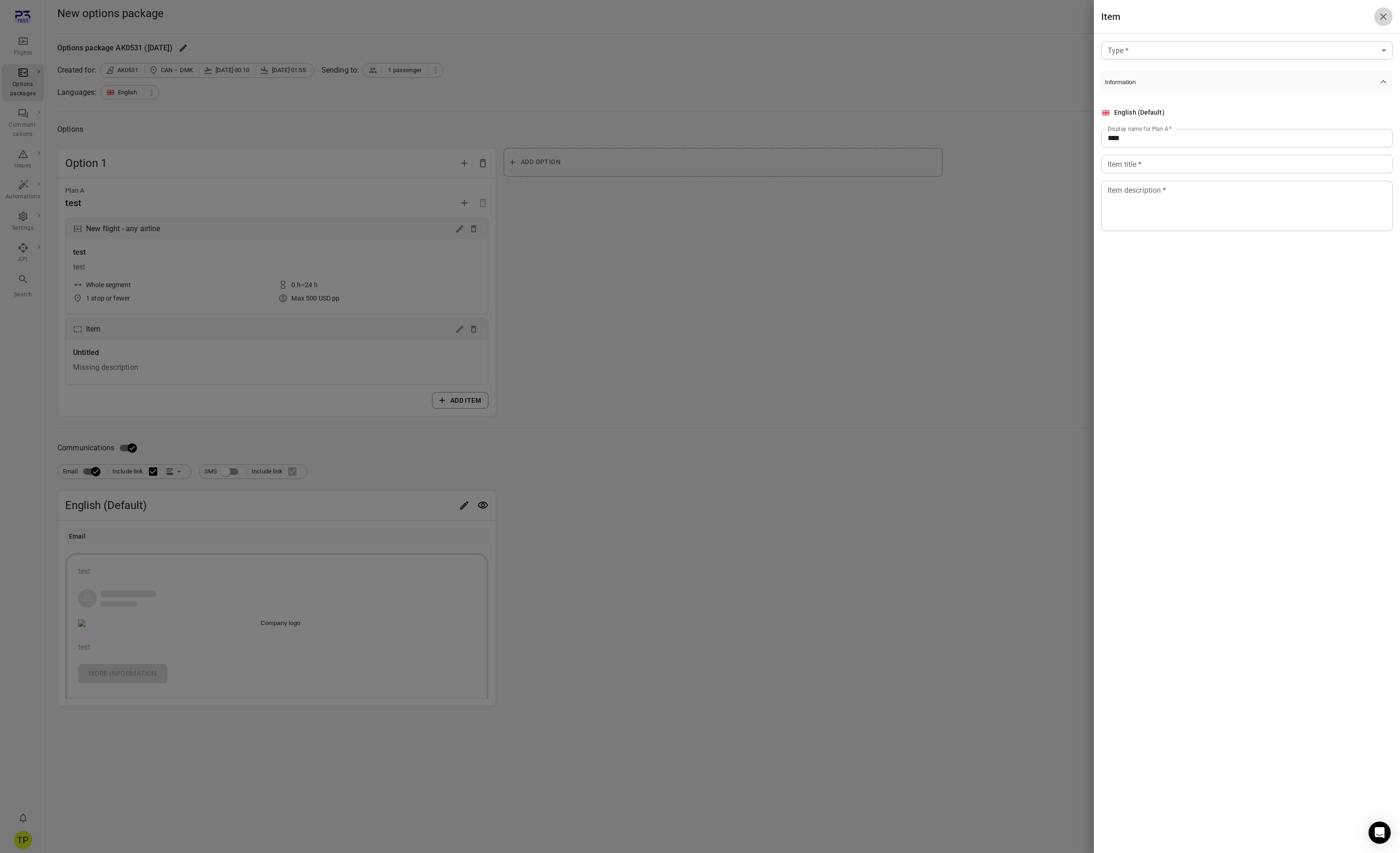
drag, startPoint x: 1378, startPoint y: 18, endPoint x: 1355, endPoint y: 25, distance: 24.0
click at [1379, 18] on icon "Close drawer" at bounding box center [1383, 16] width 11 height 11
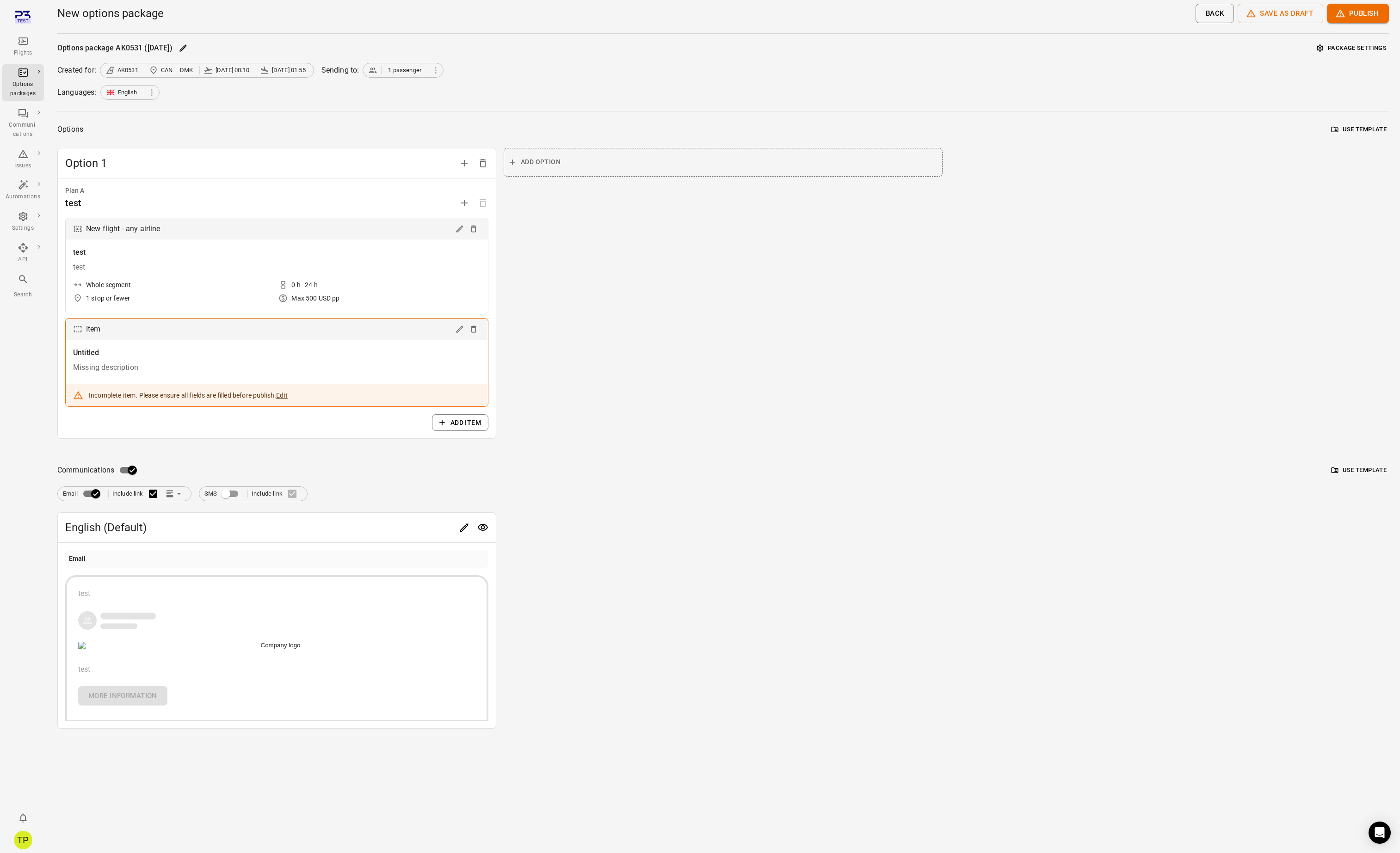
click at [475, 331] on icon "Delete" at bounding box center [473, 329] width 5 height 7
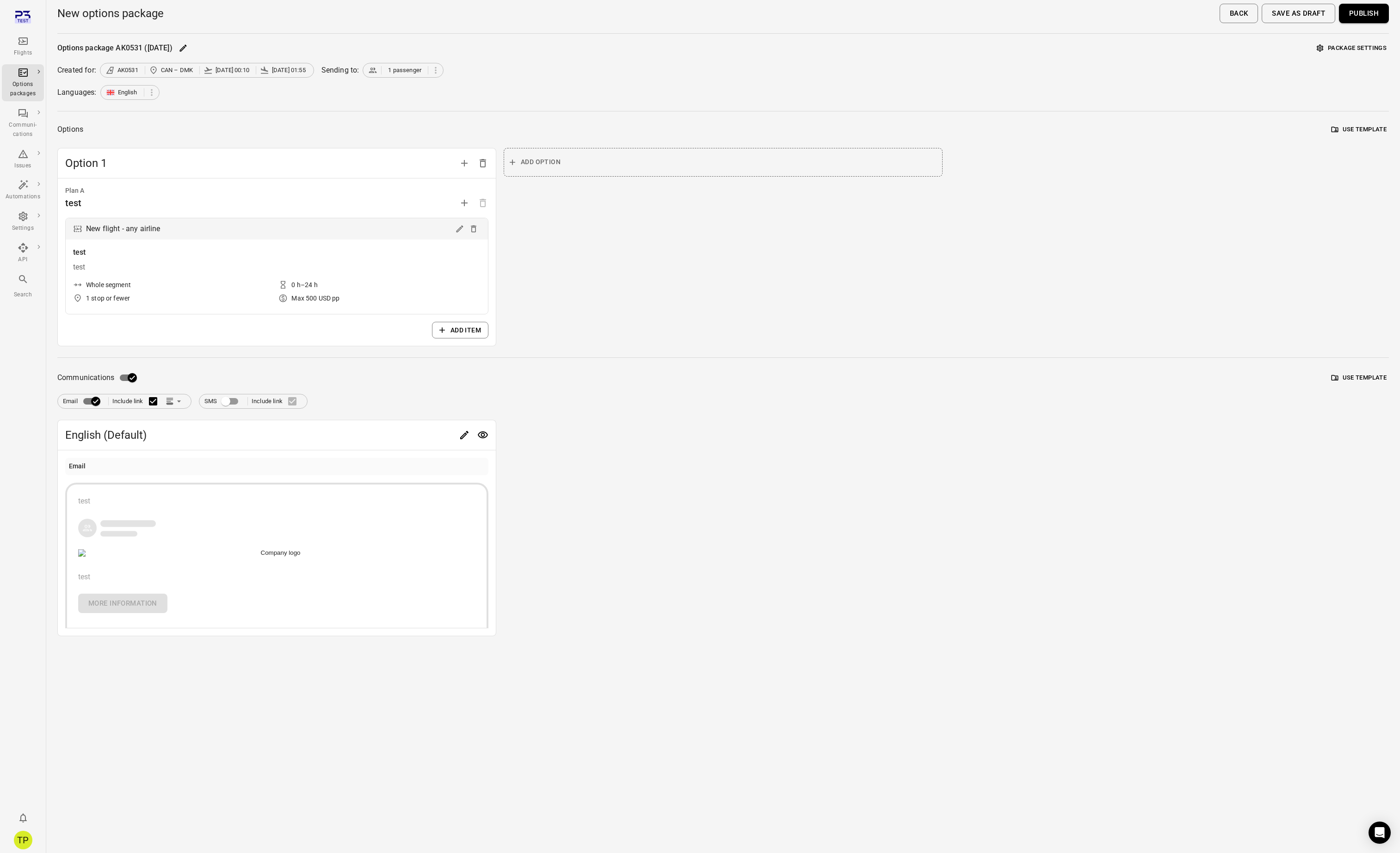
click at [549, 158] on span "Add option" at bounding box center [541, 161] width 40 height 12
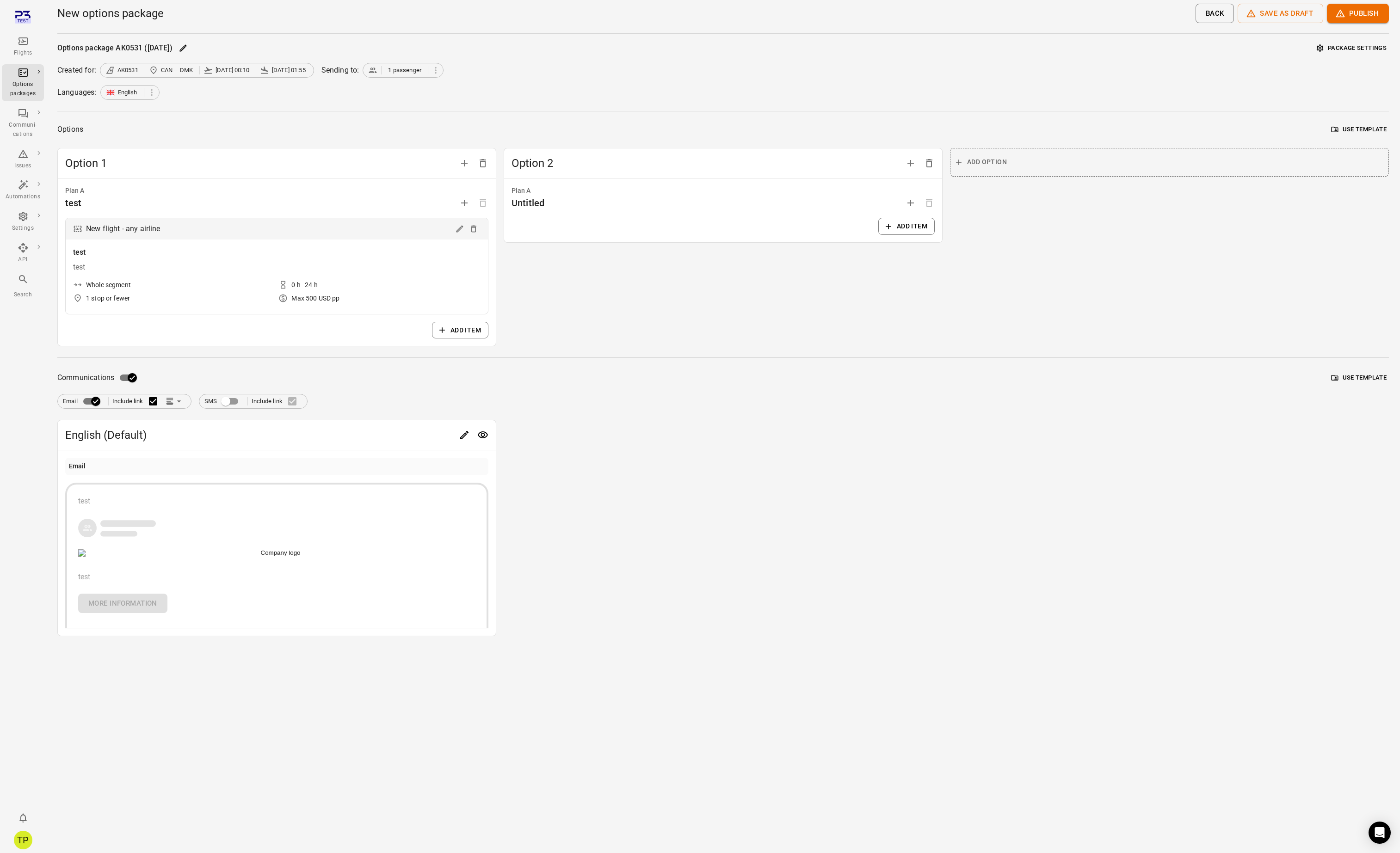
click at [890, 226] on icon "button" at bounding box center [889, 226] width 9 height 9
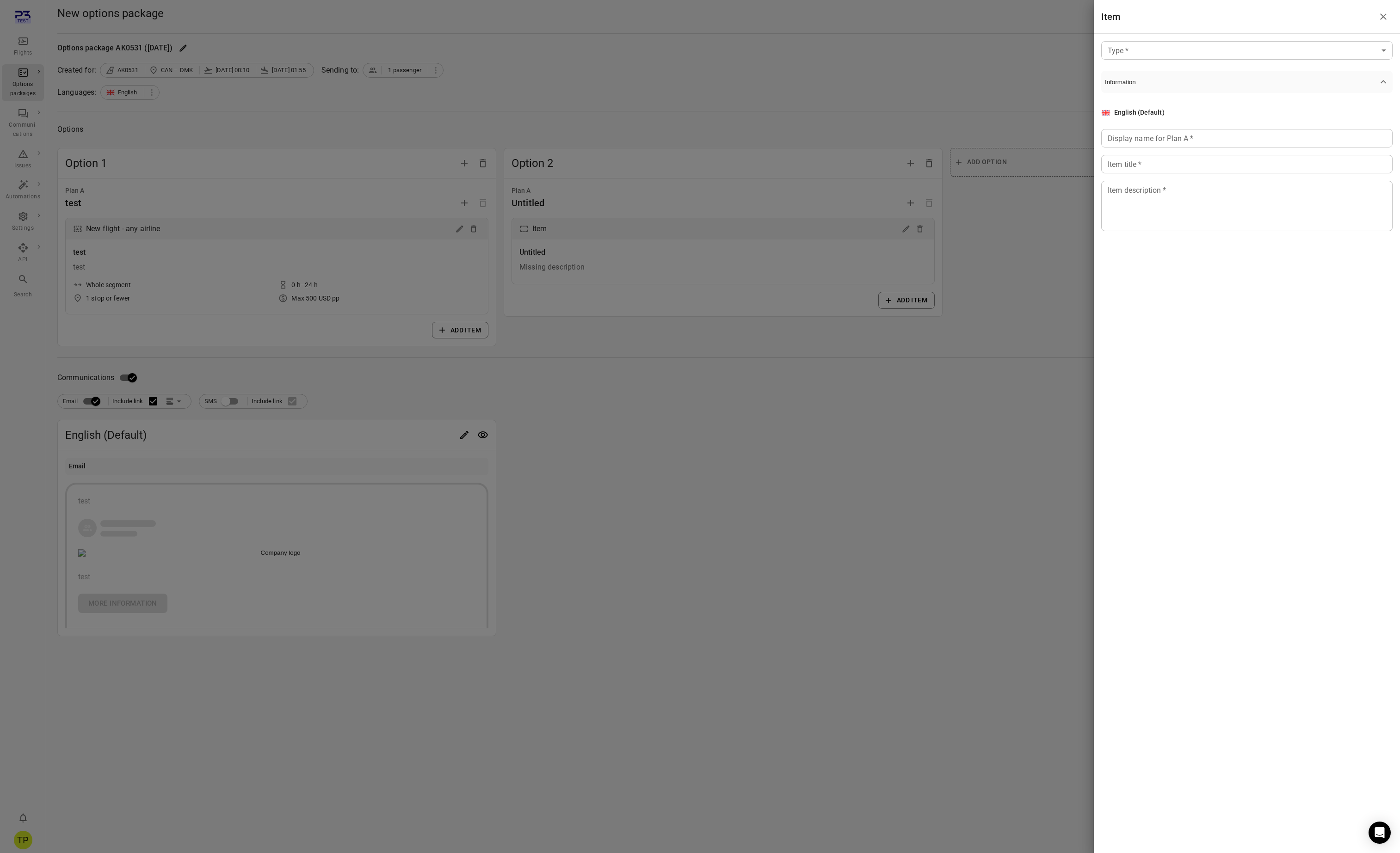
click at [1135, 52] on body "Flights Options packages Communi-cations Issues Automations Settings API Search…" at bounding box center [700, 426] width 1400 height 853
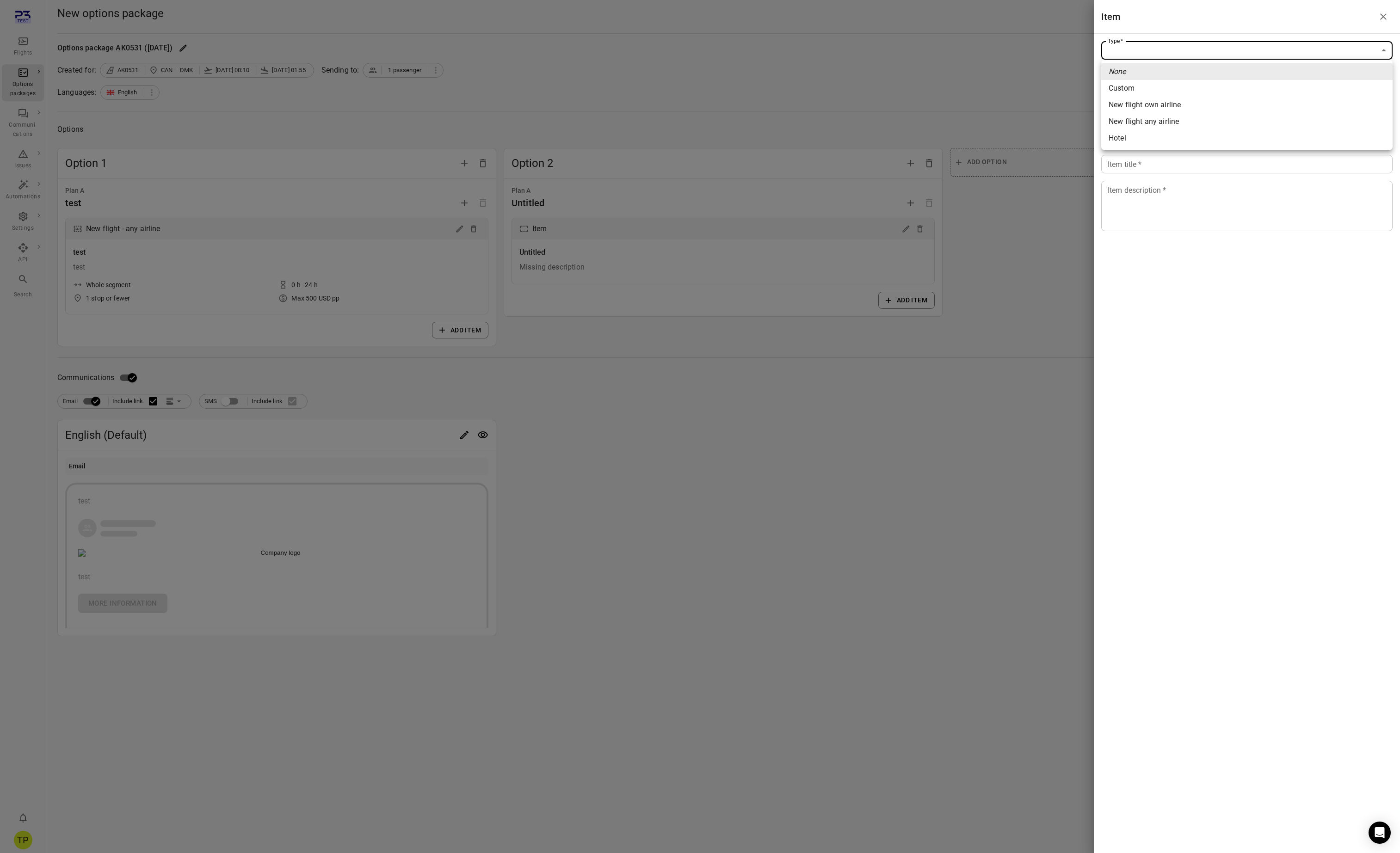
click at [1132, 140] on li "Hotel" at bounding box center [1247, 138] width 292 height 17
type input "*****"
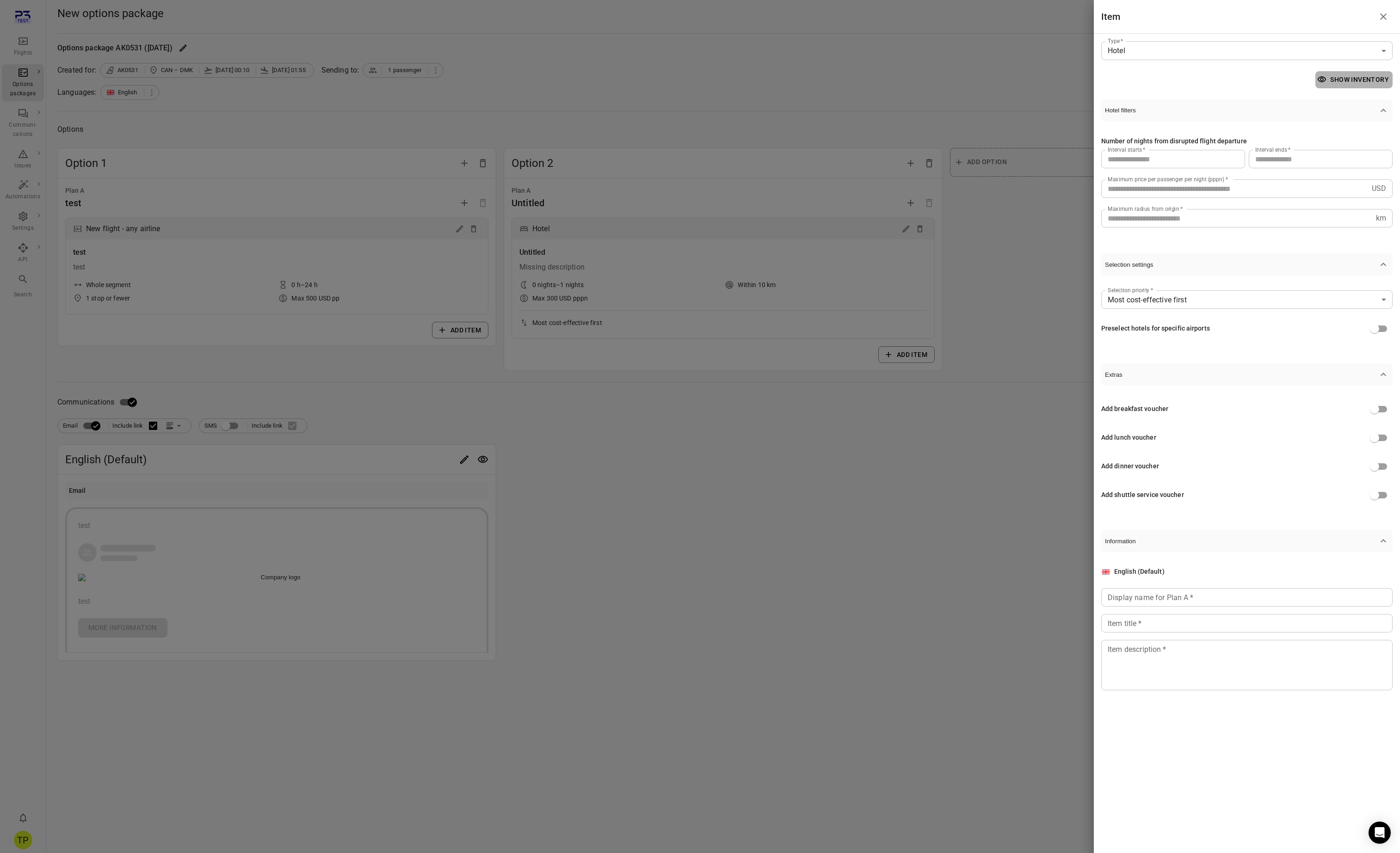
click at [1346, 75] on button "Show inventory" at bounding box center [1354, 79] width 77 height 17
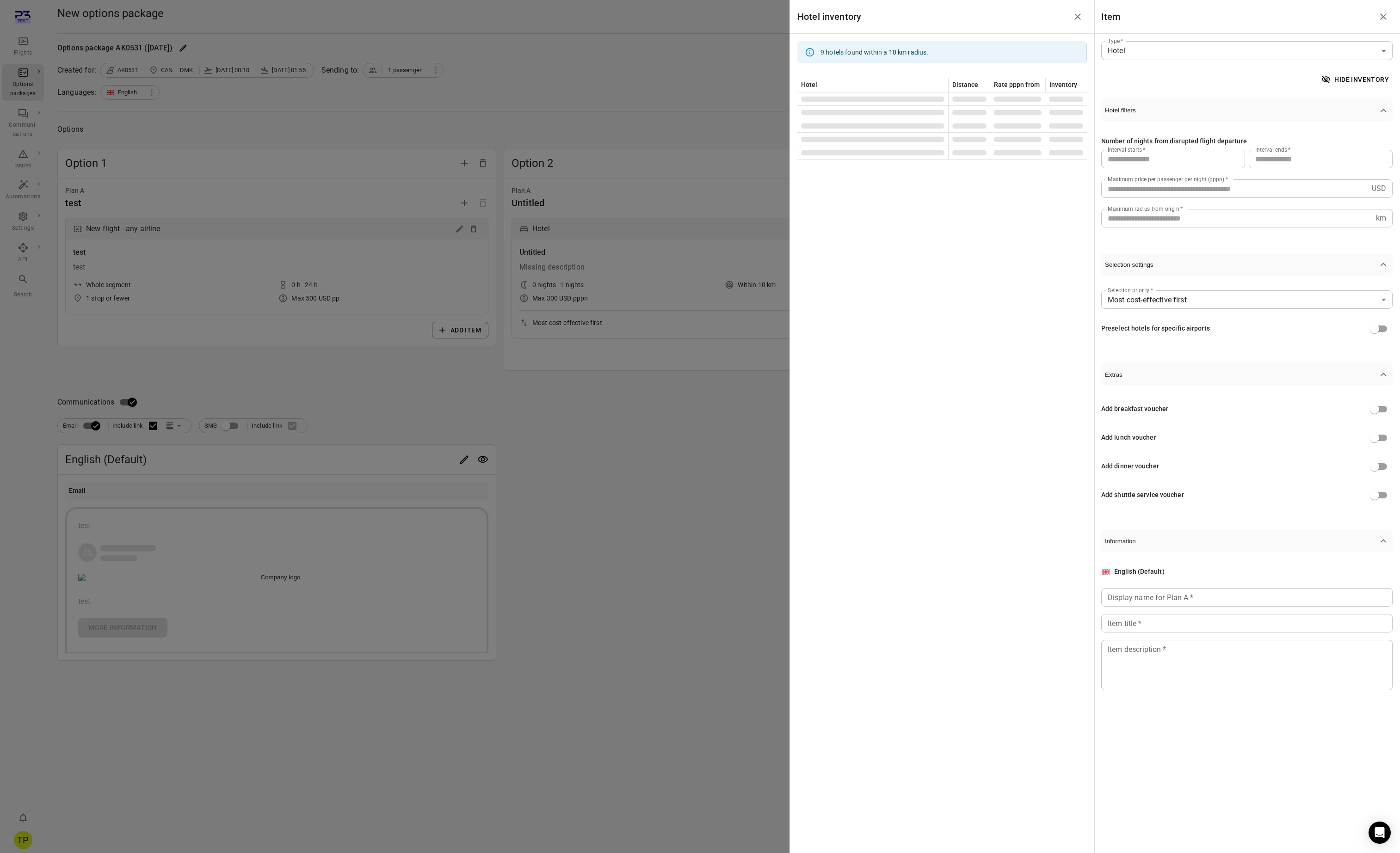
click at [1199, 605] on input "Display name for Plan A   *" at bounding box center [1247, 597] width 292 height 18
type input "****"
type textarea "****"
click at [1000, 256] on div "Hotel inventory 9 hotels found within a 10 km radius. Hotel Distance Rate pppn …" at bounding box center [942, 426] width 305 height 853
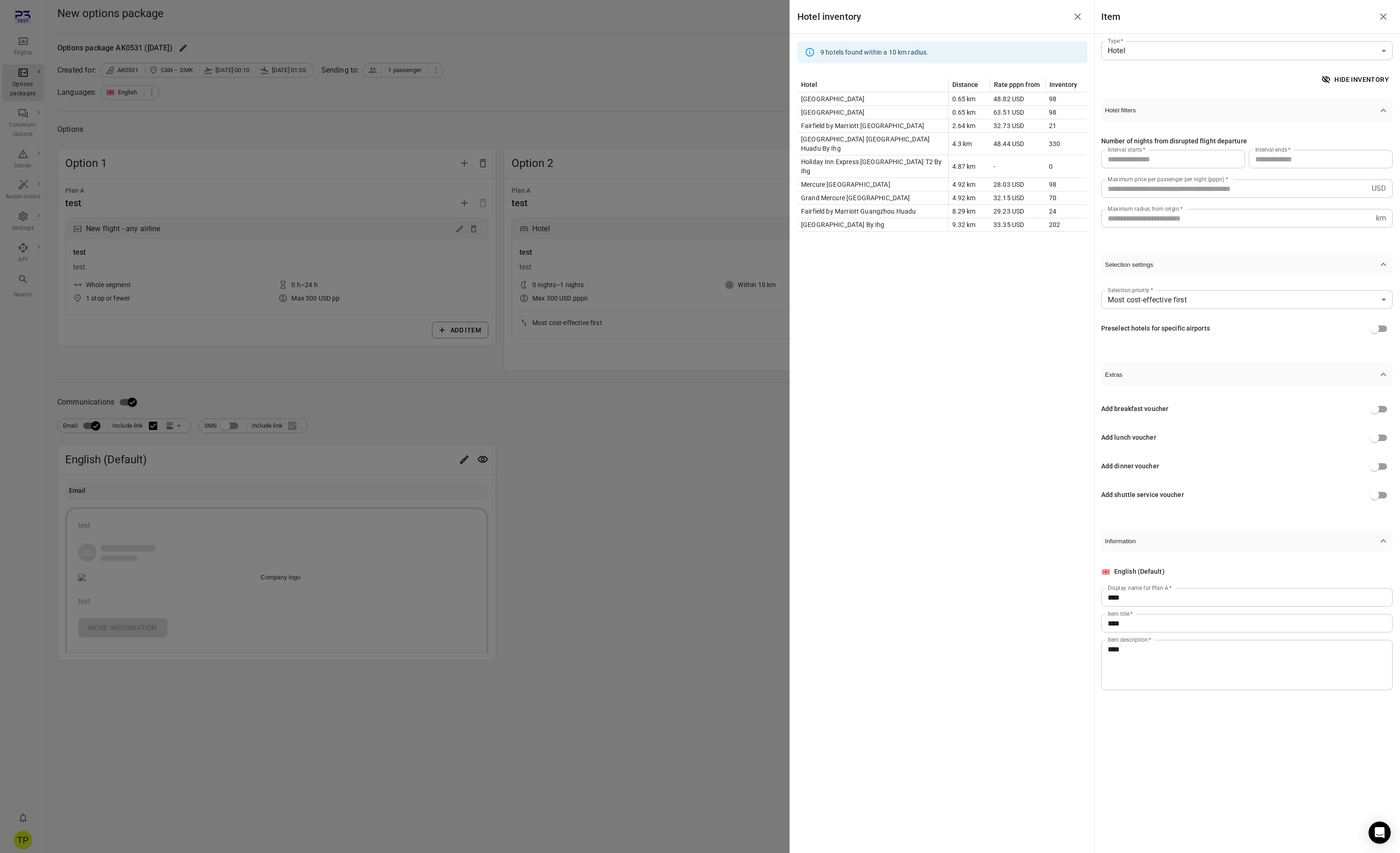
click at [1076, 18] on icon "Close drawer" at bounding box center [1078, 17] width 7 height 7
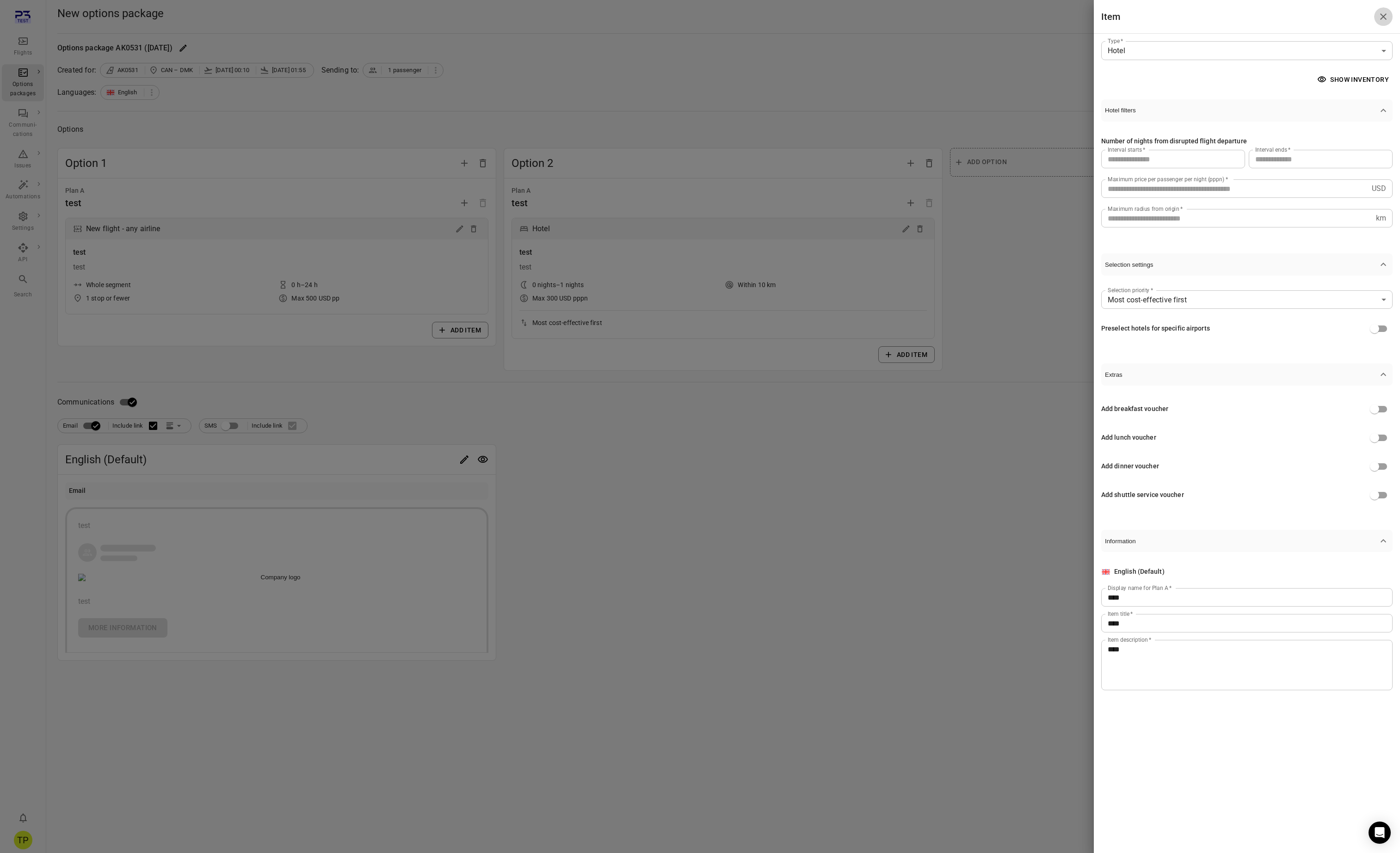
click at [1382, 14] on icon "Close drawer" at bounding box center [1383, 16] width 11 height 11
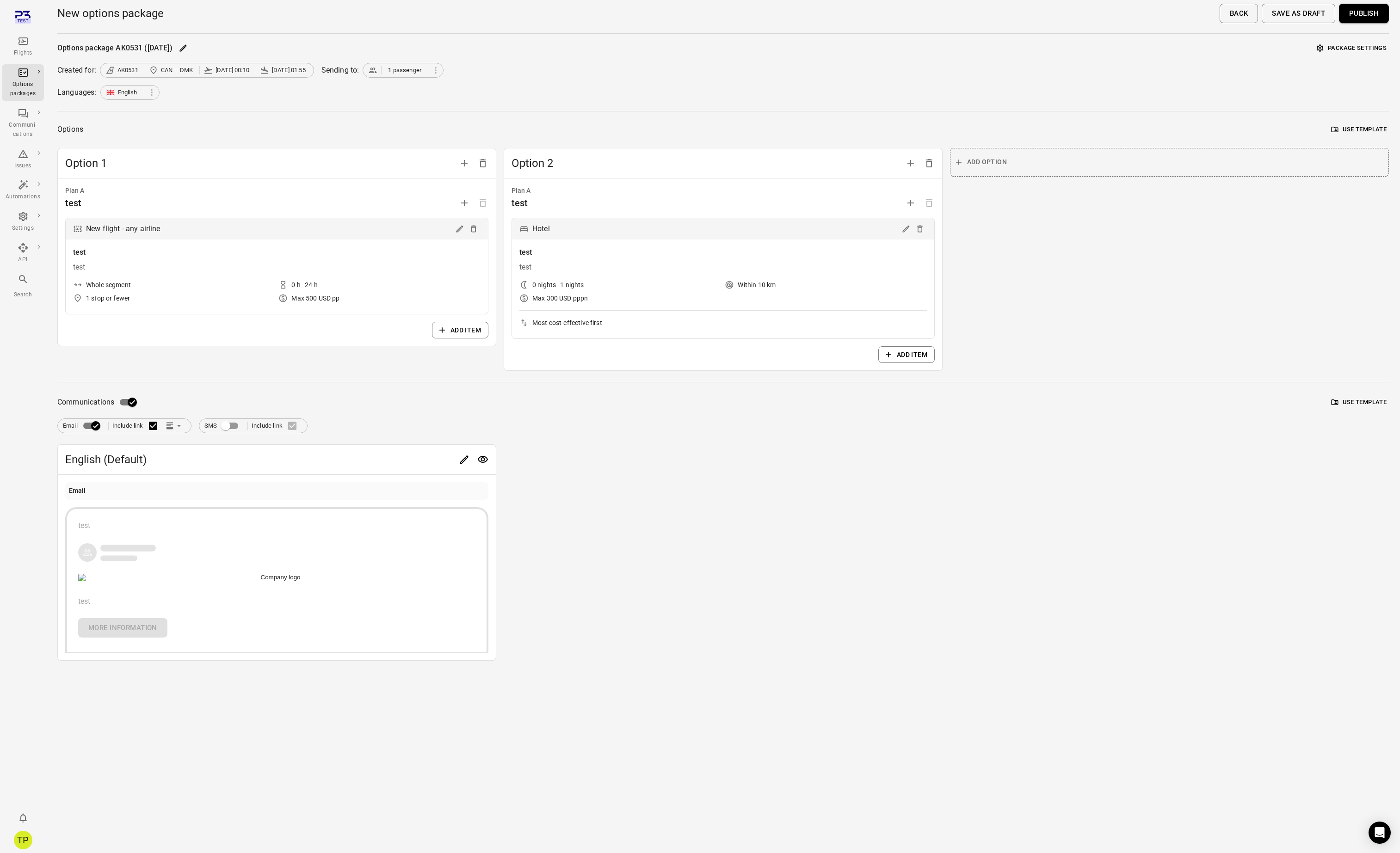
click at [1365, 14] on button "Publish" at bounding box center [1364, 13] width 50 height 20
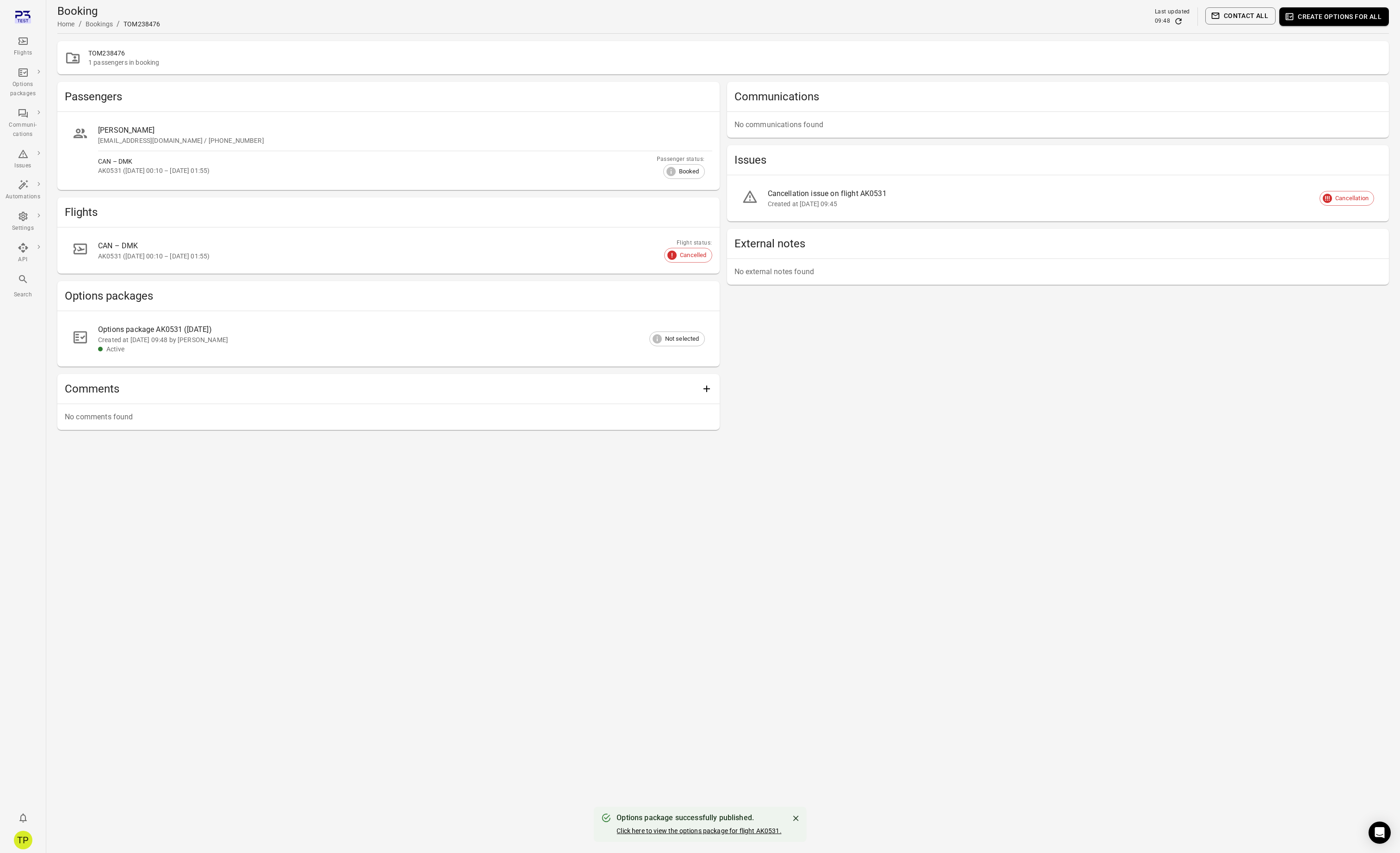
click at [706, 831] on link "Click here to view the options package for flight AK0531." at bounding box center [699, 831] width 165 height 7
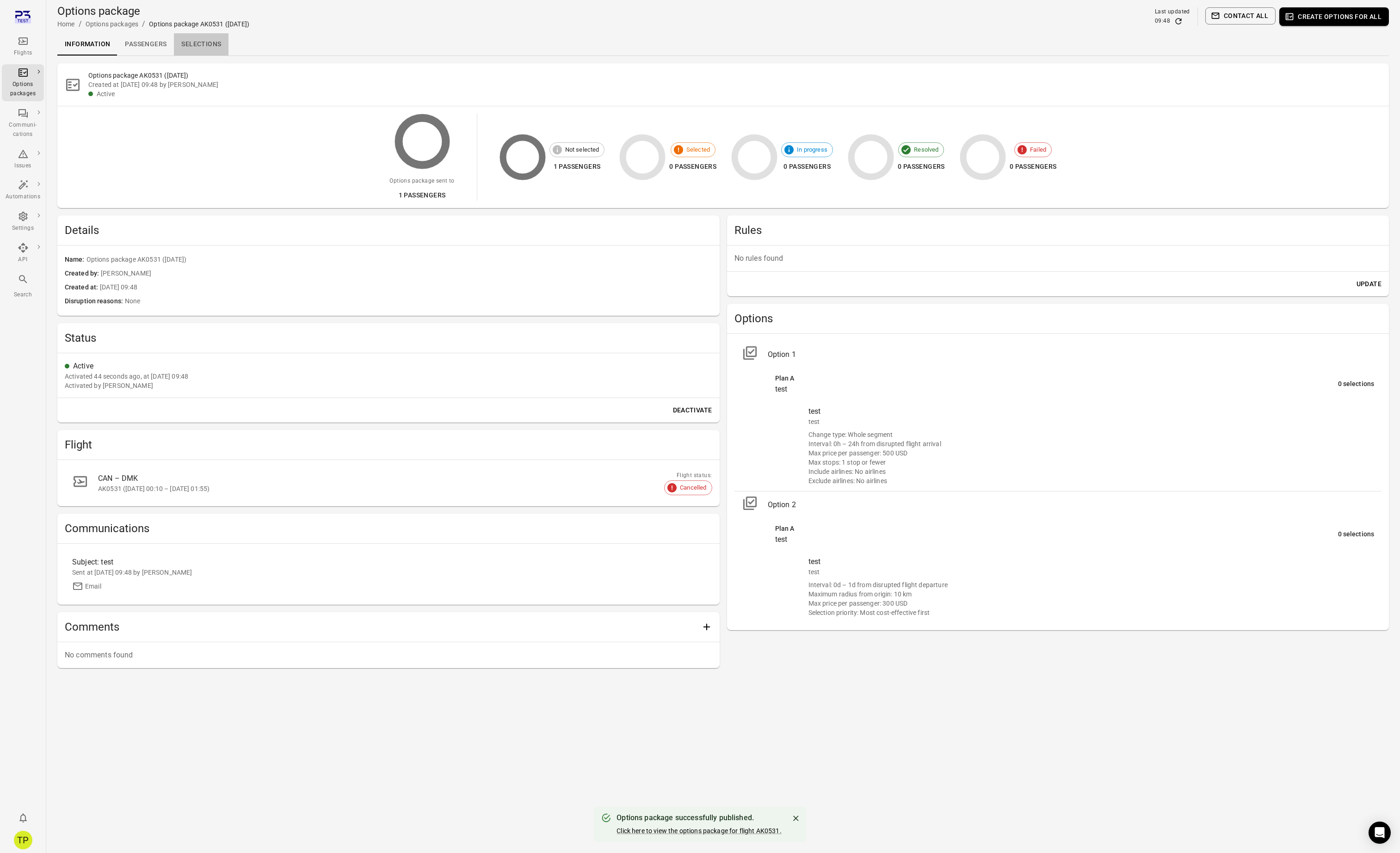
click at [201, 44] on link "Selections" at bounding box center [201, 44] width 54 height 22
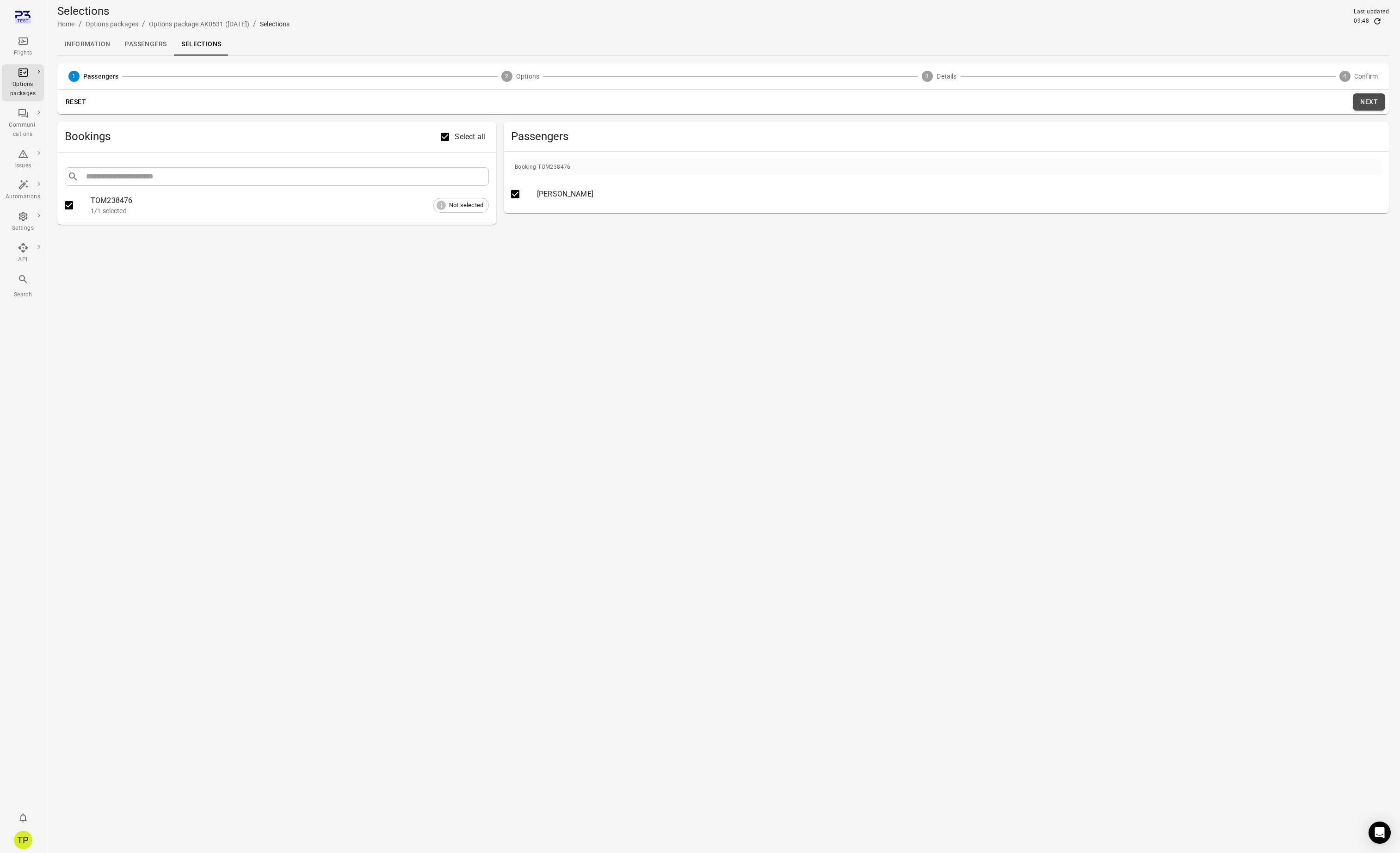
click at [1362, 105] on button "Next" at bounding box center [1369, 102] width 33 height 17
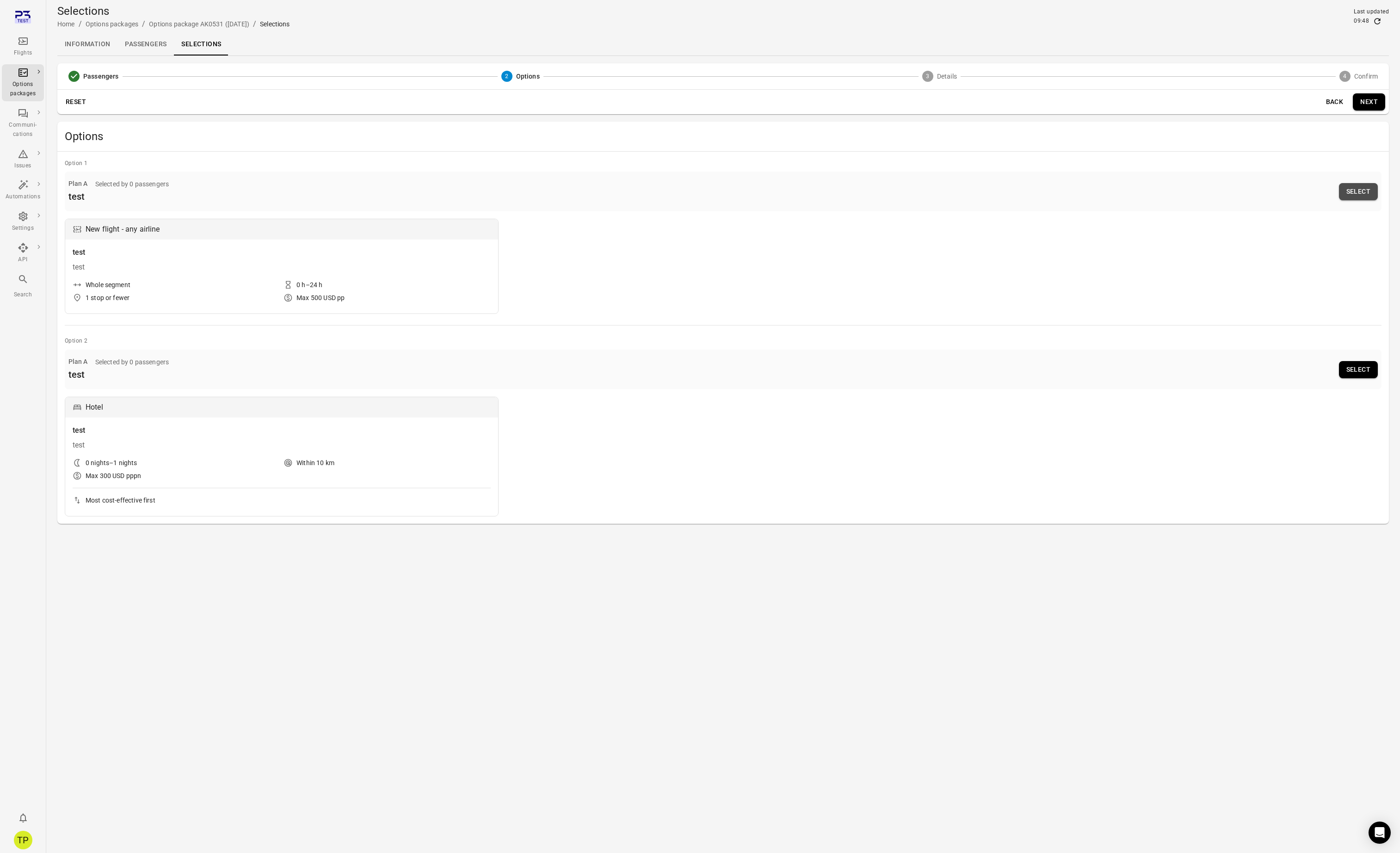
click at [1355, 191] on button "Select" at bounding box center [1358, 191] width 39 height 17
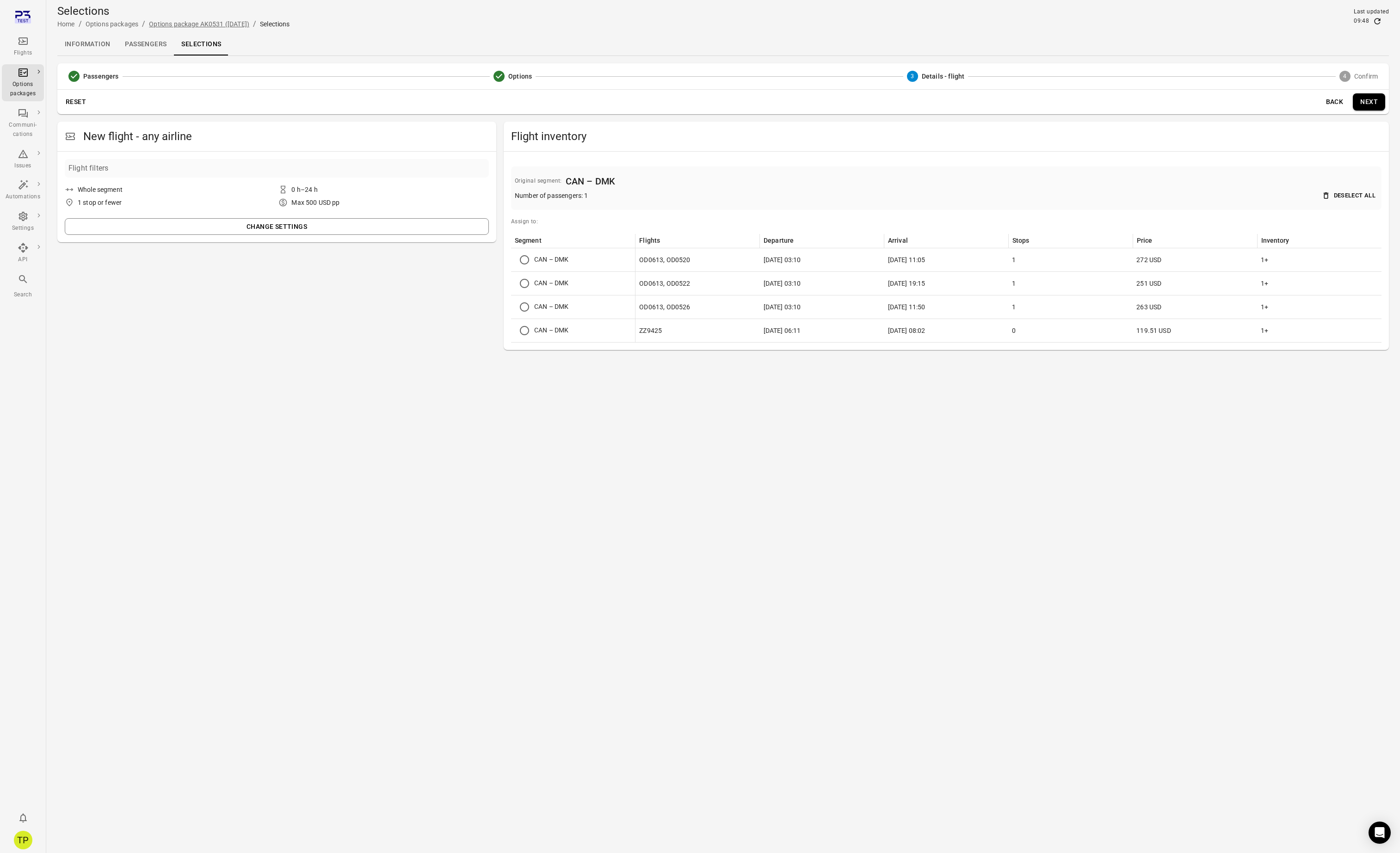
click at [187, 22] on link "Options package AK0531 (9 Oct)" at bounding box center [199, 24] width 100 height 7
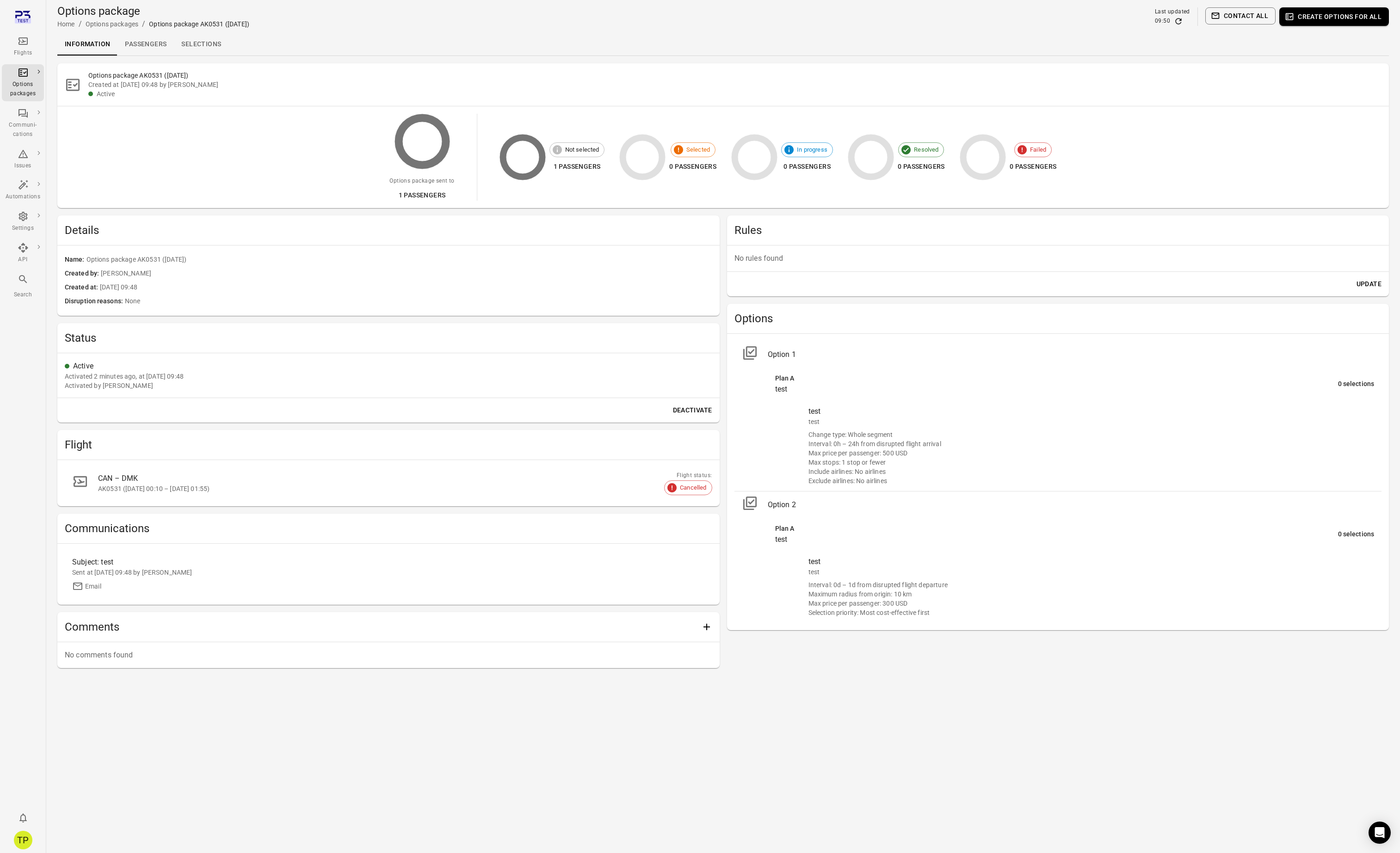
click at [244, 488] on div "AK0531 (9 Oct 2025 00:10 – 9 Oct 2025 01:55)" at bounding box center [394, 489] width 592 height 9
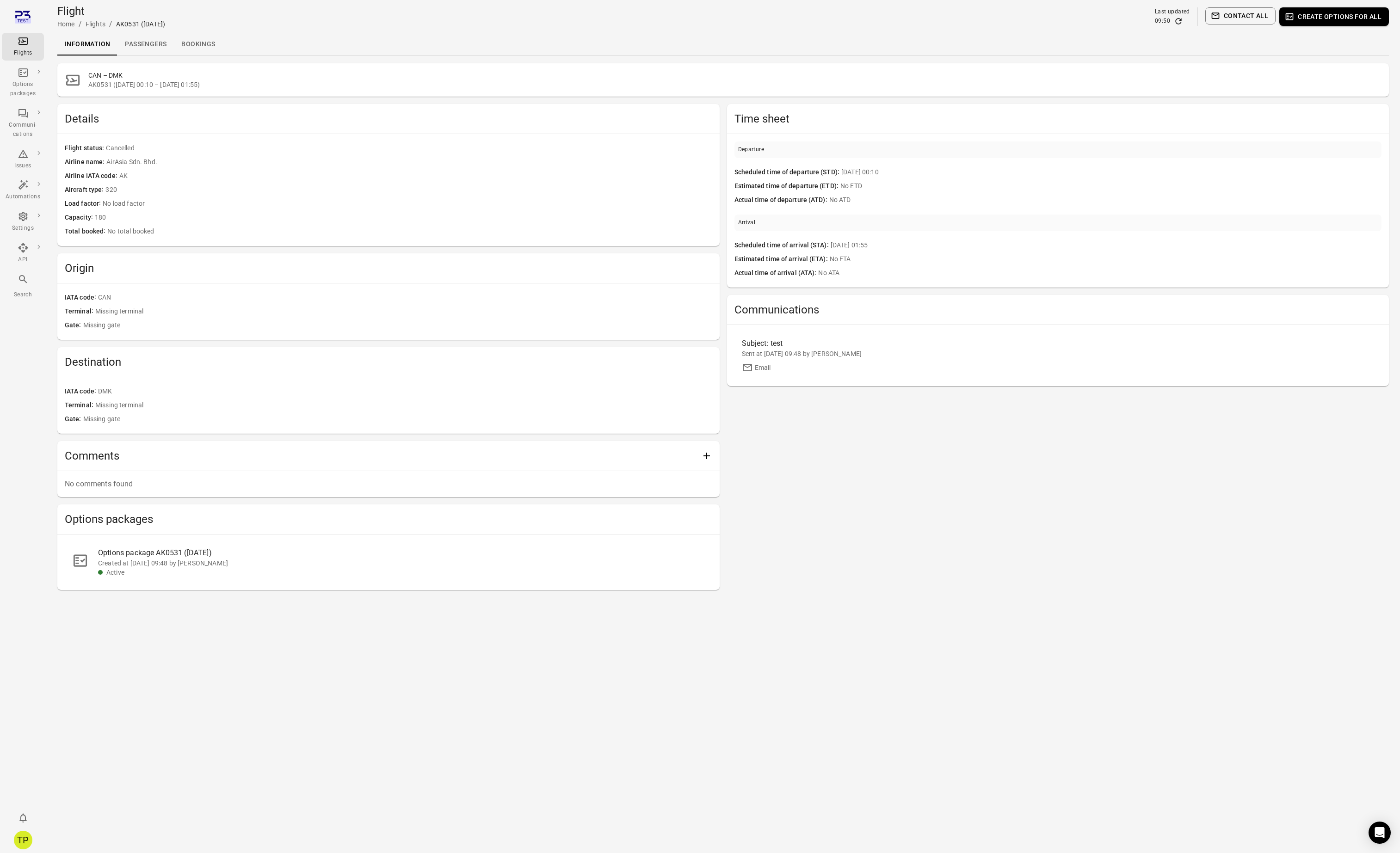
click at [217, 563] on div "Created at 8 Oct 2025 09:48 by Tómas Páll Máté" at bounding box center [402, 563] width 607 height 9
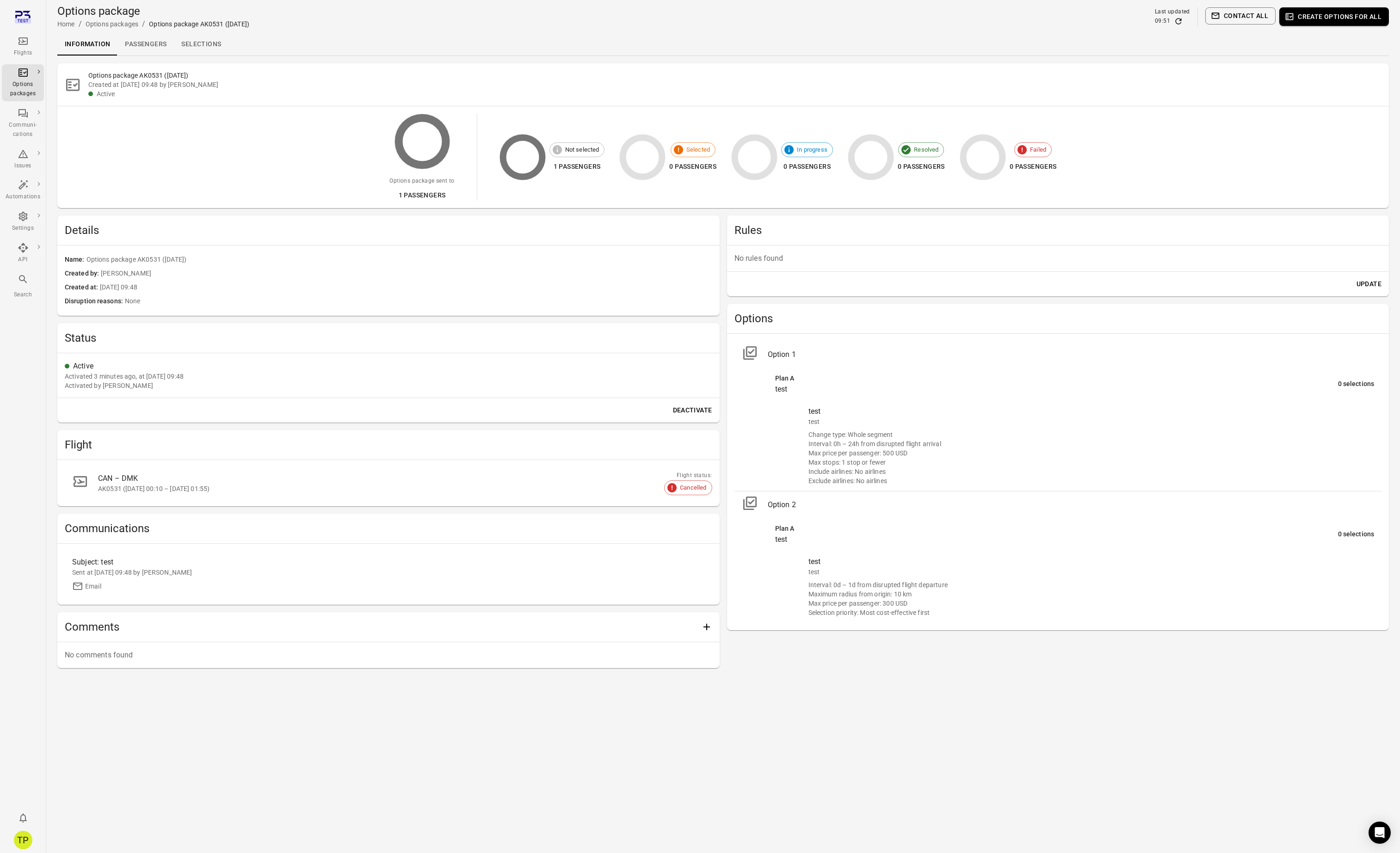
click at [195, 47] on link "Selections" at bounding box center [201, 44] width 54 height 22
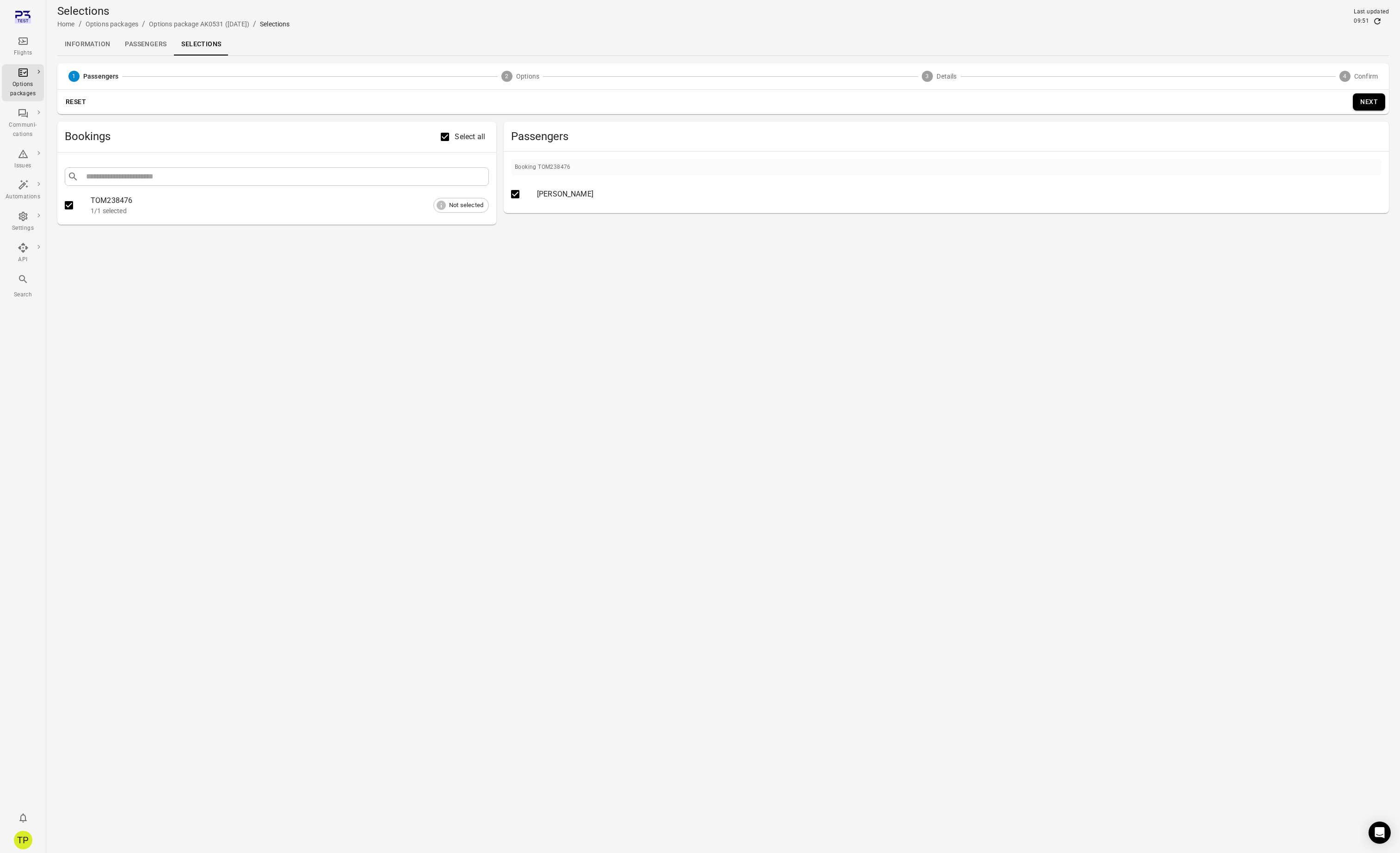
click at [1372, 102] on button "Next" at bounding box center [1369, 102] width 33 height 17
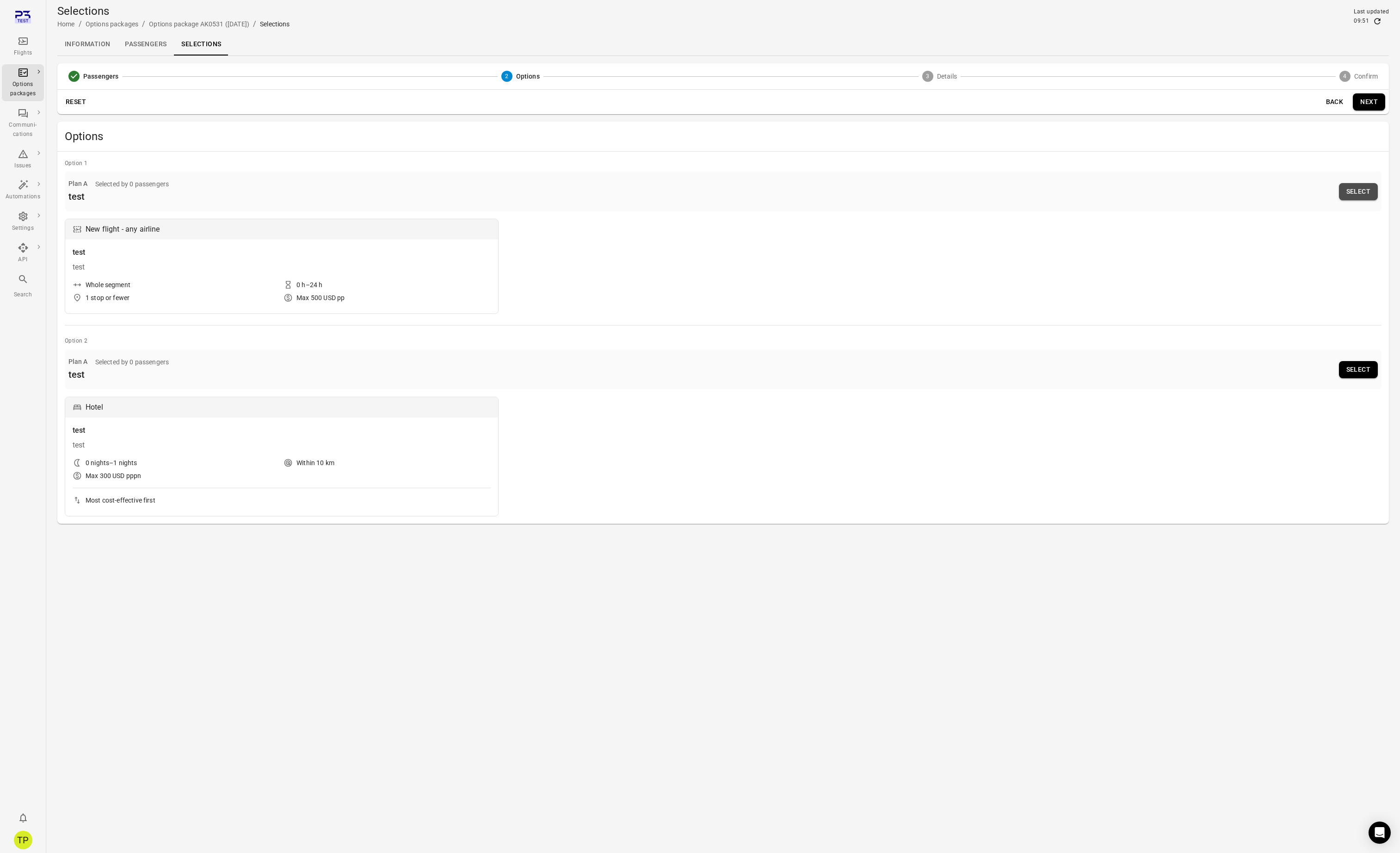
click at [1356, 189] on button "Select" at bounding box center [1358, 191] width 39 height 17
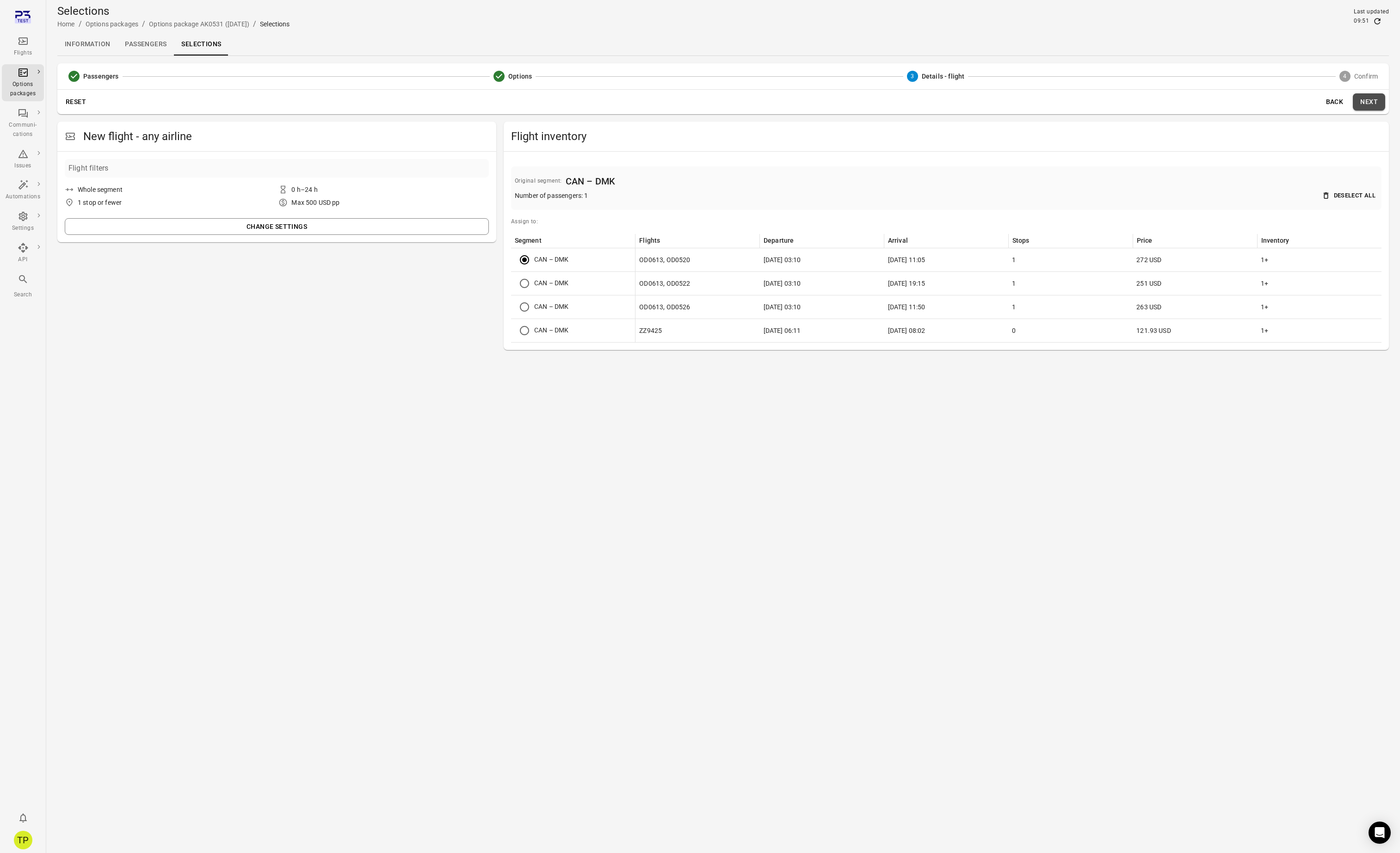
click at [1361, 101] on button "Next" at bounding box center [1369, 102] width 33 height 17
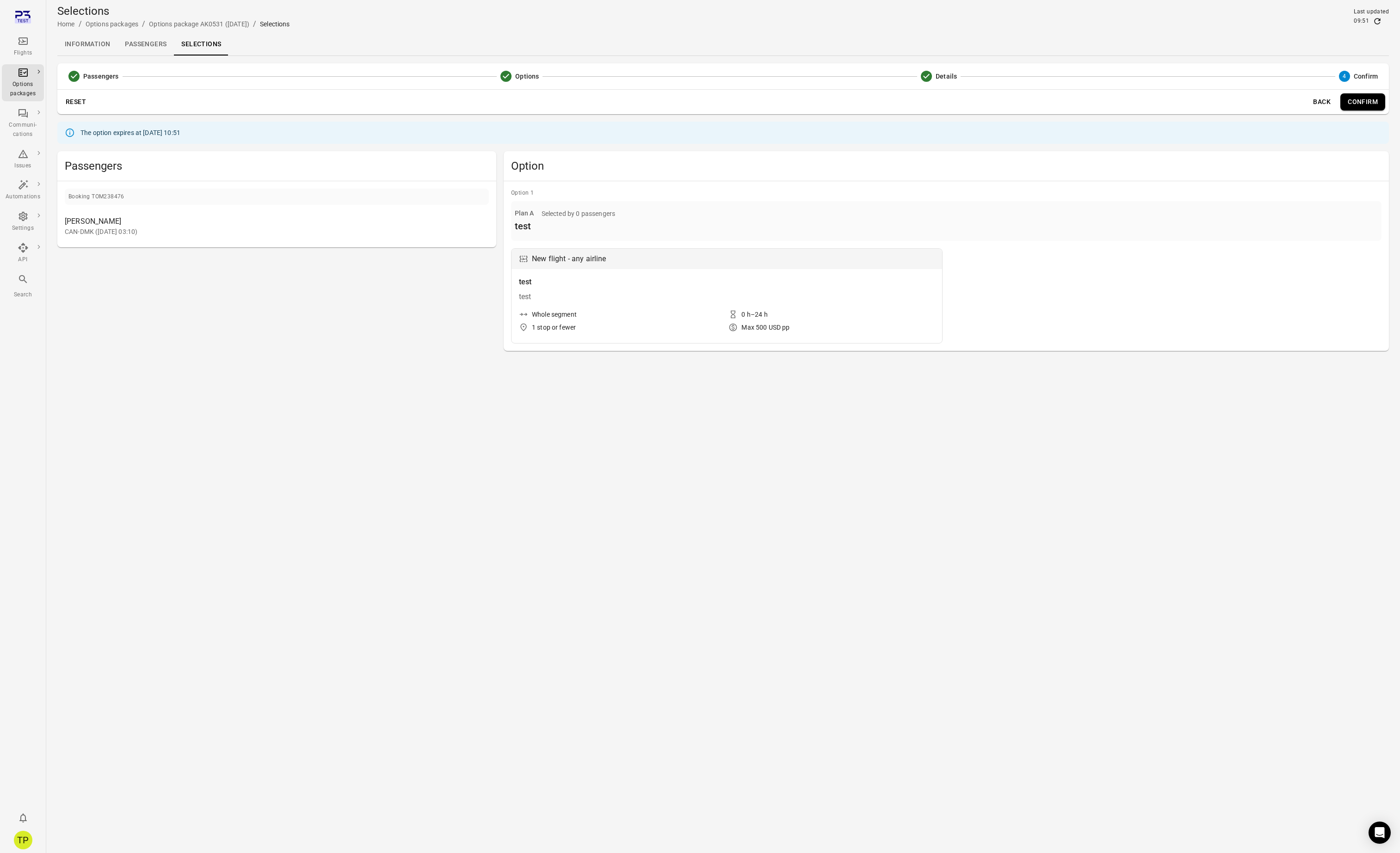
click at [235, 368] on main "Selections Home / Options packages / Options package AK0531 (9 Oct) / Selection…" at bounding box center [723, 426] width 1354 height 853
click at [1361, 103] on button "Confirm" at bounding box center [1363, 102] width 45 height 17
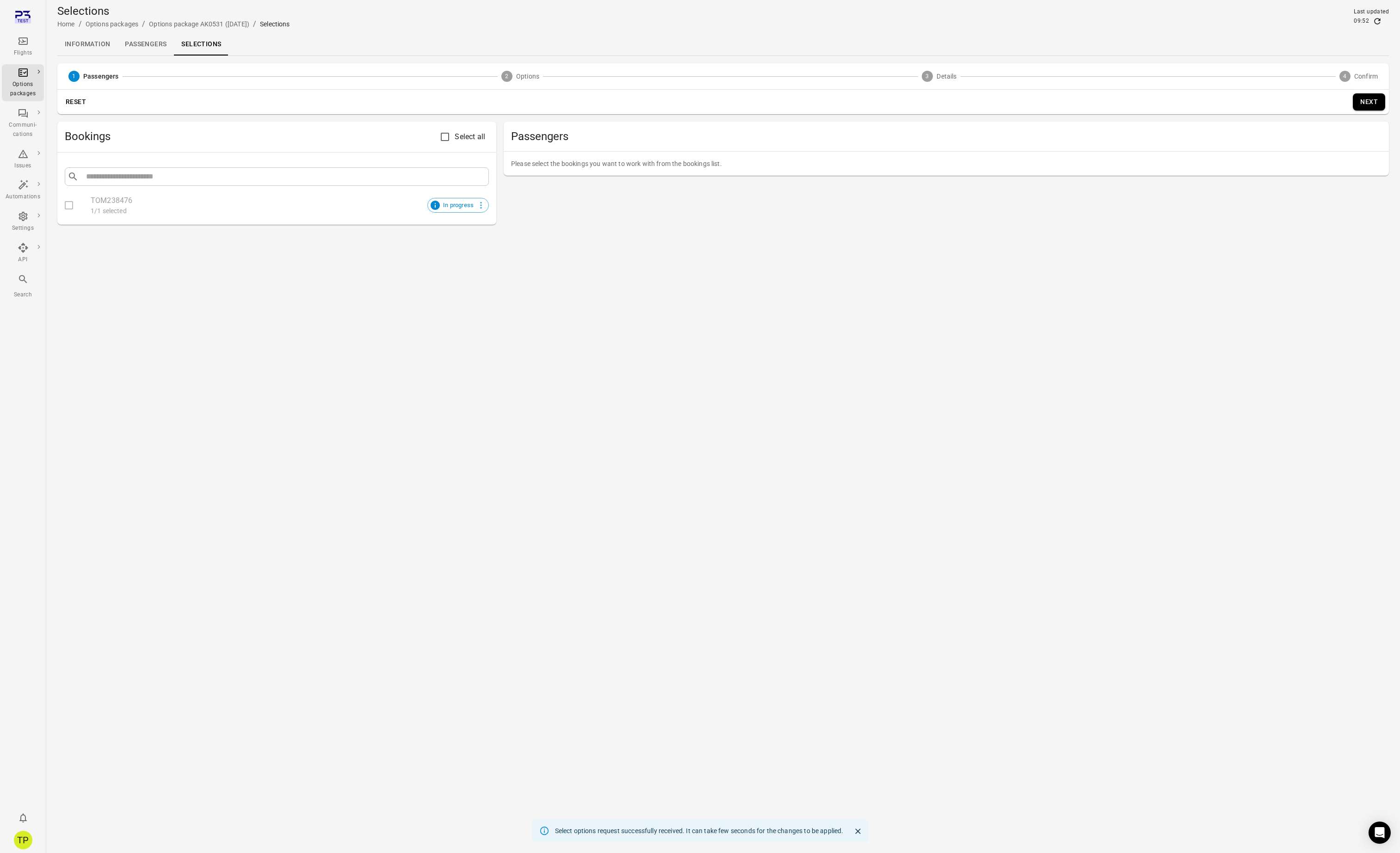
click at [240, 300] on main "Selections Home / Options packages / Options package AK0531 (9 Oct) / Selection…" at bounding box center [723, 426] width 1354 height 853
click at [166, 24] on link "Options package AK0531 ([DATE])" at bounding box center [199, 24] width 100 height 7
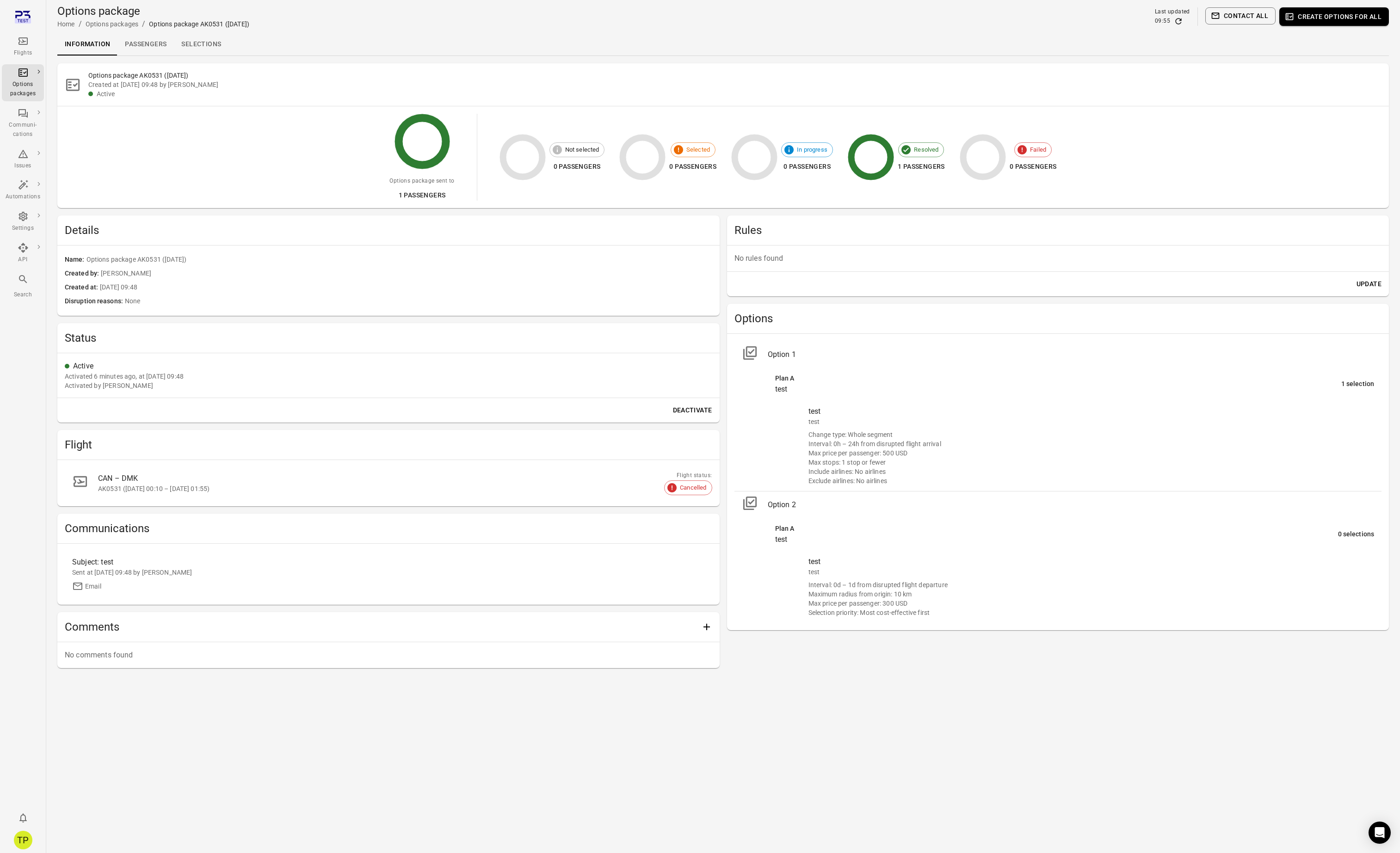
click at [175, 483] on div "CAN – DMK" at bounding box center [394, 479] width 592 height 11
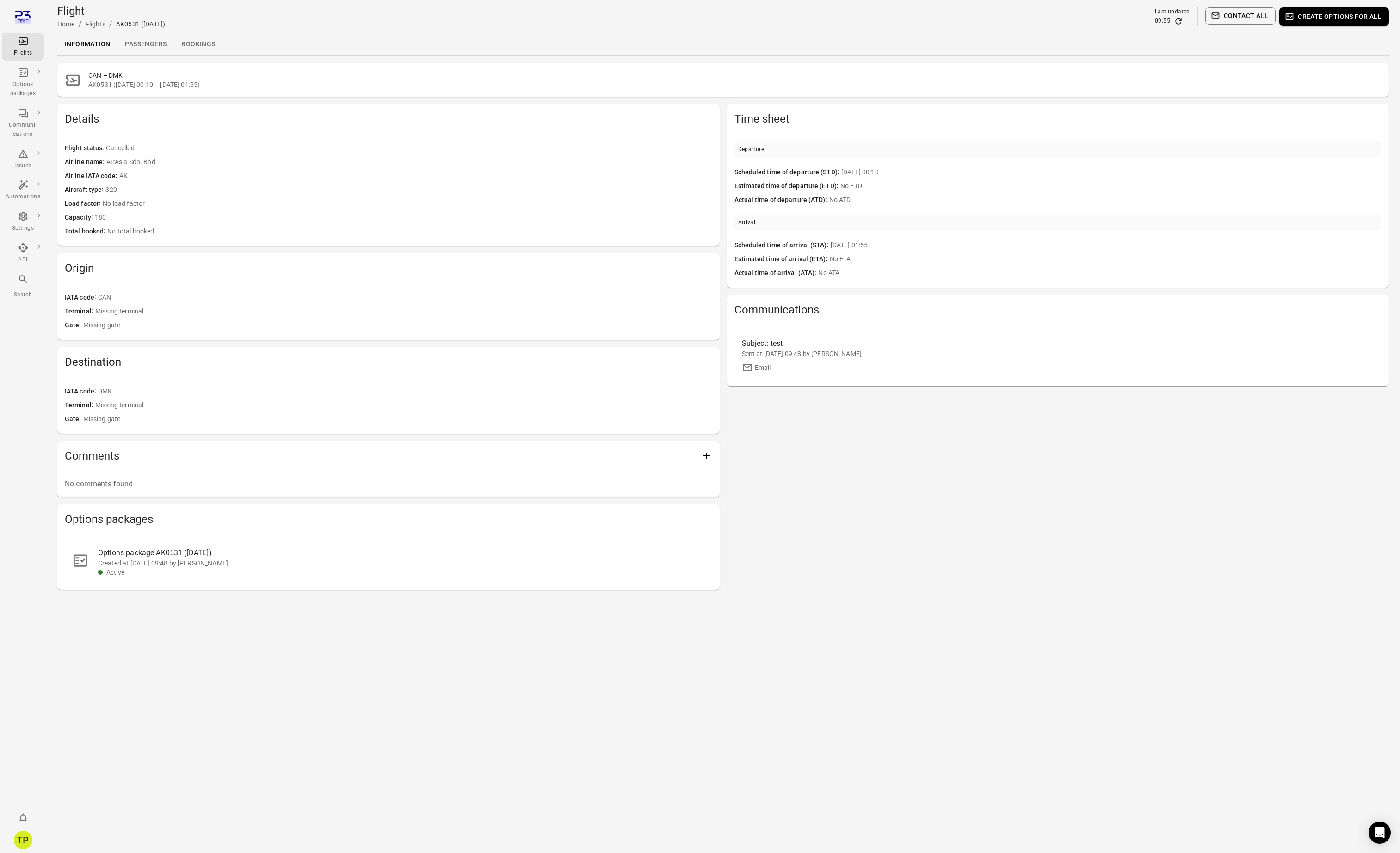
drag, startPoint x: 292, startPoint y: 694, endPoint x: 242, endPoint y: 606, distance: 101.2
click at [288, 690] on main "Flight Home / Flights / AK0531 (9 Oct) Last updated 09:55 Contact all Create op…" at bounding box center [723, 426] width 1354 height 853
click at [211, 559] on div "Created at [DATE] 09:48 by [PERSON_NAME]" at bounding box center [402, 563] width 607 height 9
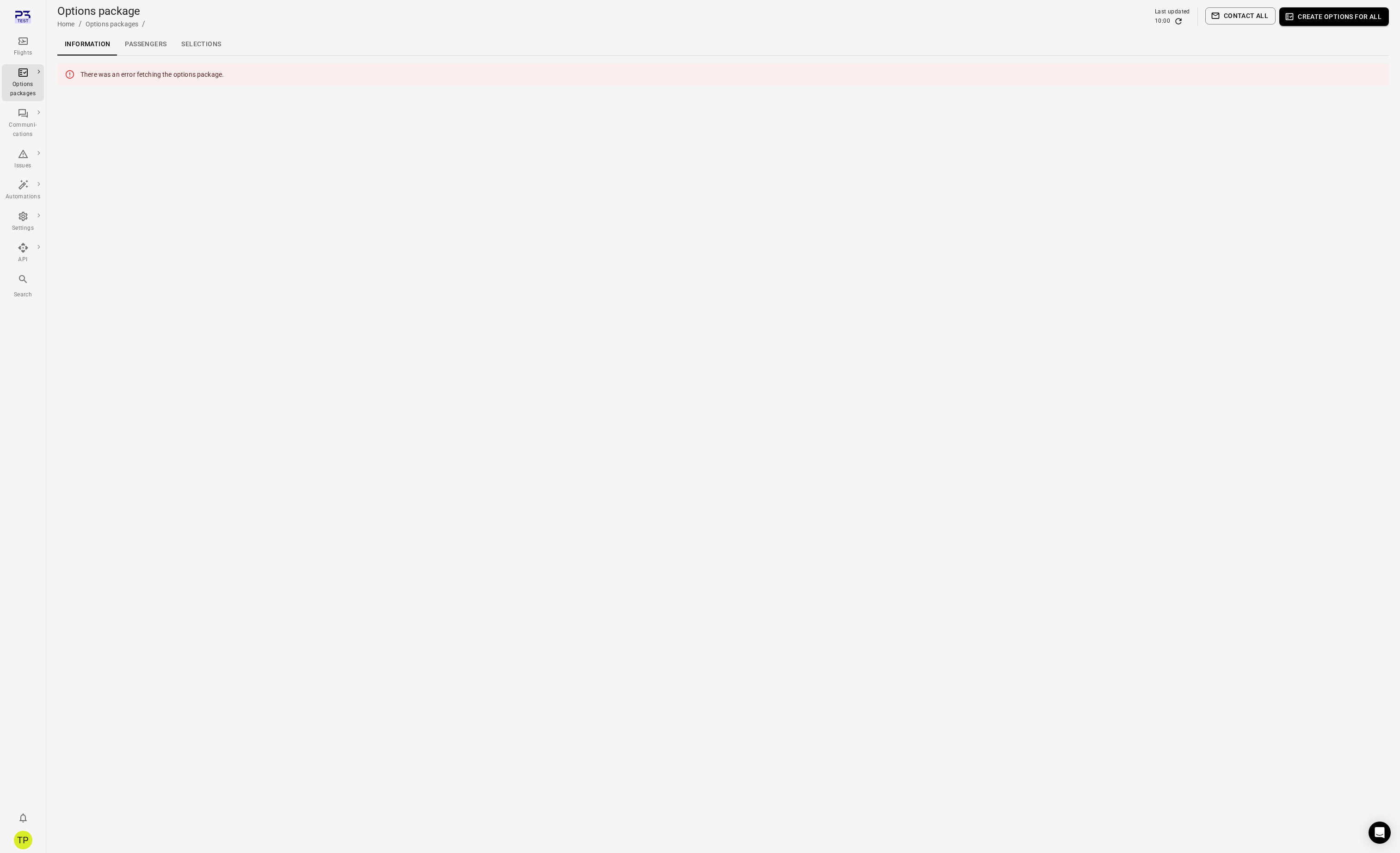
click at [296, 378] on main "Options package Home / Options packages / Last updated 10:00 Contact all Create…" at bounding box center [723, 426] width 1354 height 853
click at [124, 132] on main "Options package Home / Options packages / Last updated 10:00 Contact all Create…" at bounding box center [723, 426] width 1354 height 853
click at [22, 47] on div "Flights" at bounding box center [22, 47] width 35 height 22
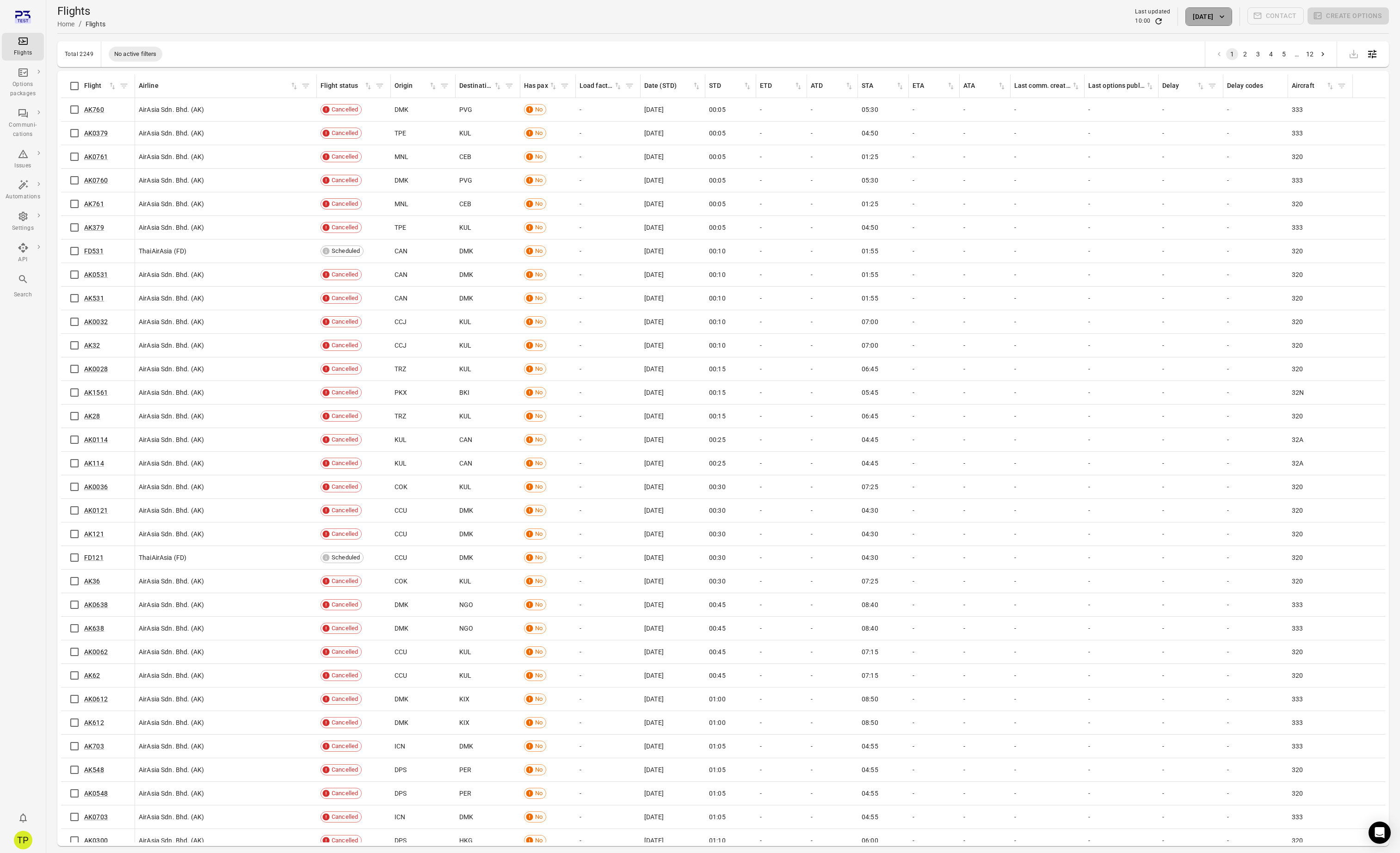
click at [1197, 20] on button "[DATE]" at bounding box center [1209, 16] width 46 height 18
click at [1220, 120] on button "9" at bounding box center [1220, 122] width 17 height 17
click at [1270, 224] on button "Apply" at bounding box center [1274, 227] width 32 height 20
click at [97, 439] on link "AK1535" at bounding box center [96, 439] width 24 height 7
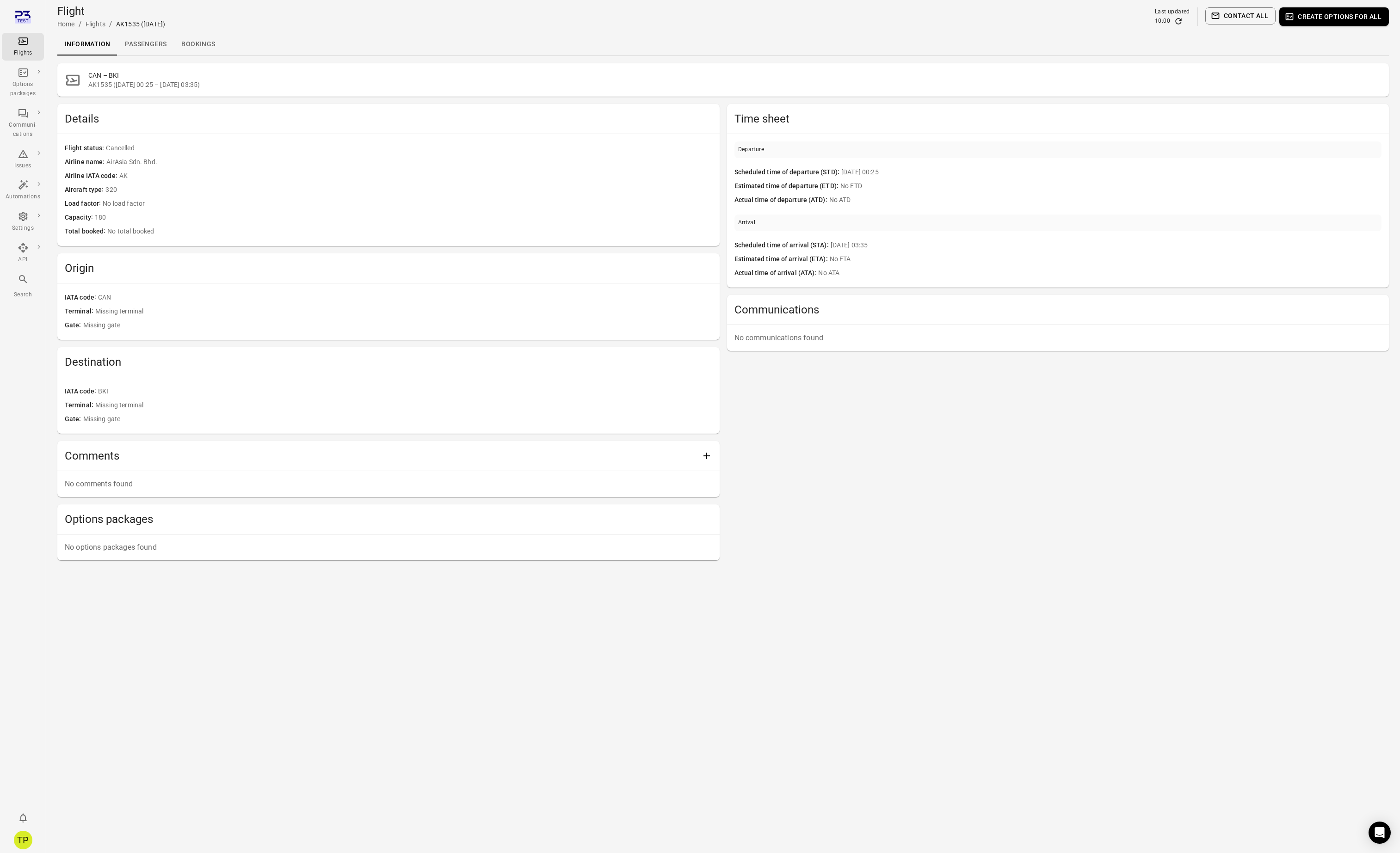
click at [26, 281] on icon "Main navigation" at bounding box center [23, 279] width 8 height 8
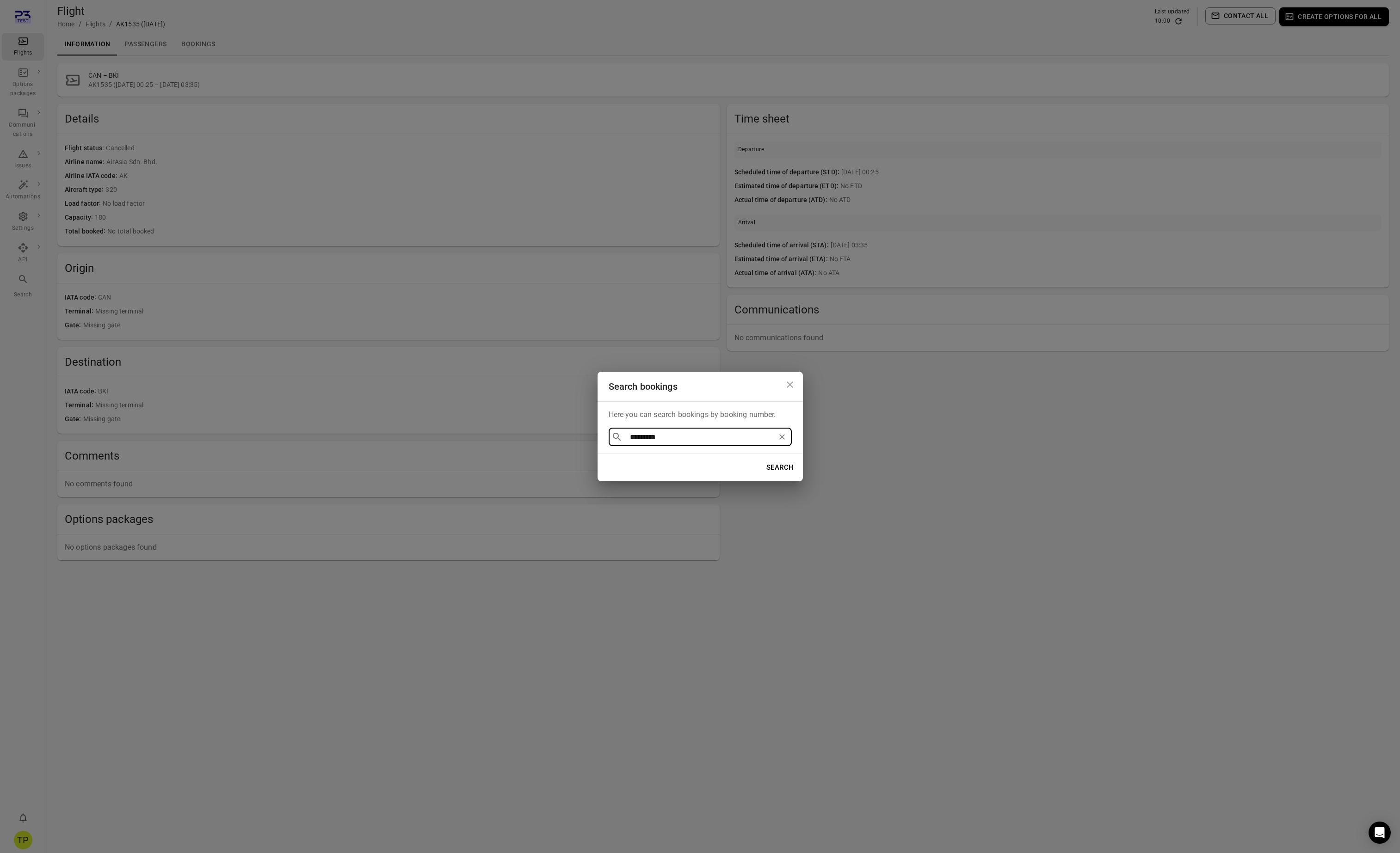
type input "*********"
click at [771, 600] on div "Search bookings Here you can search bookings by booking number. ​ ********* ​ S…" at bounding box center [700, 426] width 1400 height 853
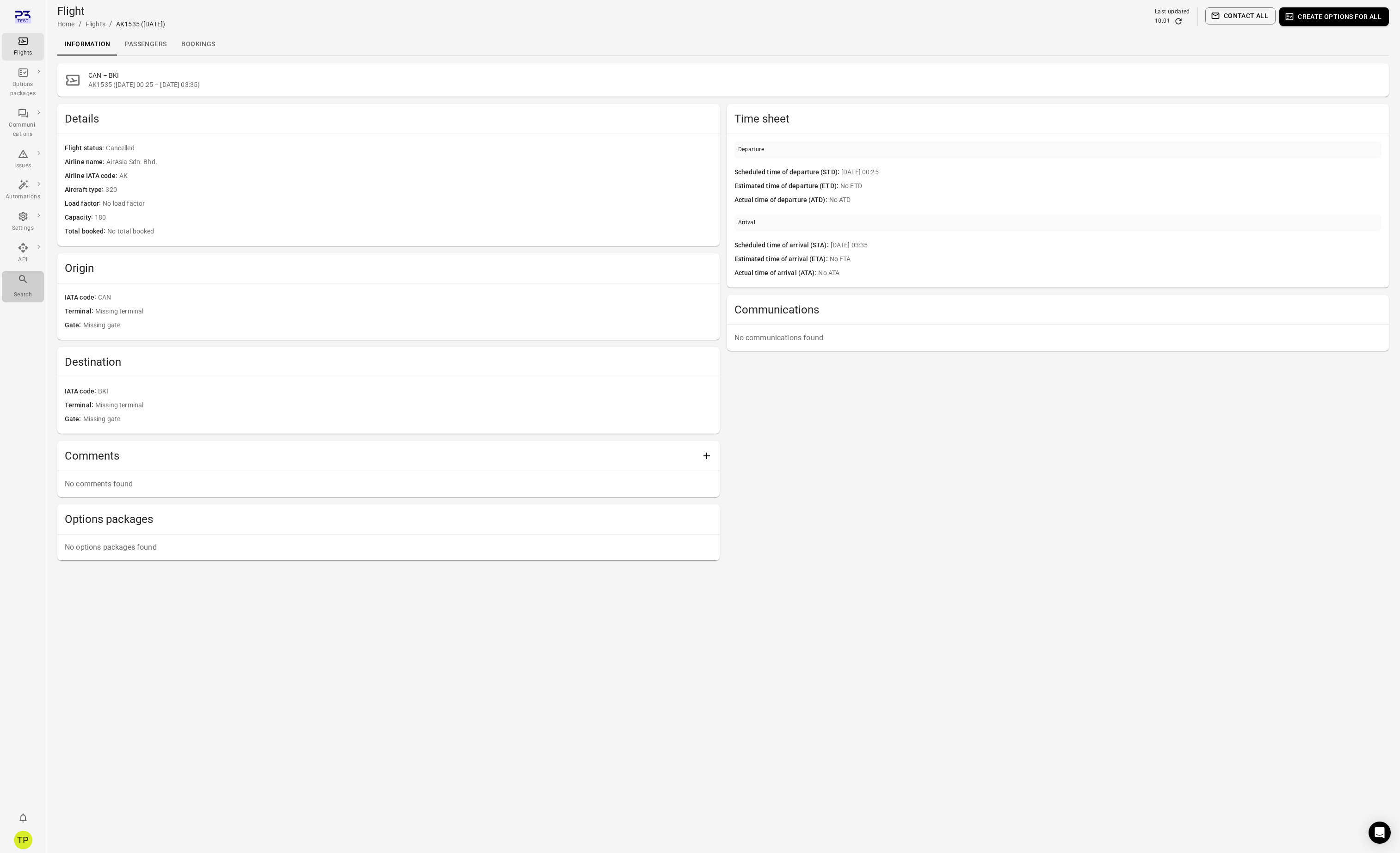
click at [24, 287] on div "Main navigation" at bounding box center [23, 281] width 11 height 15
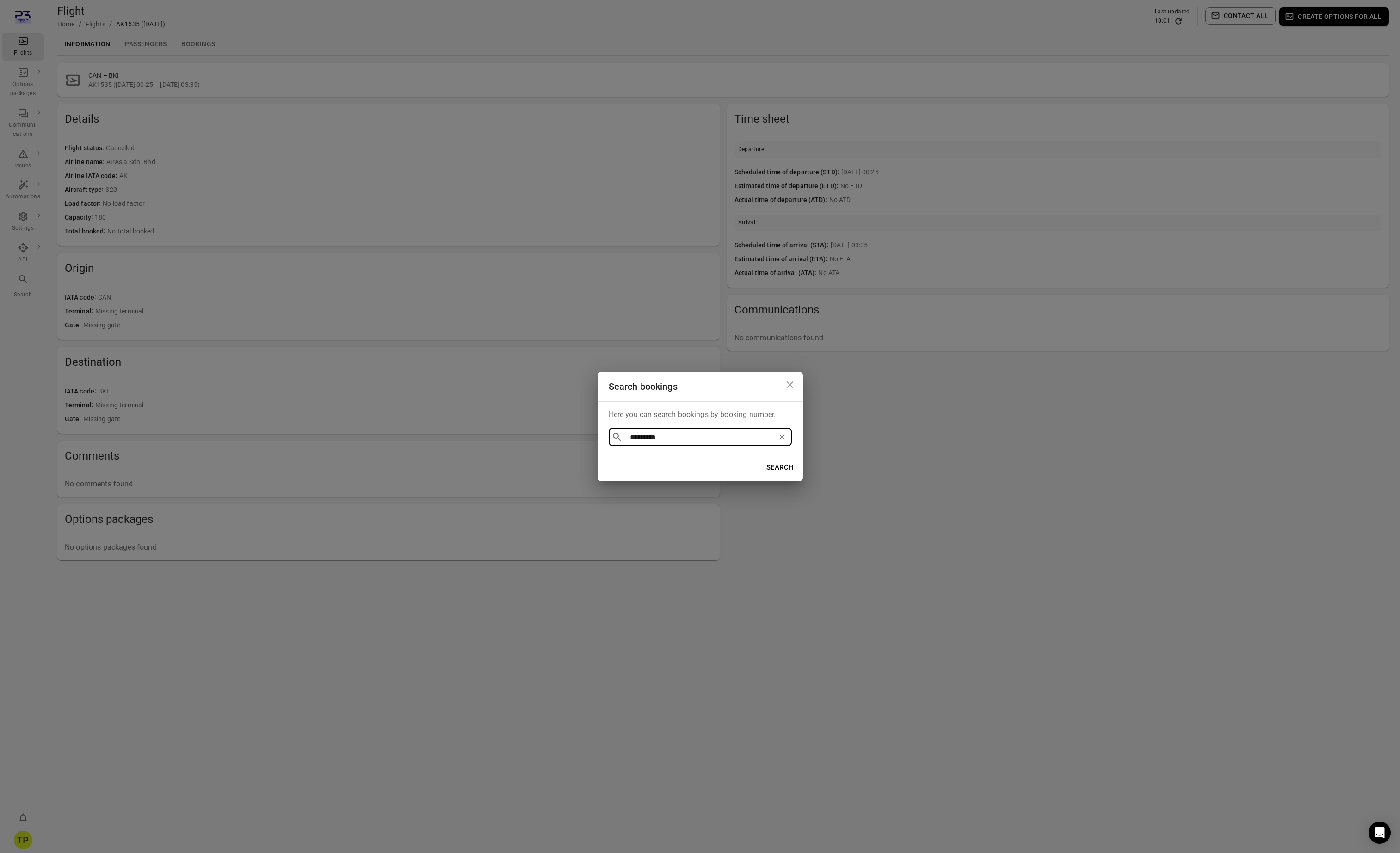
type input "*********"
click at [899, 441] on div "Search bookings Here you can search bookings by booking number. ​ ********* ​ S…" at bounding box center [700, 426] width 1400 height 853
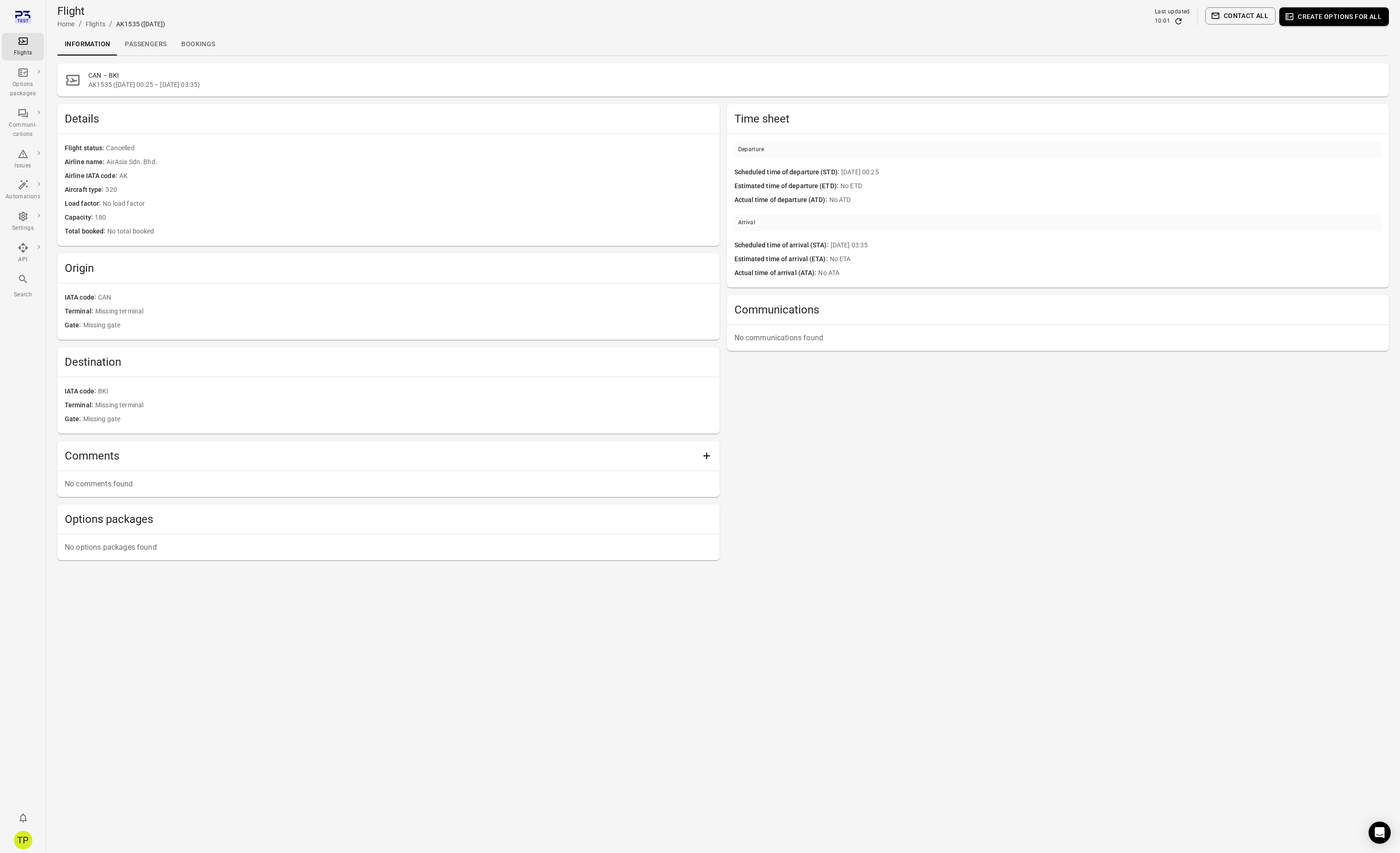
click at [22, 281] on icon "Main navigation" at bounding box center [23, 279] width 11 height 11
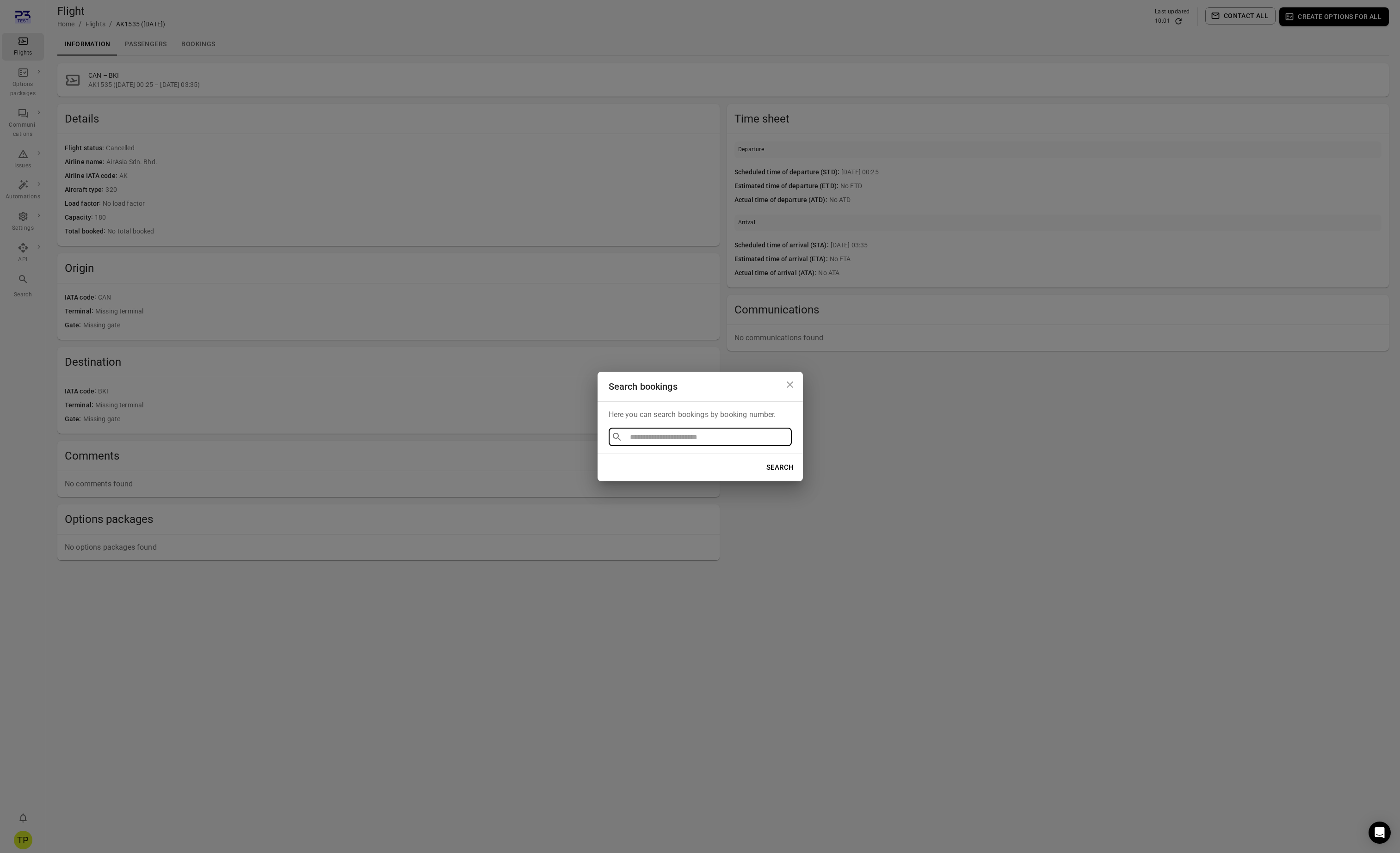
type input "********"
click at [638, 460] on li "TPM32454" at bounding box center [700, 458] width 183 height 17
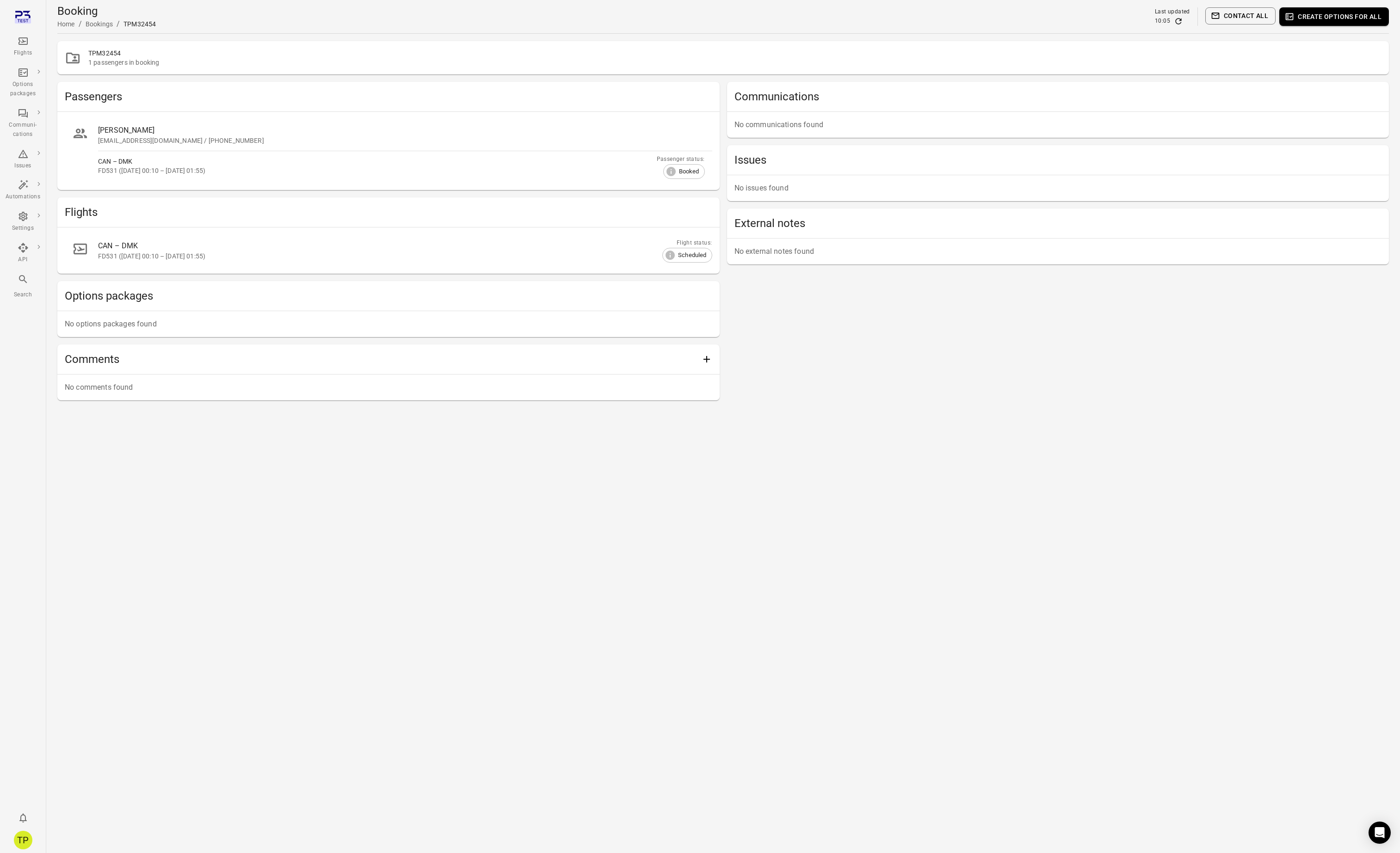
click at [1323, 16] on button "Create options for all" at bounding box center [1334, 16] width 110 height 18
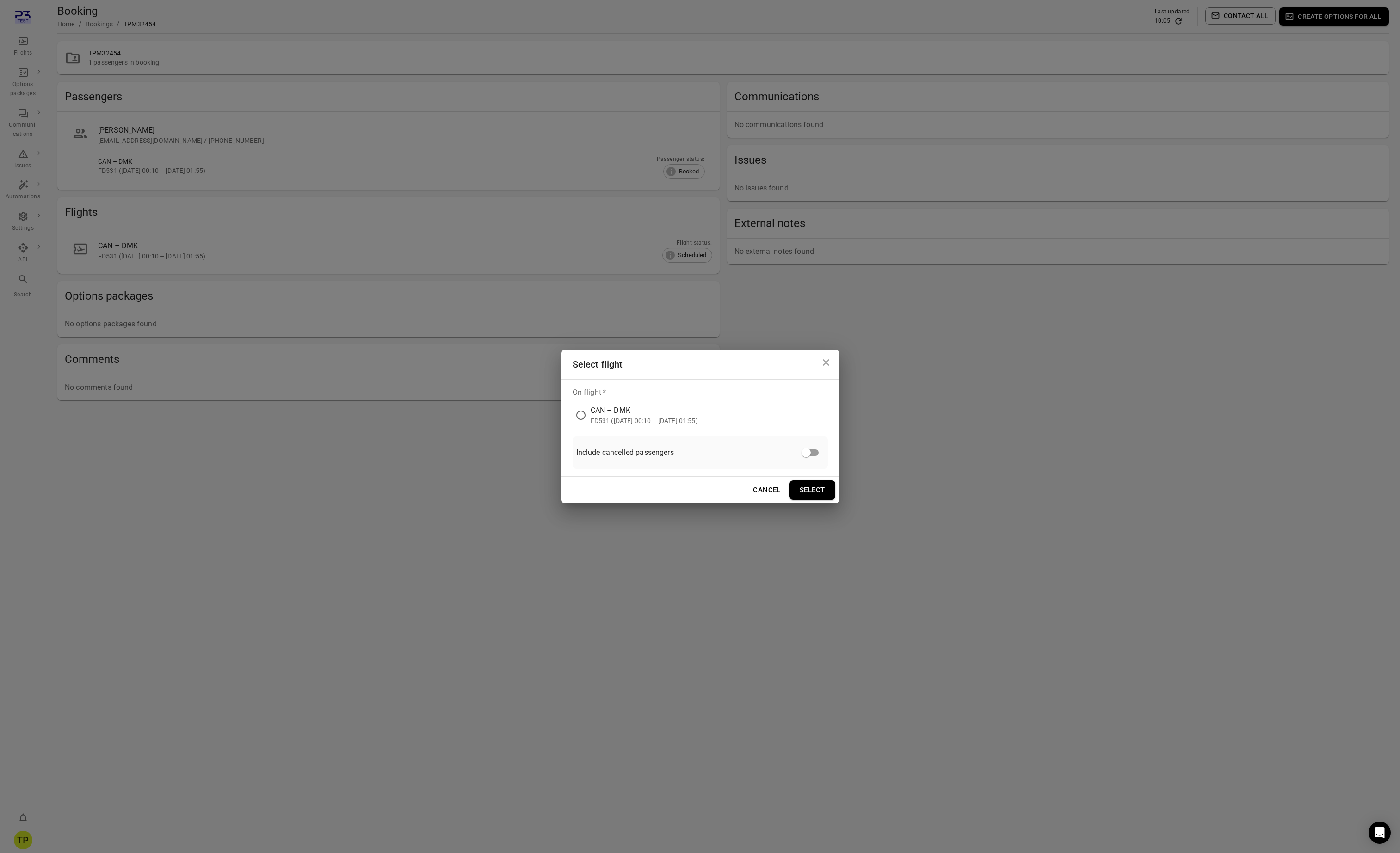
click at [605, 416] on div "FD531 (9 Oct 2025 00:10 – 9 Oct 2025 01:55)" at bounding box center [644, 421] width 107 height 9
click at [813, 486] on button "Select" at bounding box center [813, 490] width 46 height 20
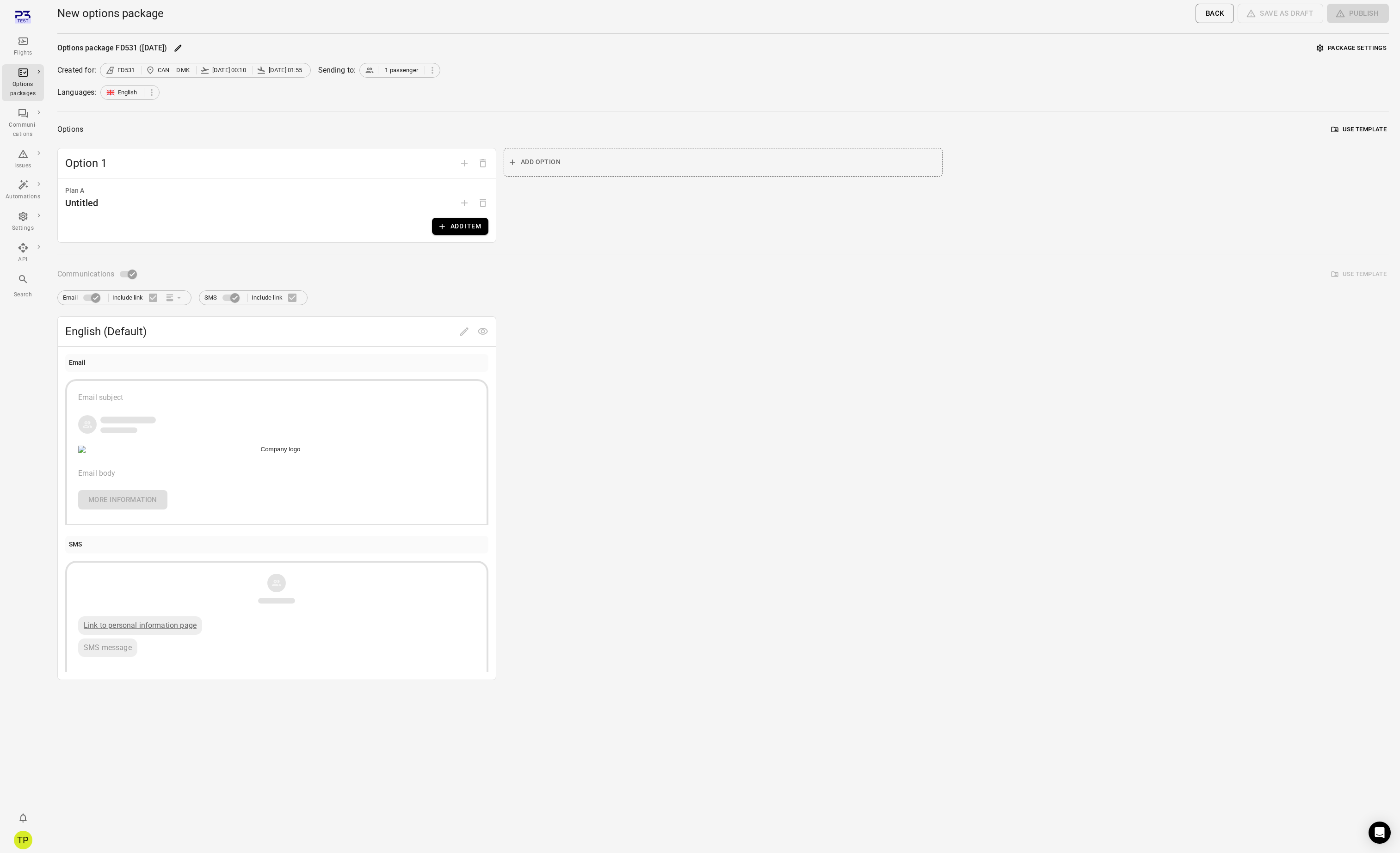
click at [456, 227] on button "Add item" at bounding box center [460, 226] width 56 height 17
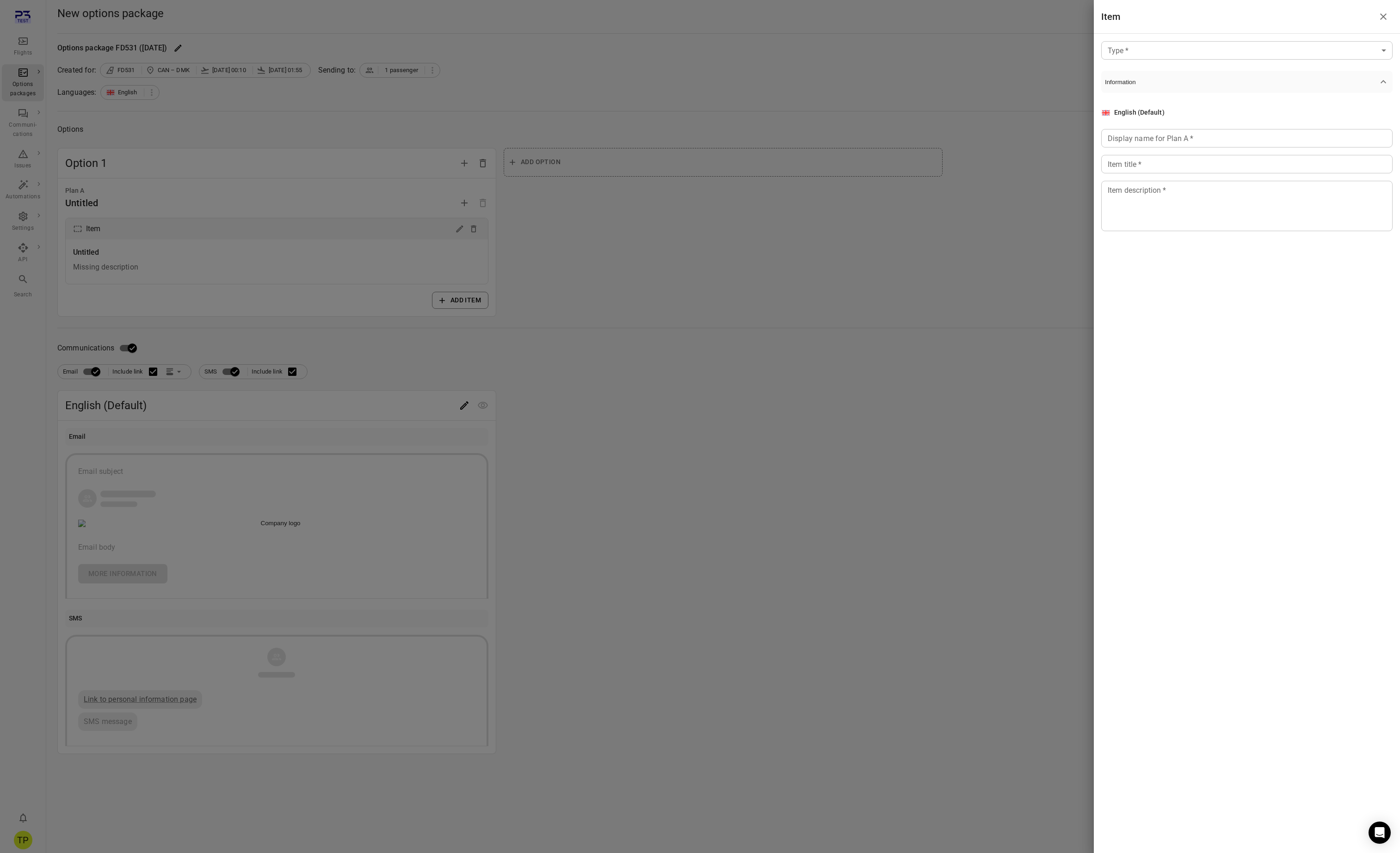
click at [1151, 50] on body "Flights Options packages Communi-cations Issues Automations Settings API Search…" at bounding box center [700, 426] width 1400 height 853
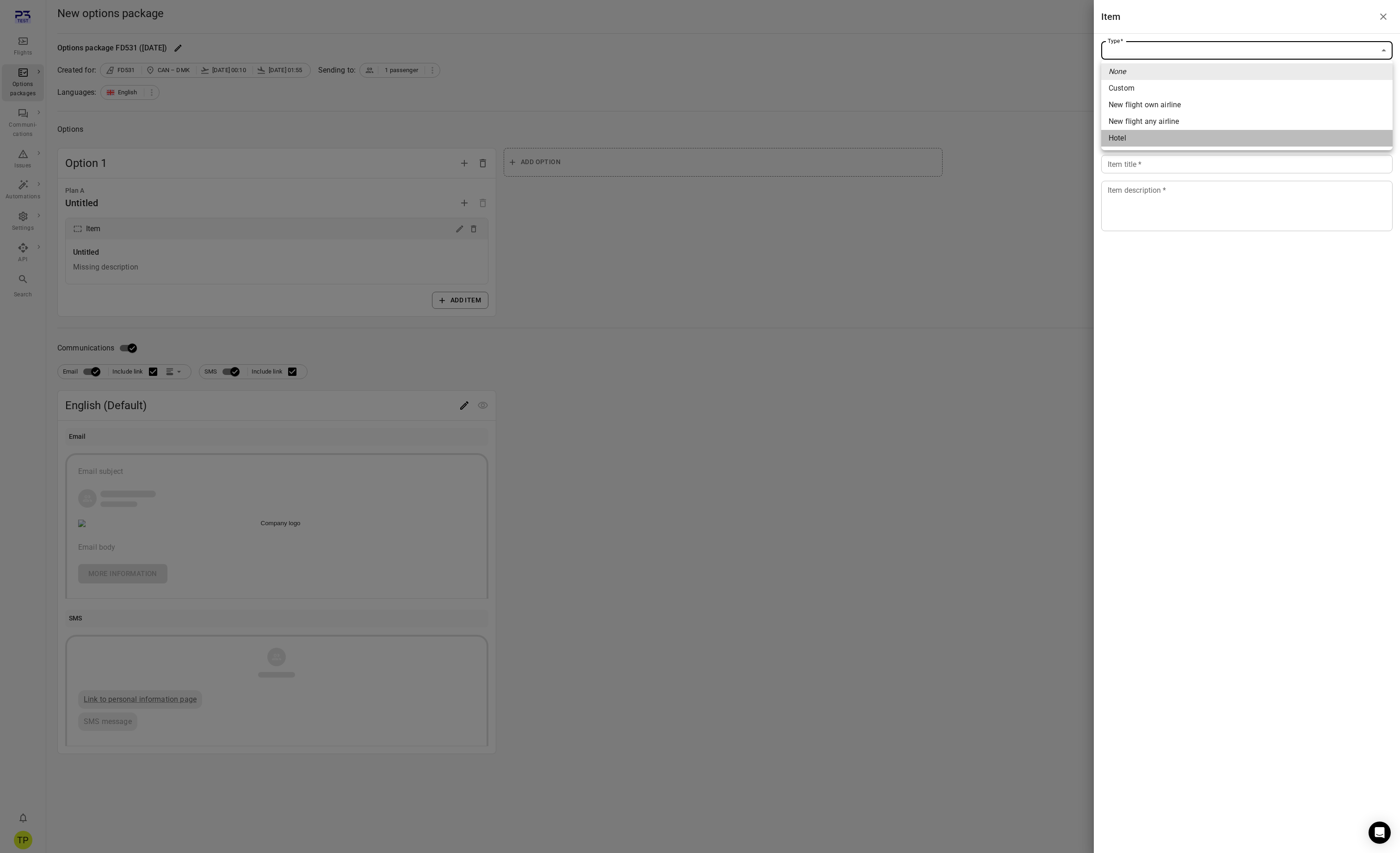
click at [1127, 136] on li "Hotel" at bounding box center [1247, 138] width 292 height 17
type input "*****"
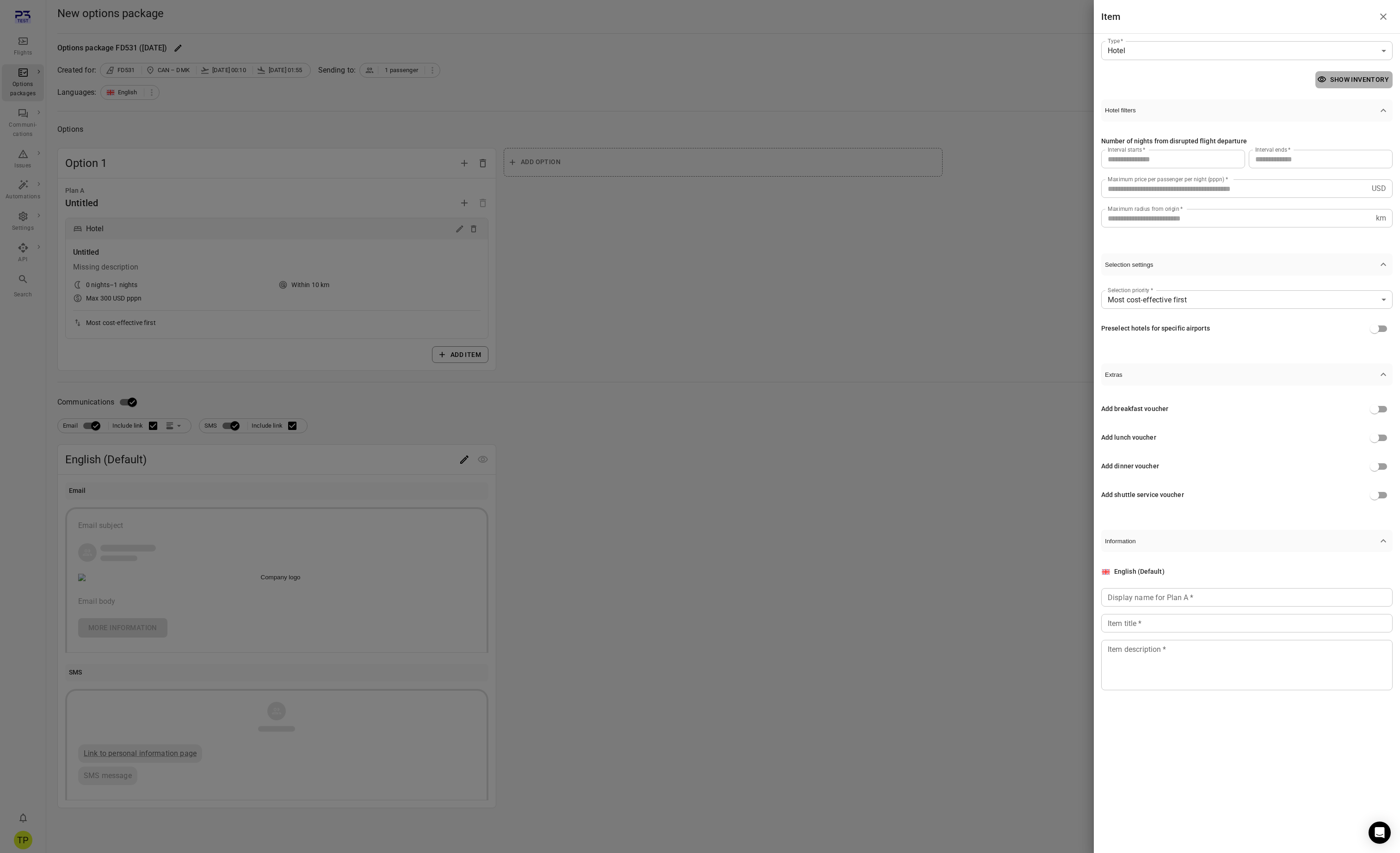
click at [1349, 78] on button "Show inventory" at bounding box center [1354, 79] width 77 height 17
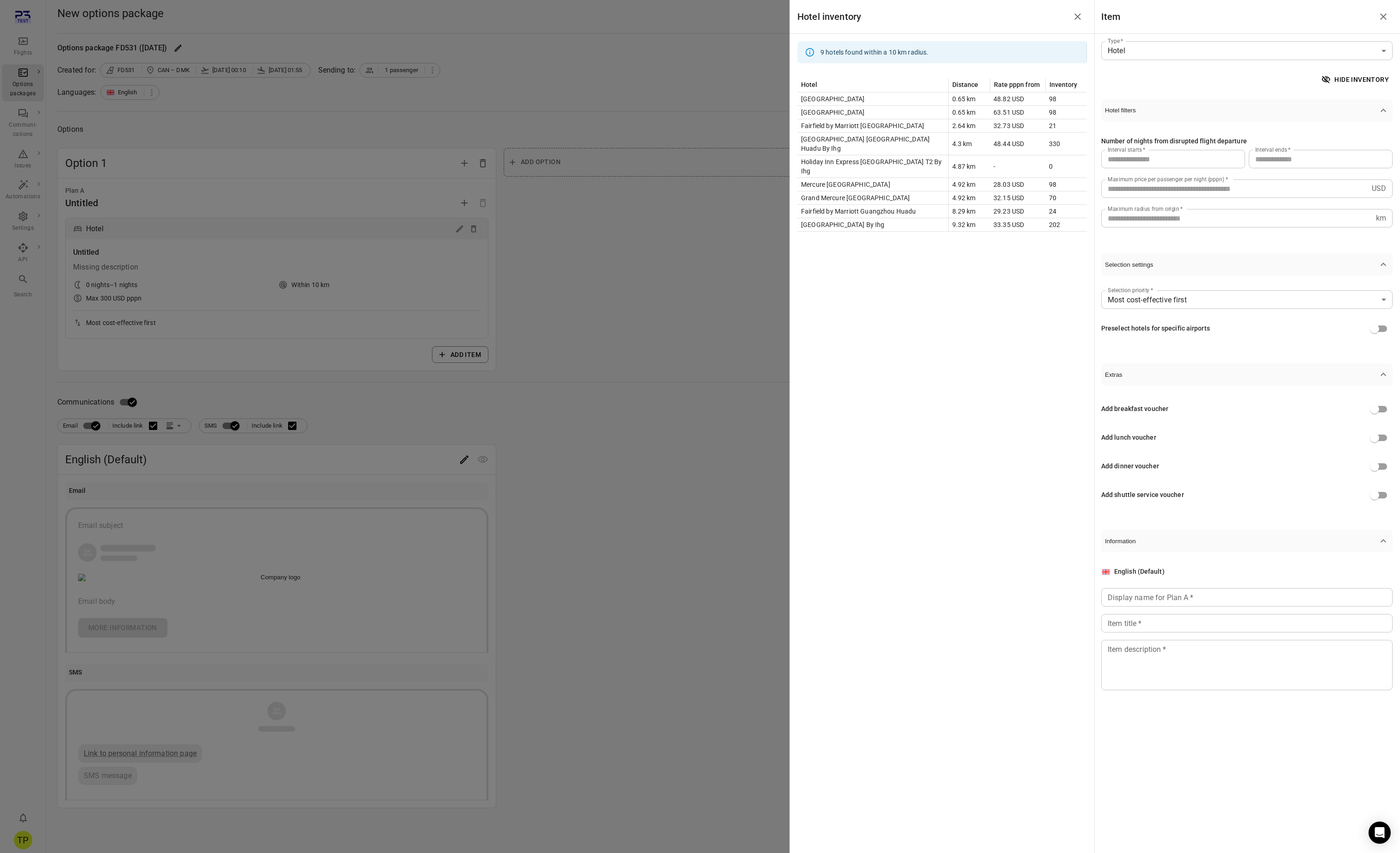
click at [1076, 20] on icon "Close drawer" at bounding box center [1078, 16] width 11 height 11
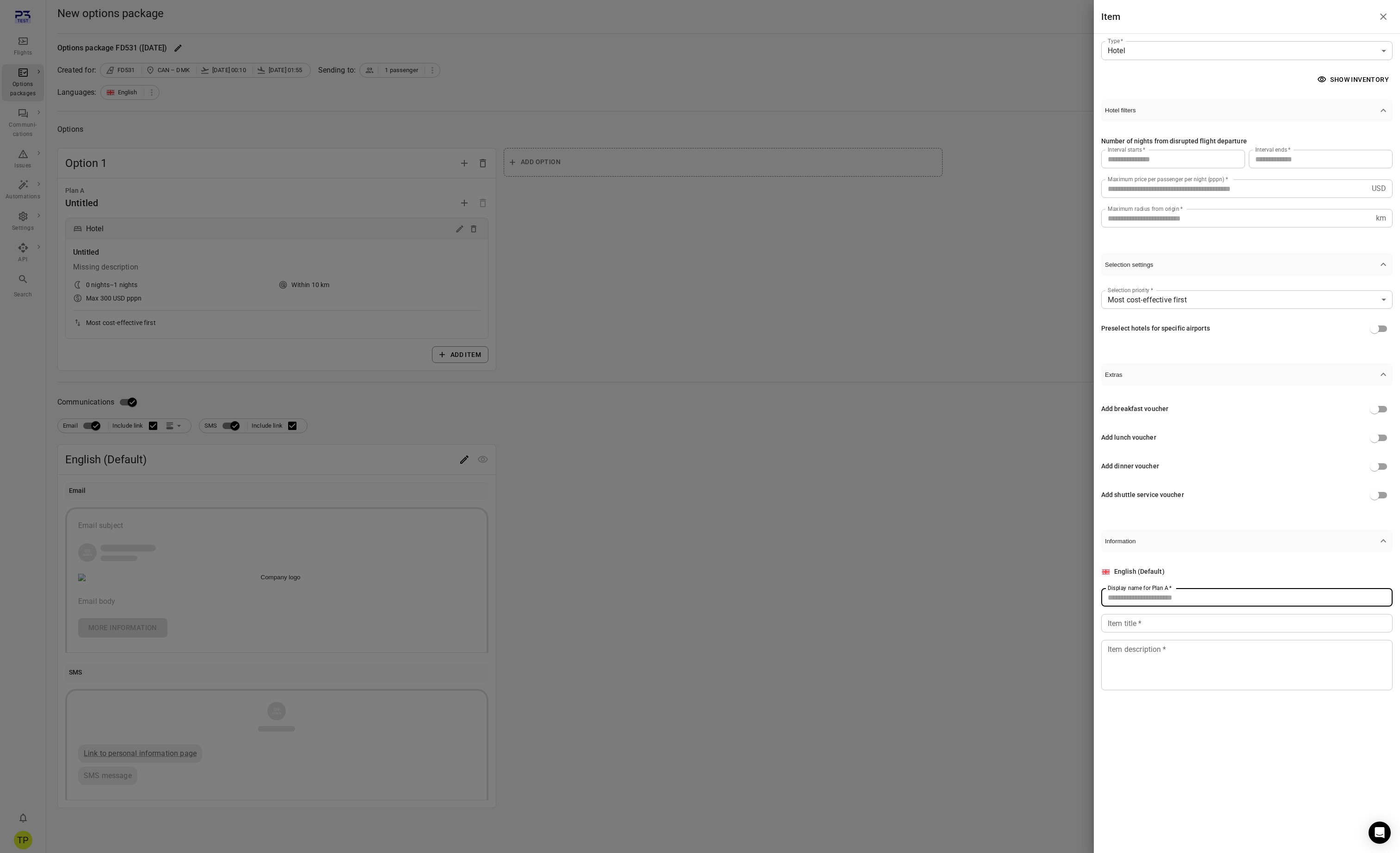
click at [1142, 595] on input "Display name for Plan A   *" at bounding box center [1247, 597] width 292 height 18
type input "****"
type textarea "****"
click at [1380, 16] on icon "Close drawer" at bounding box center [1383, 16] width 11 height 11
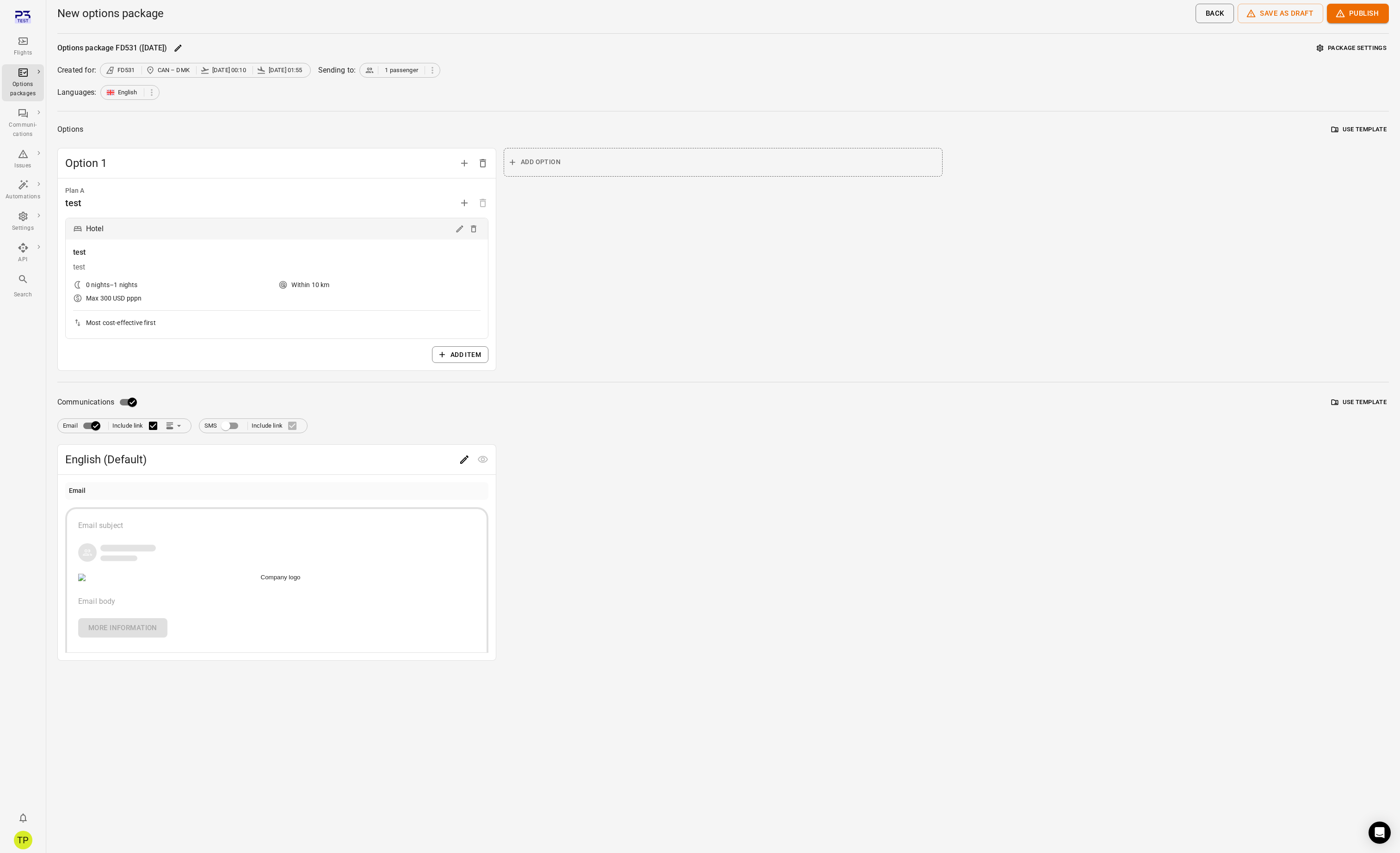
click at [142, 547] on span "button" at bounding box center [128, 548] width 56 height 7
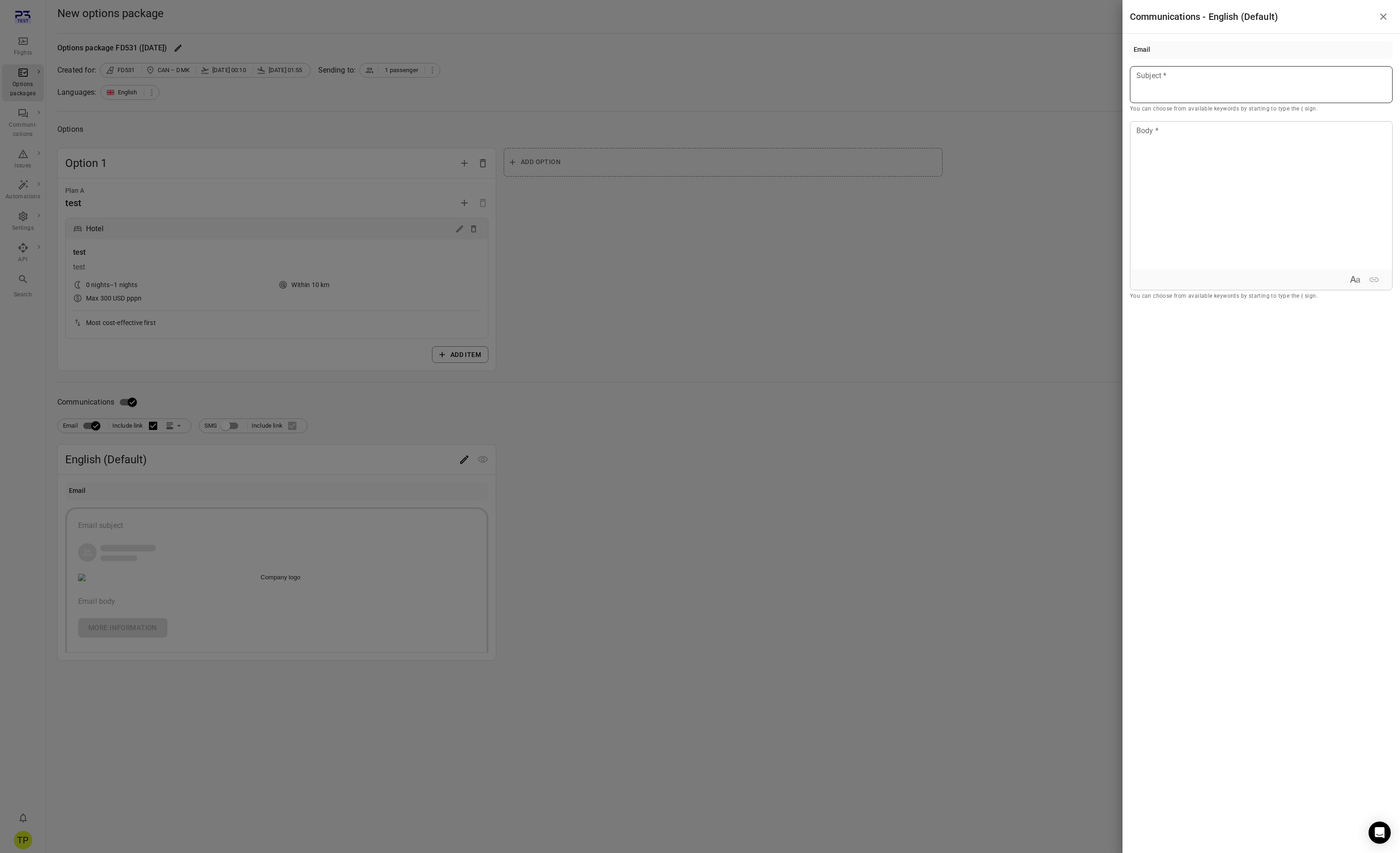
click at [1178, 85] on div at bounding box center [1261, 85] width 262 height 37
click at [1380, 17] on icon "Close drawer" at bounding box center [1383, 16] width 11 height 11
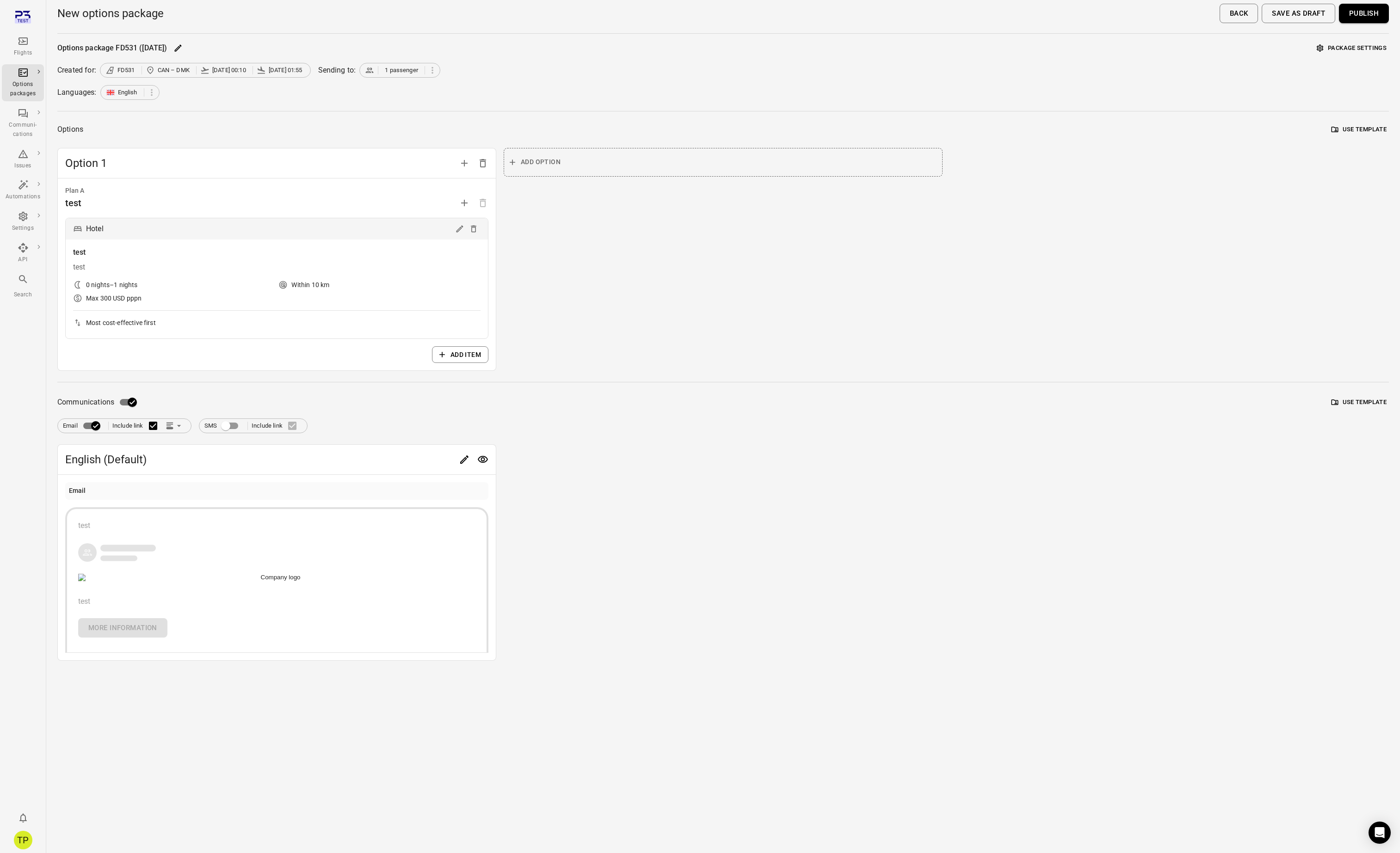
click at [1372, 16] on button "Publish" at bounding box center [1364, 13] width 50 height 20
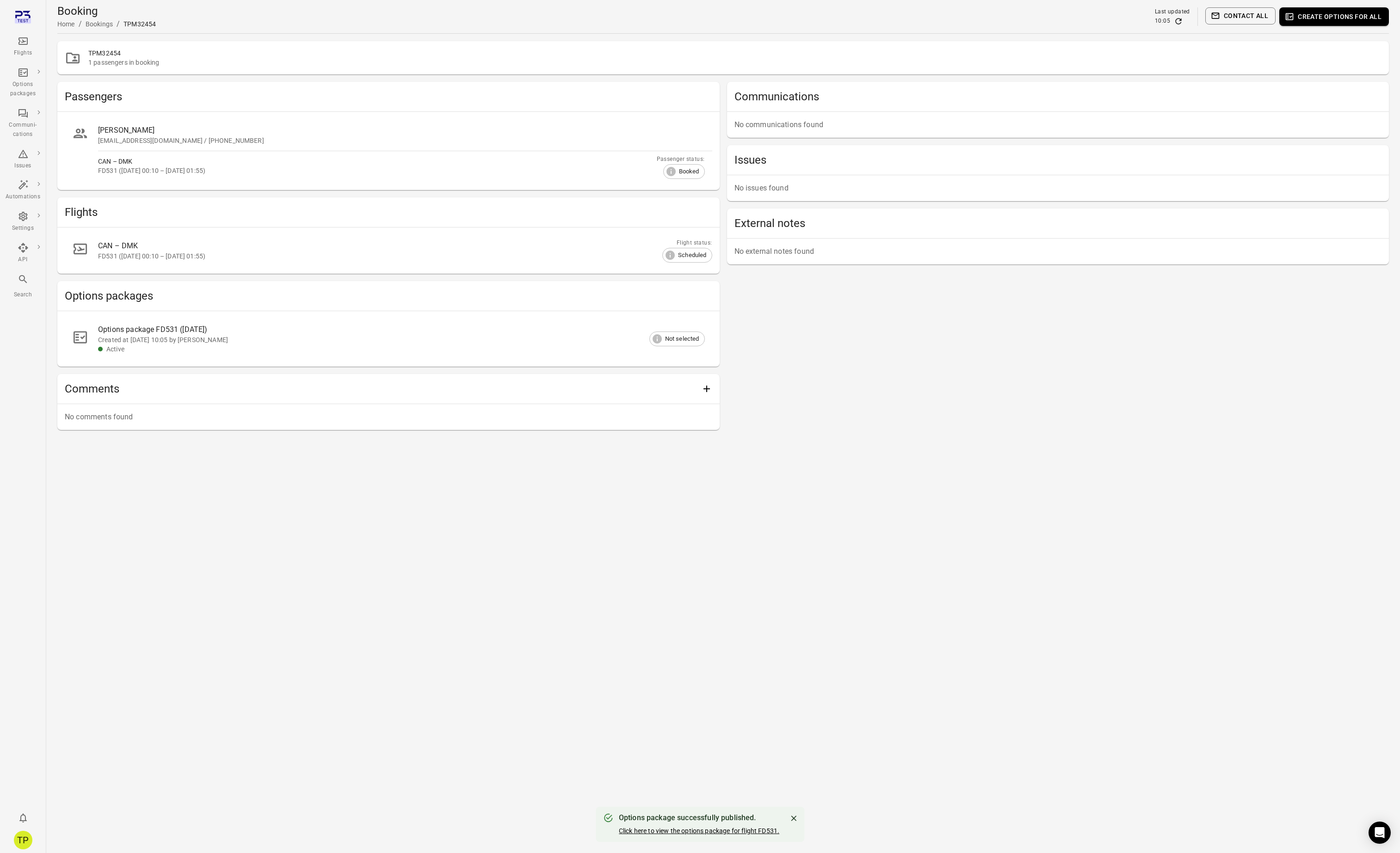
click at [698, 832] on link "Click here to view the options package for flight FD531." at bounding box center [699, 831] width 161 height 7
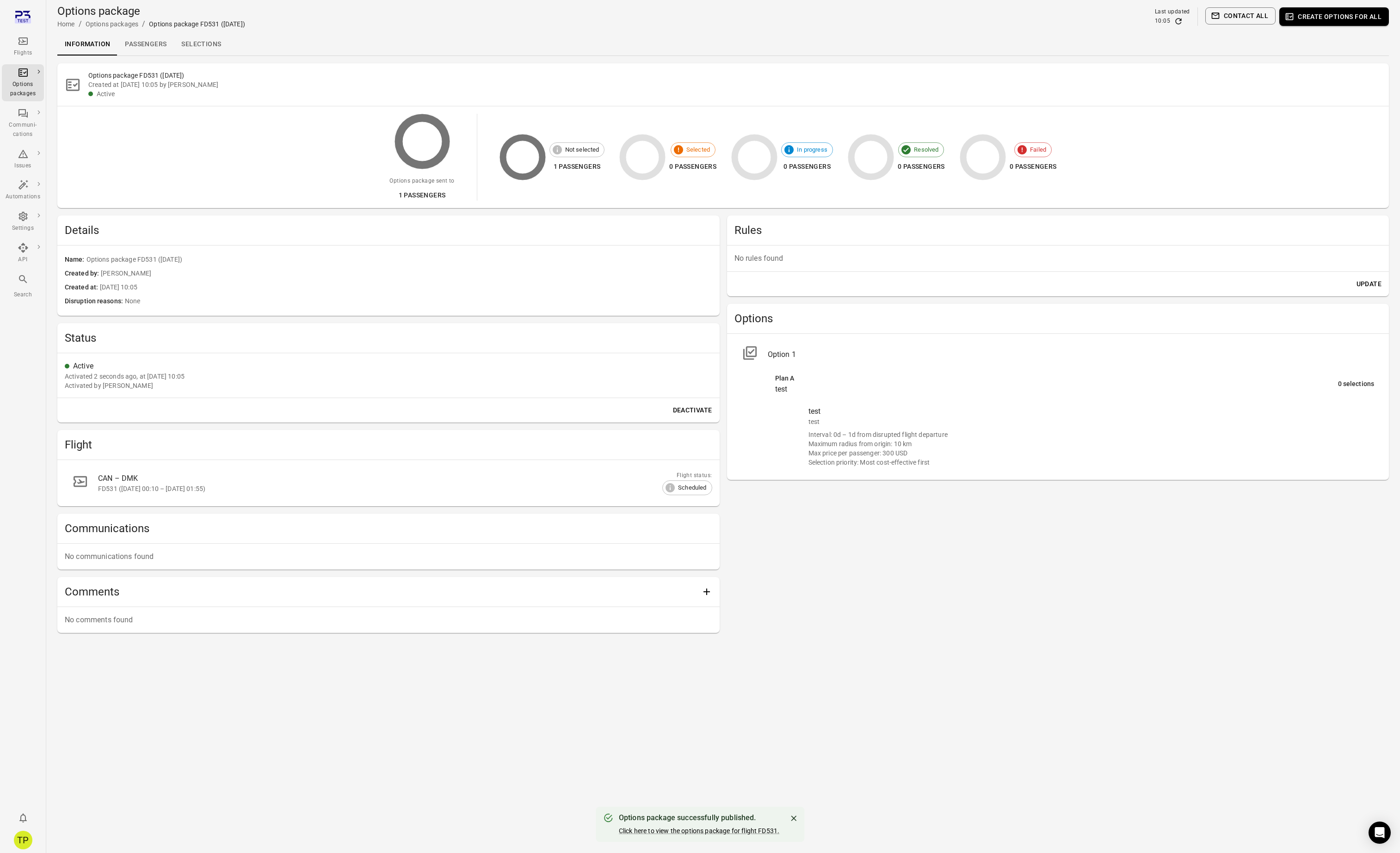
click at [199, 39] on link "Selections" at bounding box center [201, 44] width 54 height 22
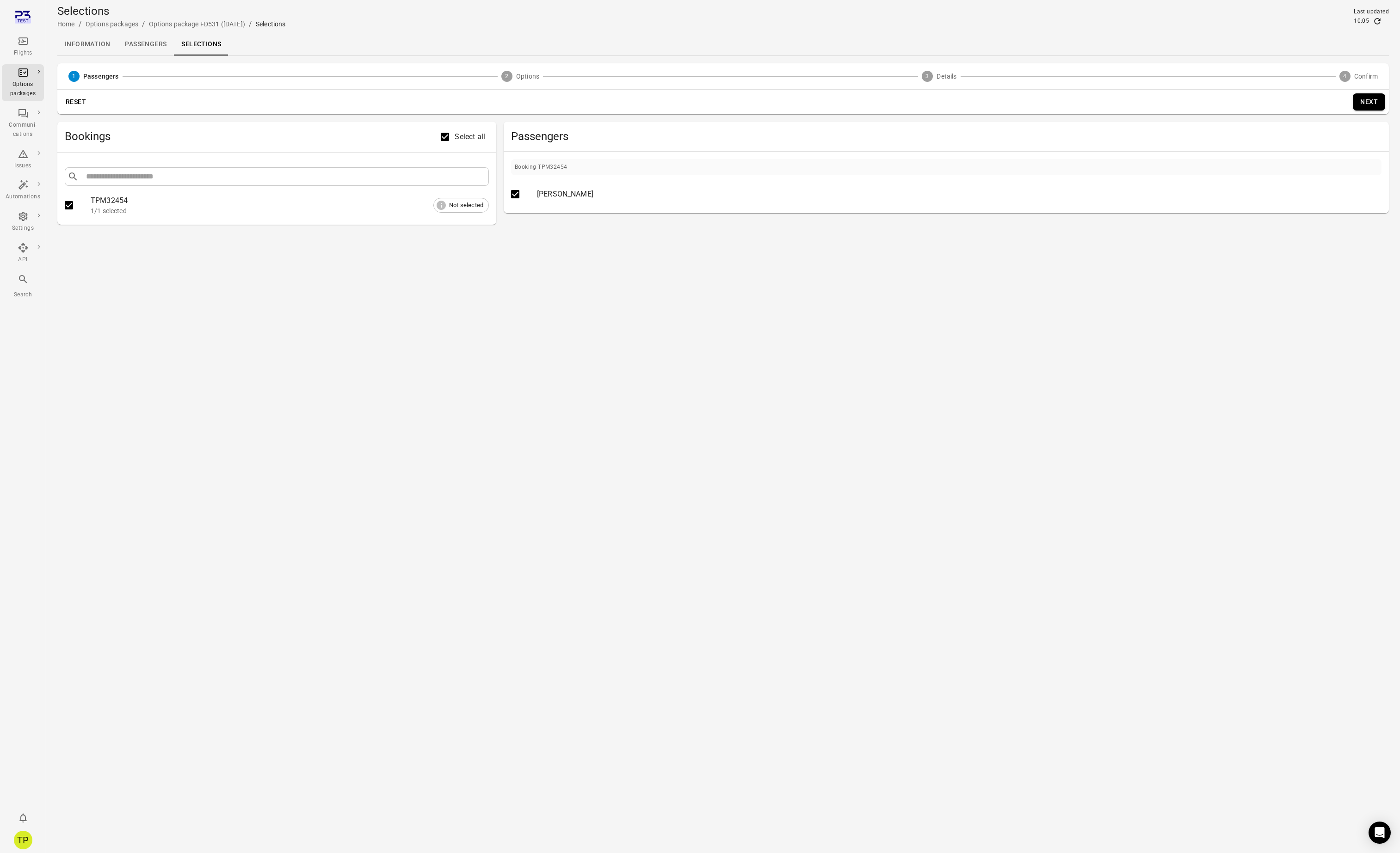
click at [1368, 103] on button "Next" at bounding box center [1369, 102] width 33 height 17
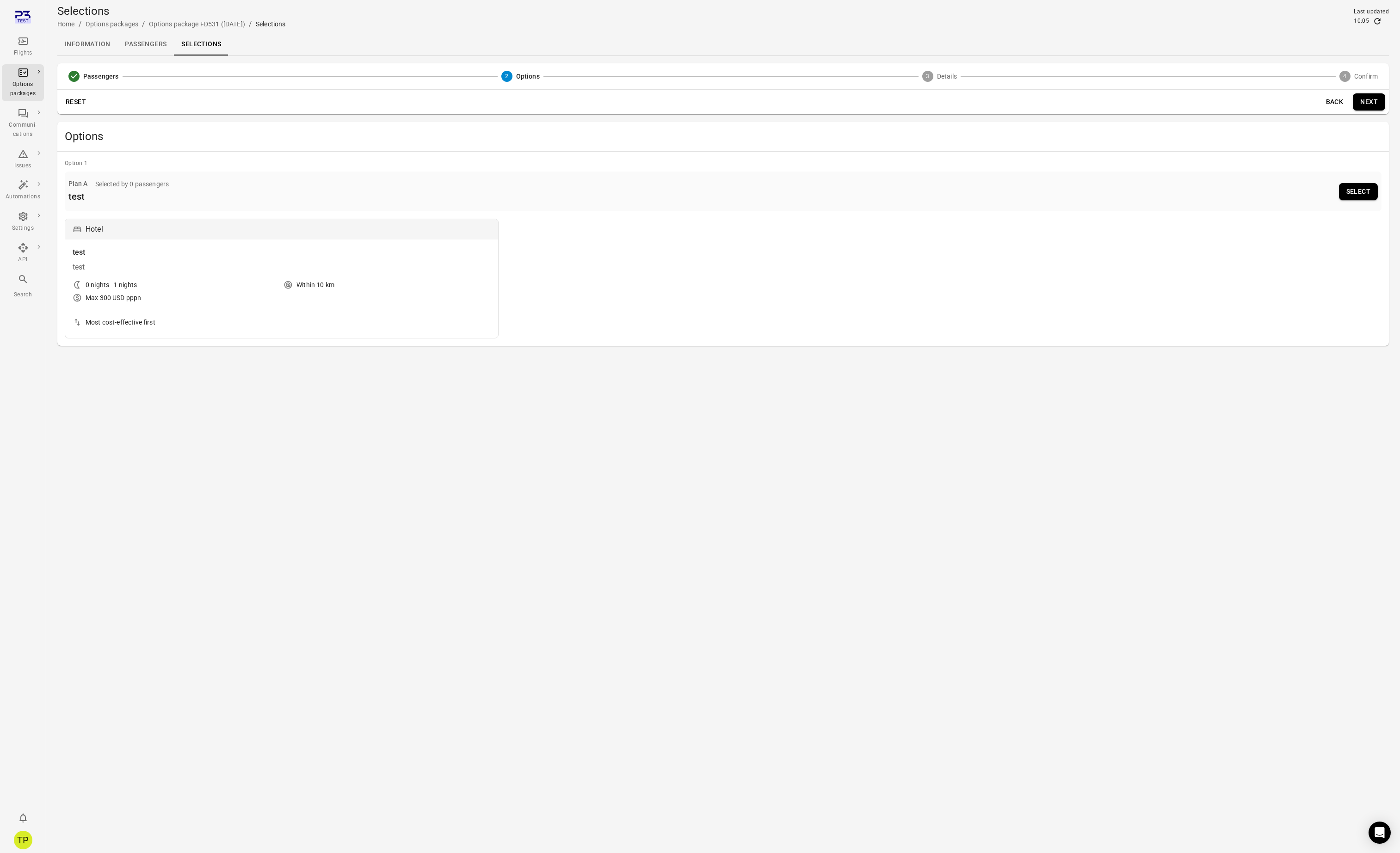
click at [1348, 193] on button "Select" at bounding box center [1358, 191] width 39 height 17
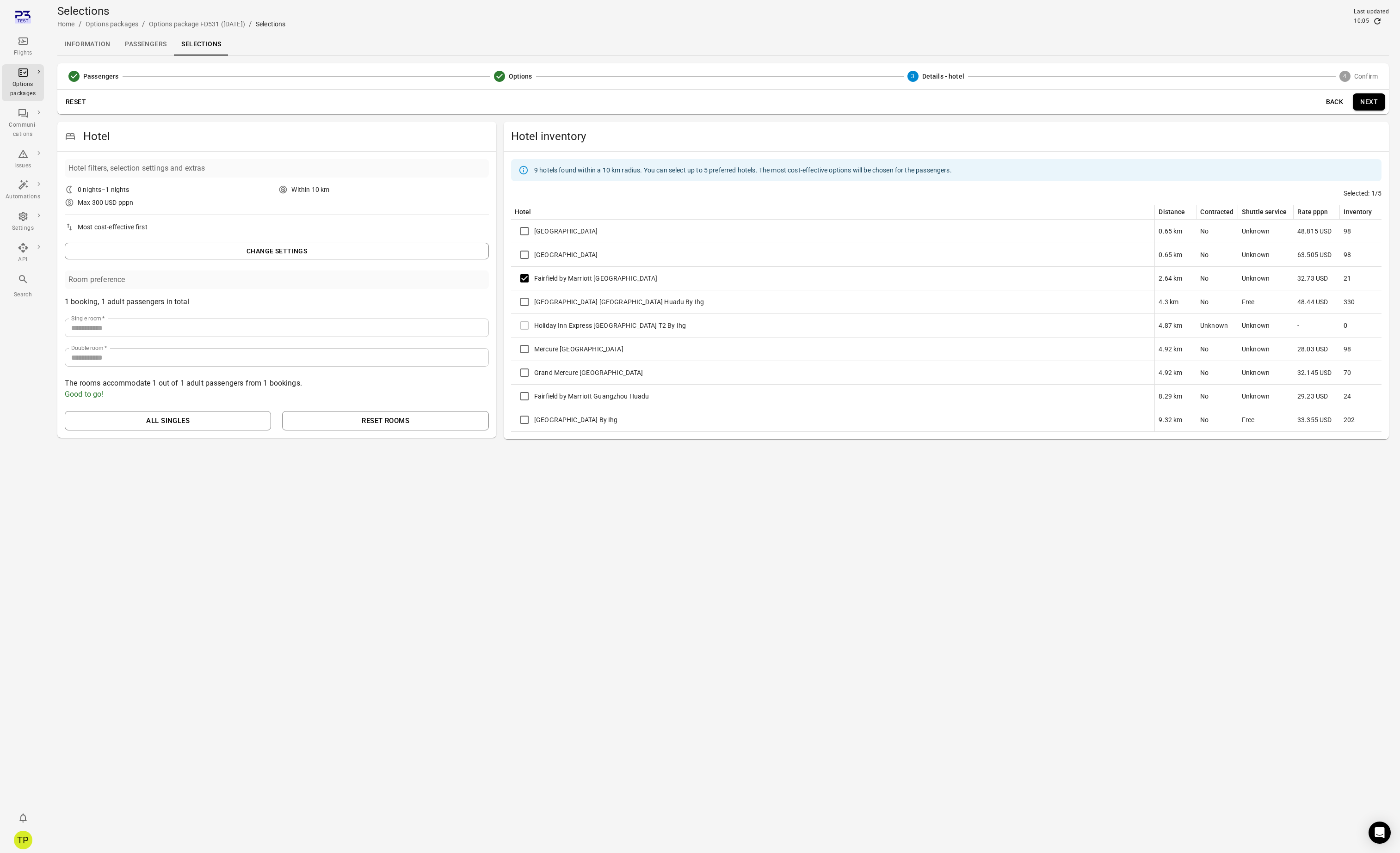
click at [1368, 105] on button "Next" at bounding box center [1369, 102] width 33 height 17
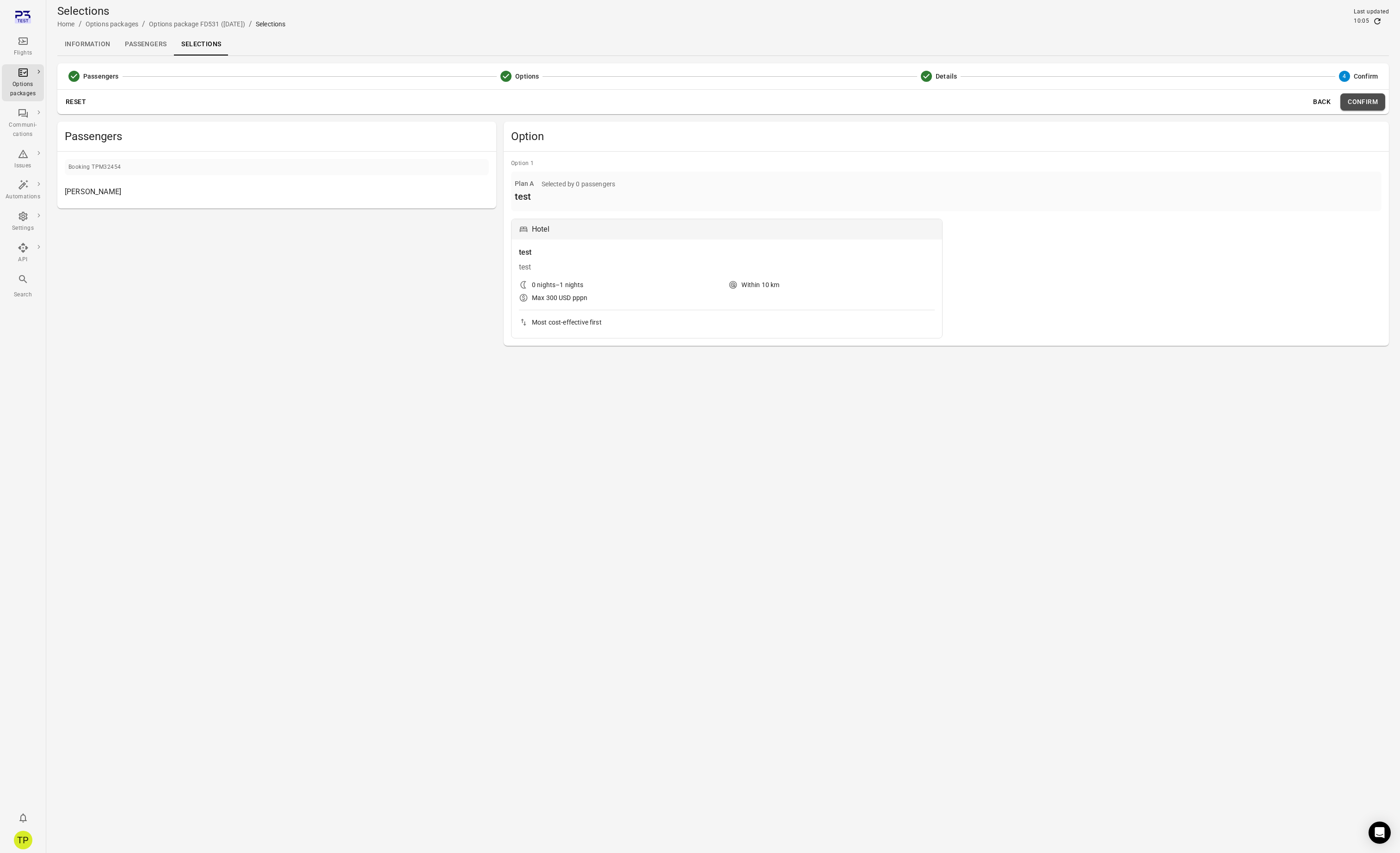
click at [1365, 104] on button "Confirm" at bounding box center [1363, 102] width 45 height 17
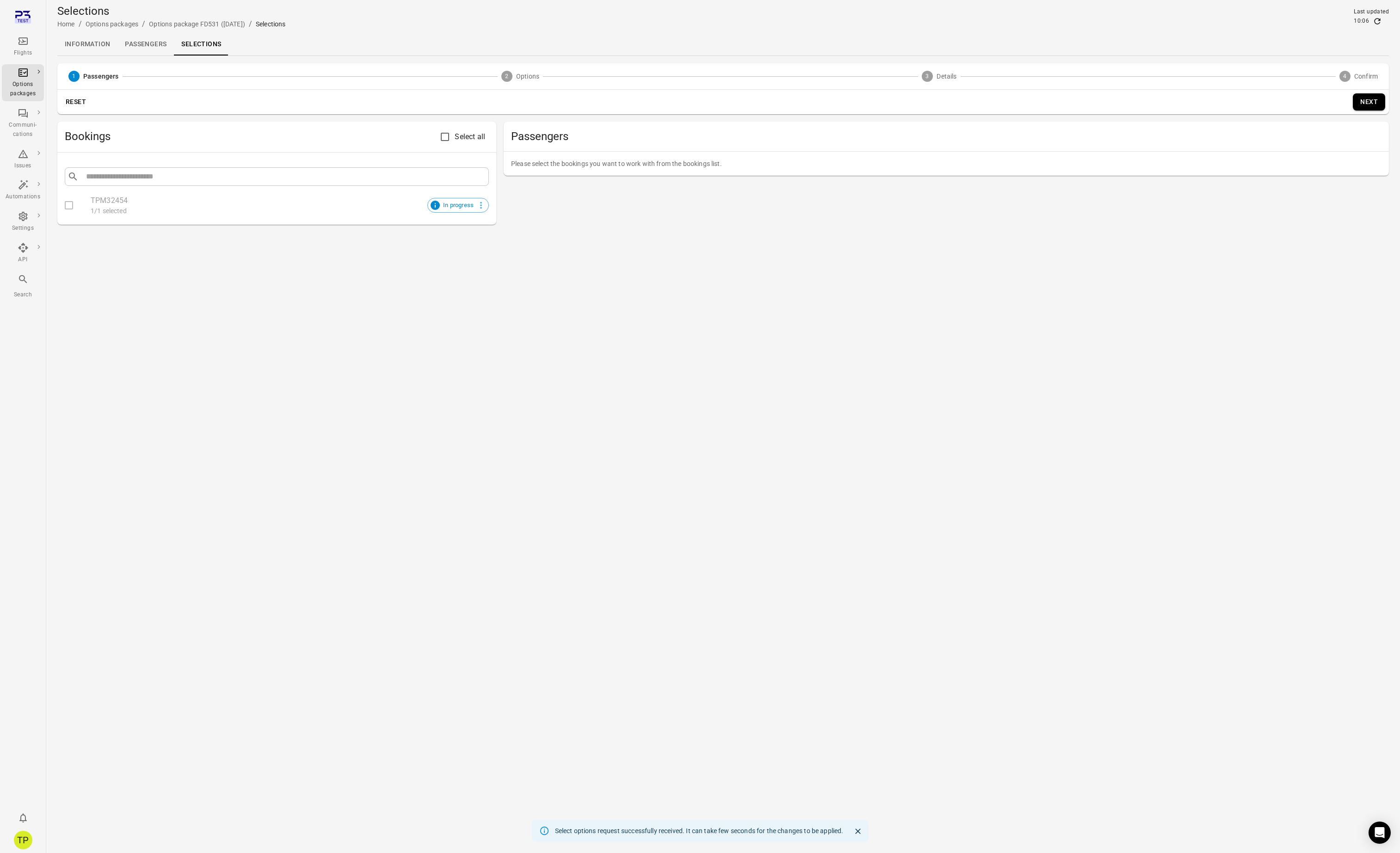
click at [24, 288] on div "Main navigation" at bounding box center [23, 281] width 11 height 15
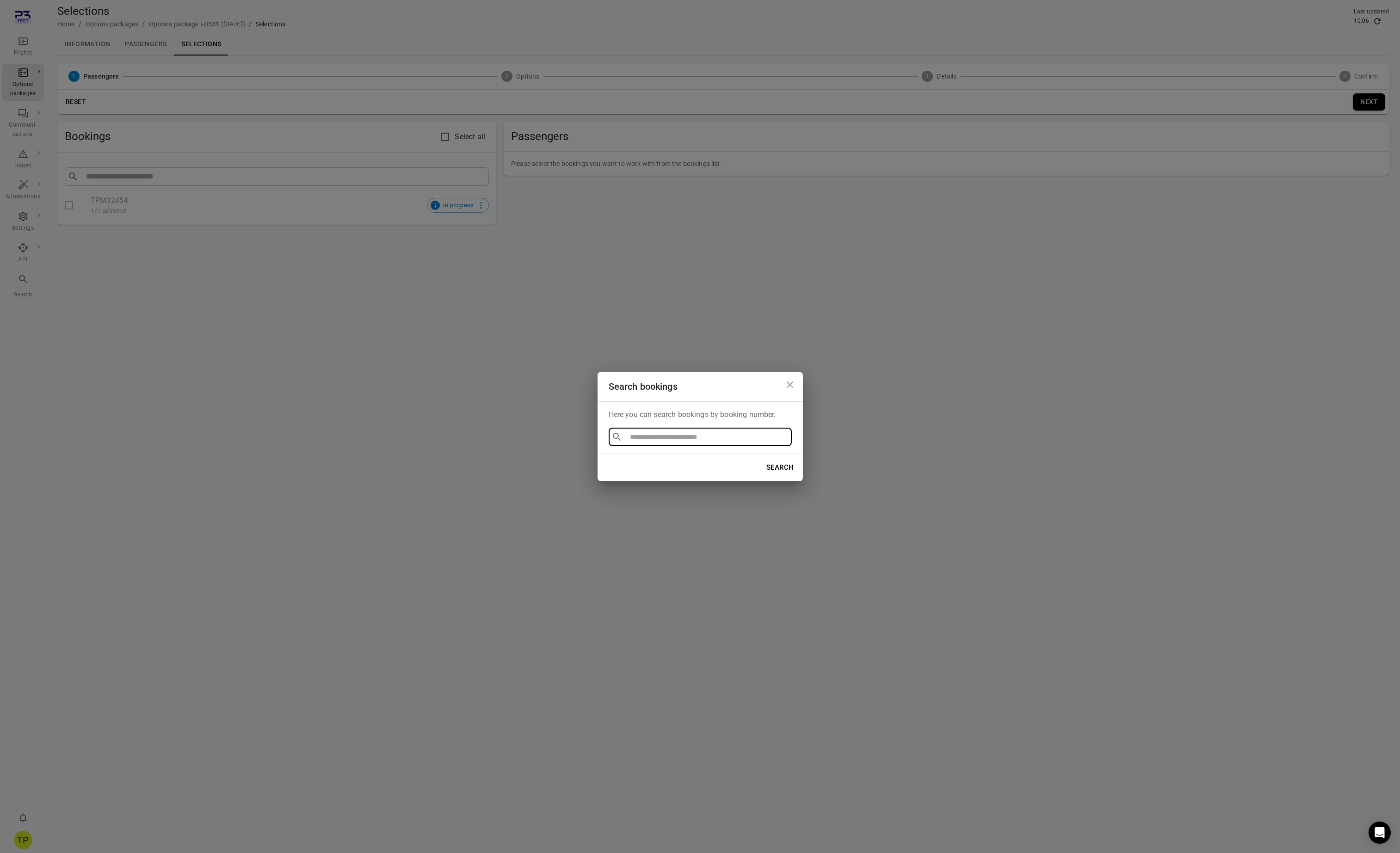
type input "********"
click at [636, 460] on li "TPM32454" at bounding box center [700, 458] width 183 height 17
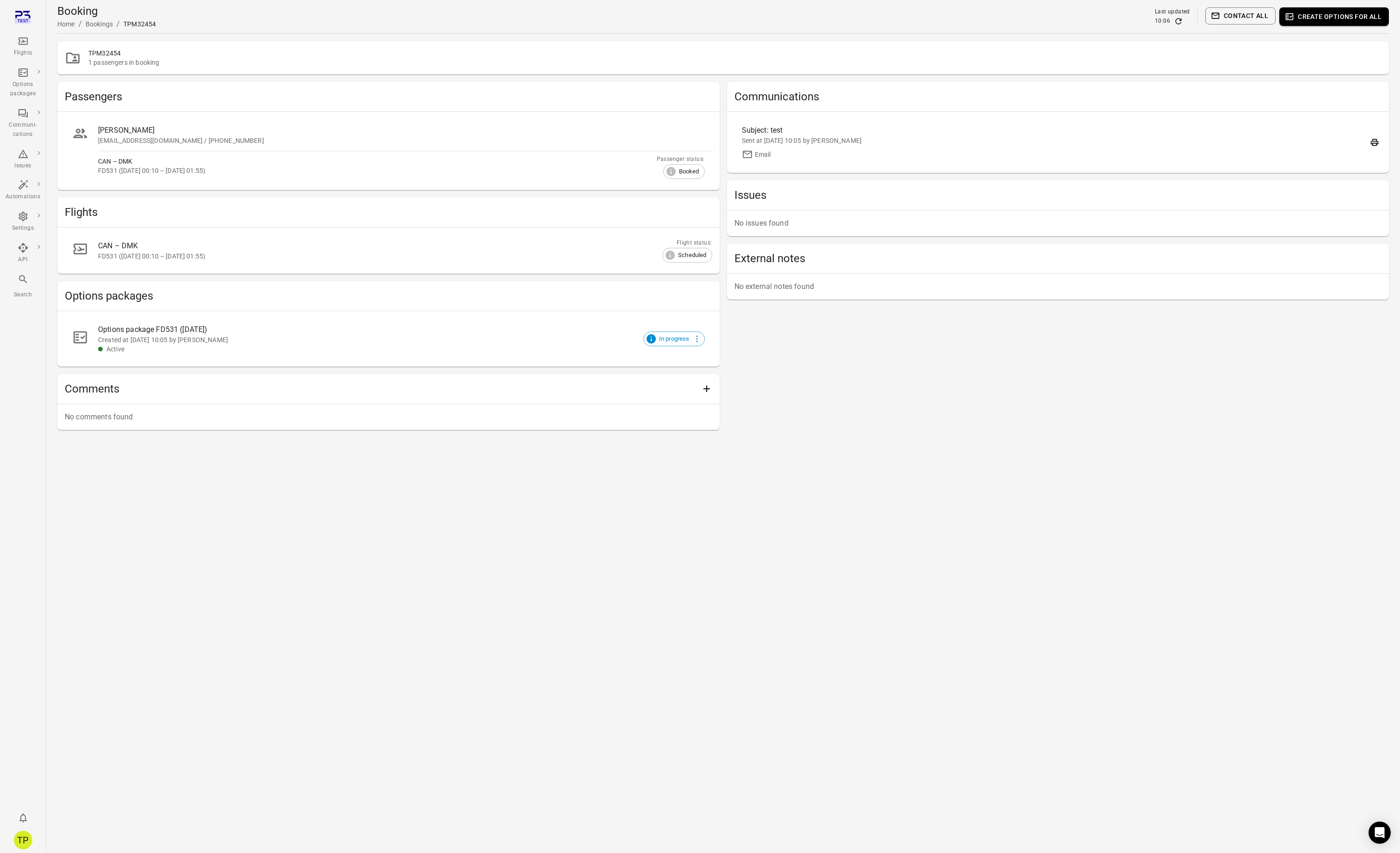
click at [150, 251] on div "CAN – DMK" at bounding box center [394, 246] width 592 height 11
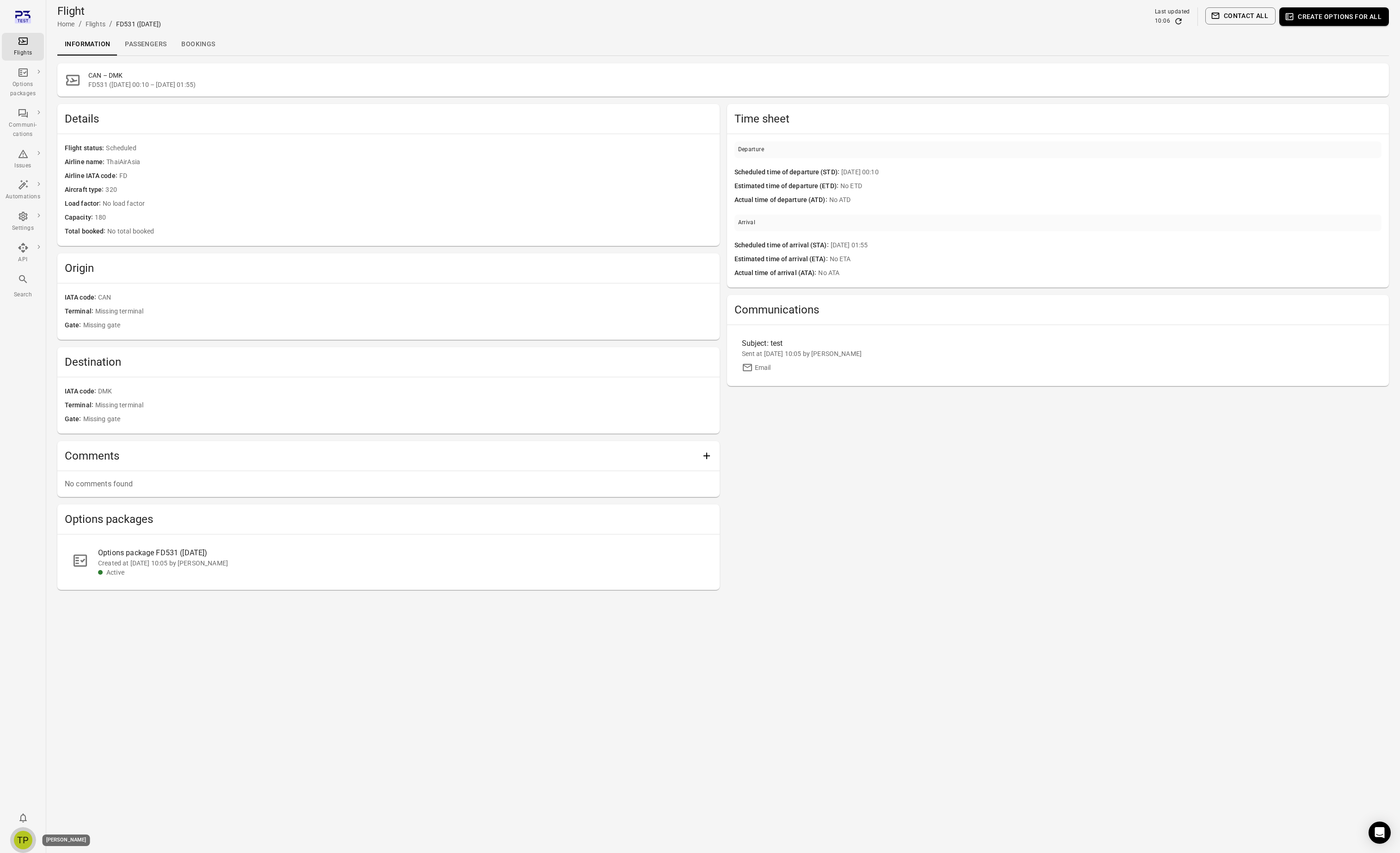
click at [24, 836] on div "TP" at bounding box center [22, 839] width 18 height 18
click at [62, 837] on button "Log out" at bounding box center [71, 837] width 69 height 17
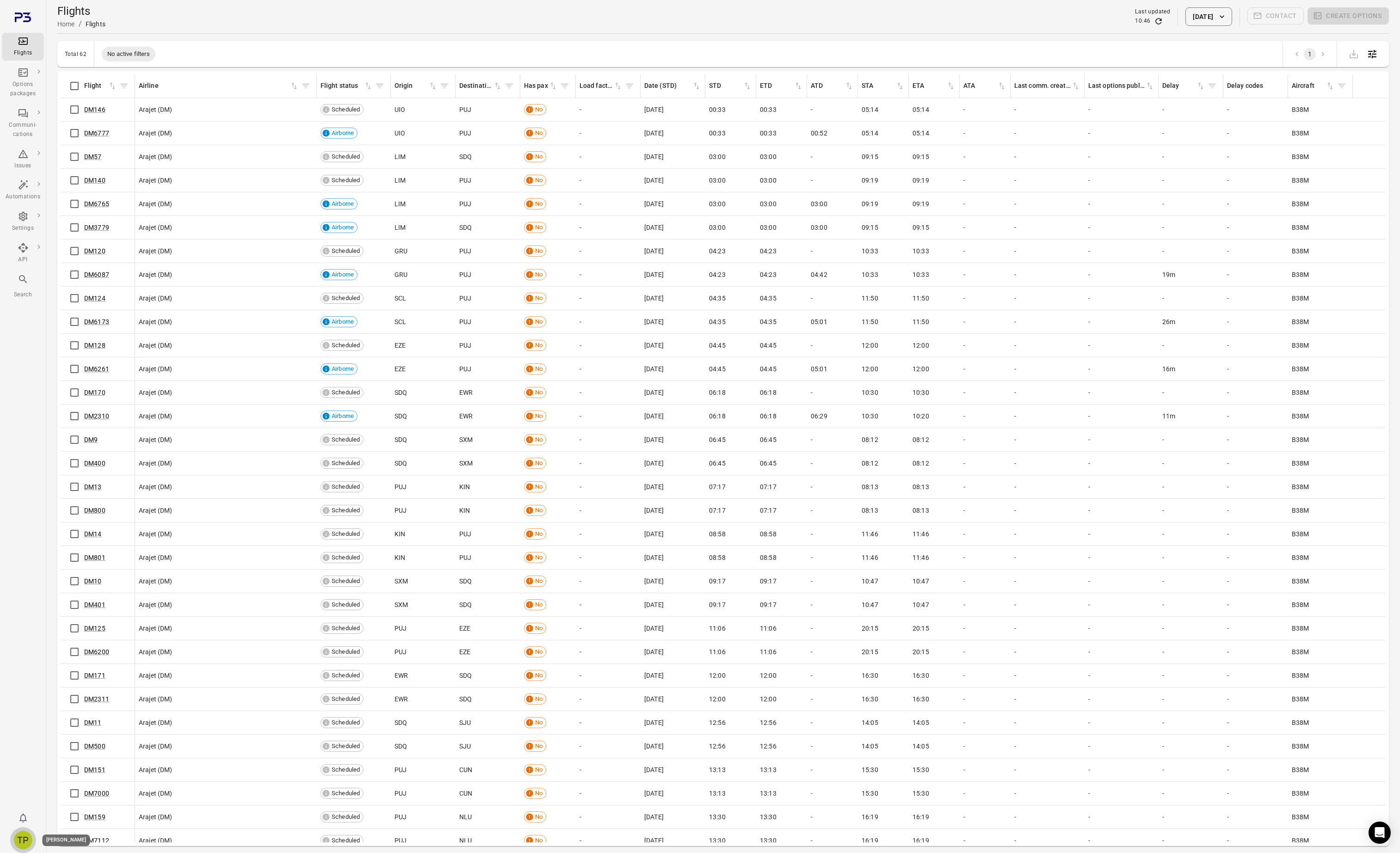
click at [24, 839] on div "TP" at bounding box center [22, 839] width 18 height 18
click at [71, 838] on button "Log out" at bounding box center [71, 837] width 69 height 17
